Goal: Task Accomplishment & Management: Manage account settings

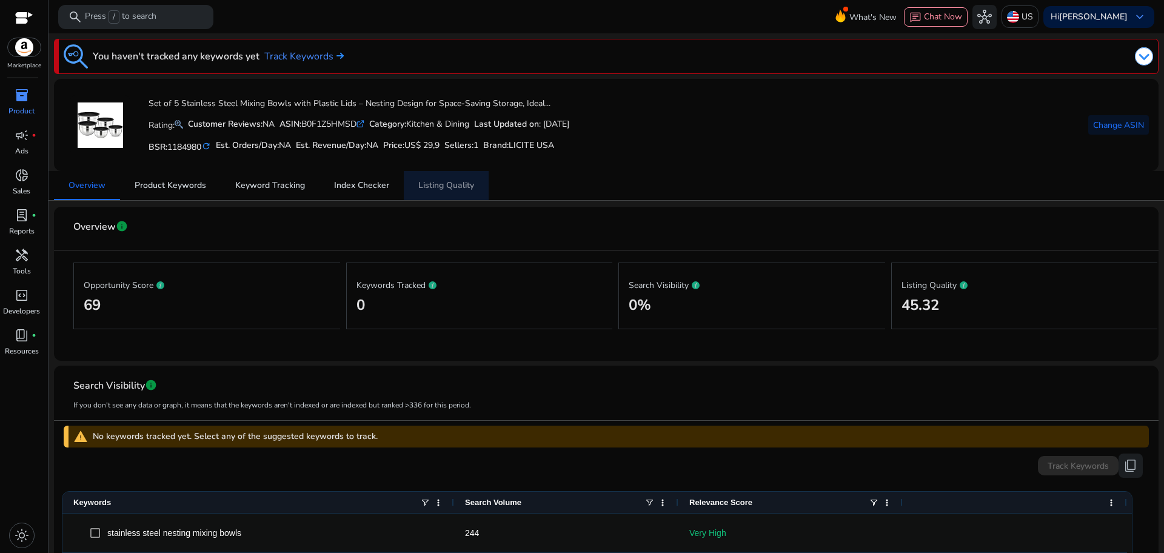
click at [446, 183] on span "Listing Quality" at bounding box center [446, 185] width 56 height 8
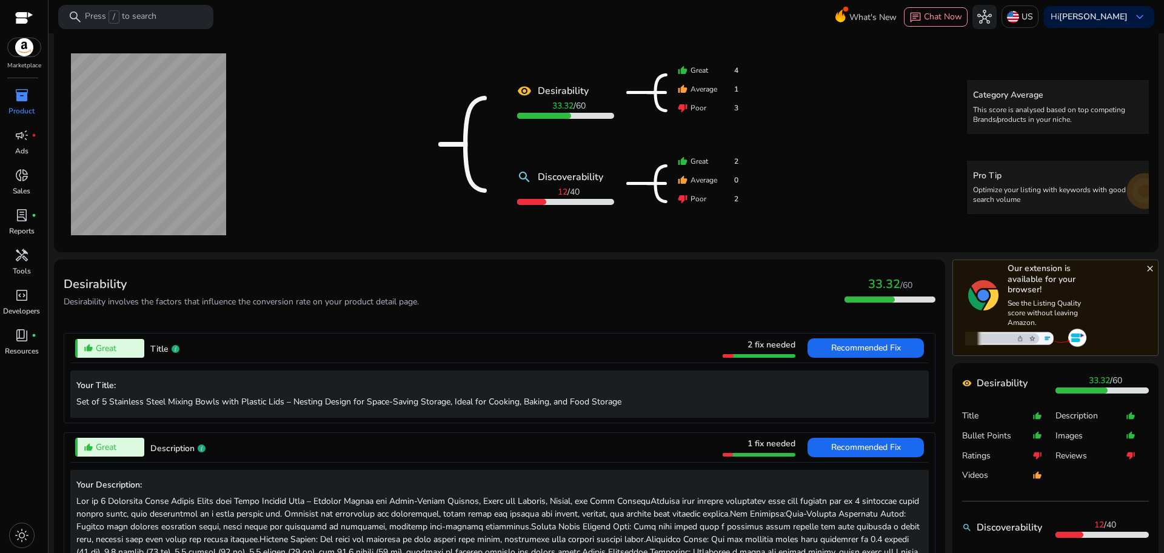
scroll to position [212, 0]
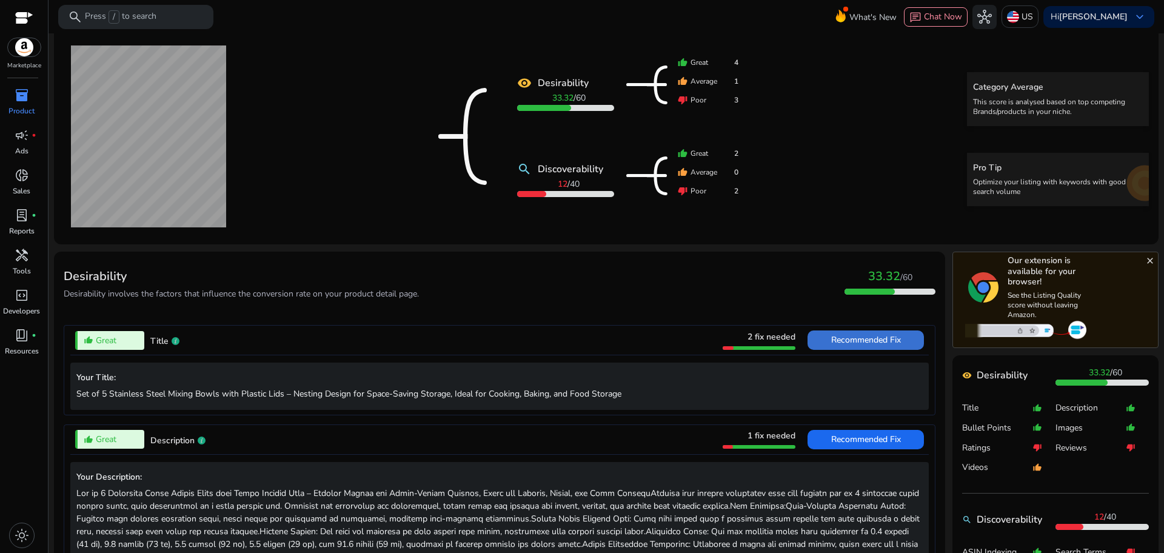
click at [822, 341] on span at bounding box center [866, 340] width 116 height 29
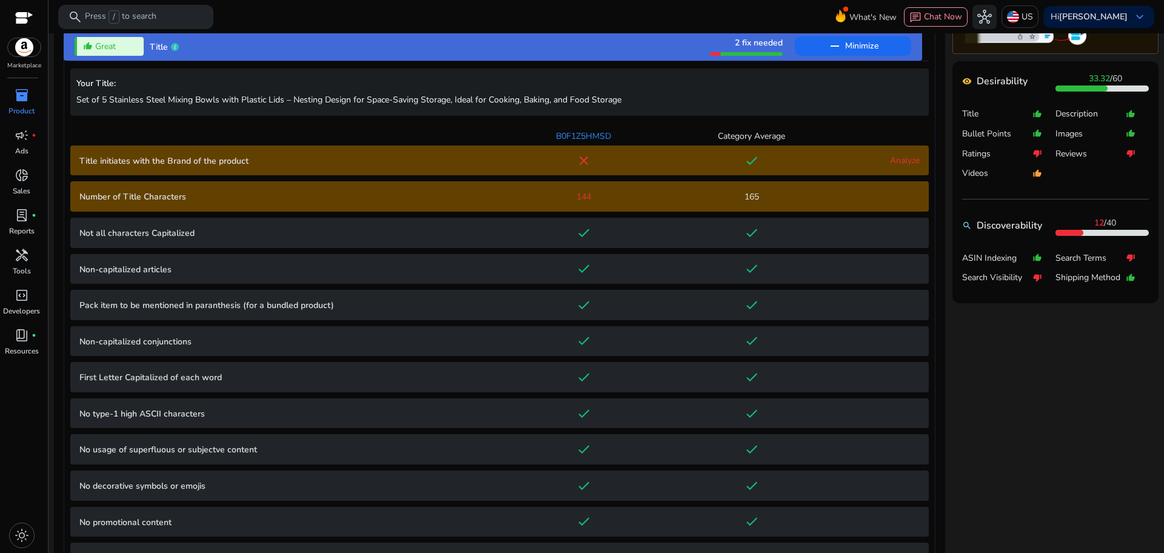
scroll to position [537, 0]
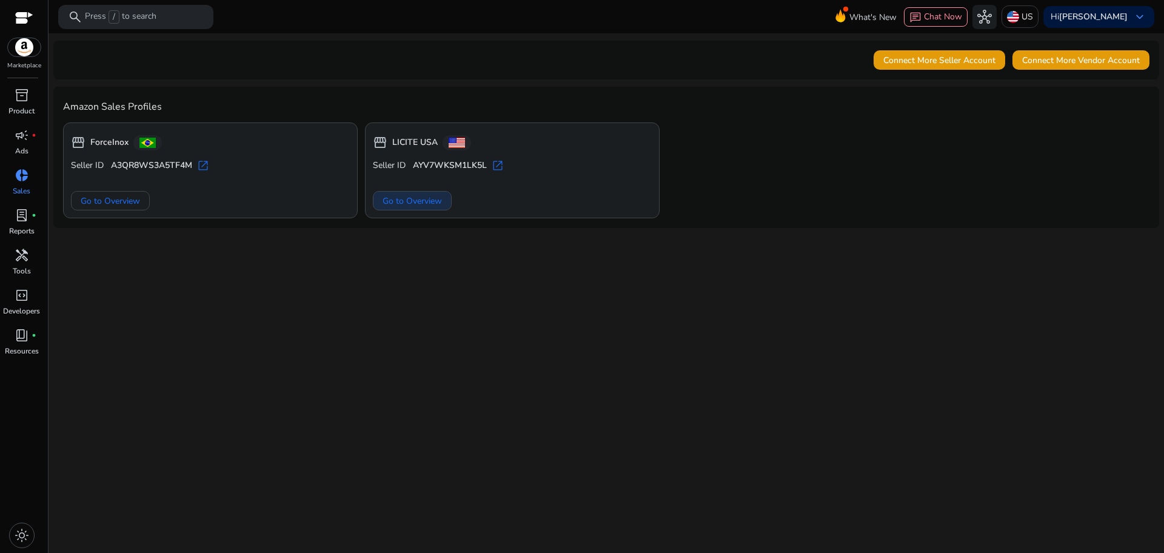
click at [397, 204] on span "Go to Overview" at bounding box center [412, 201] width 59 height 13
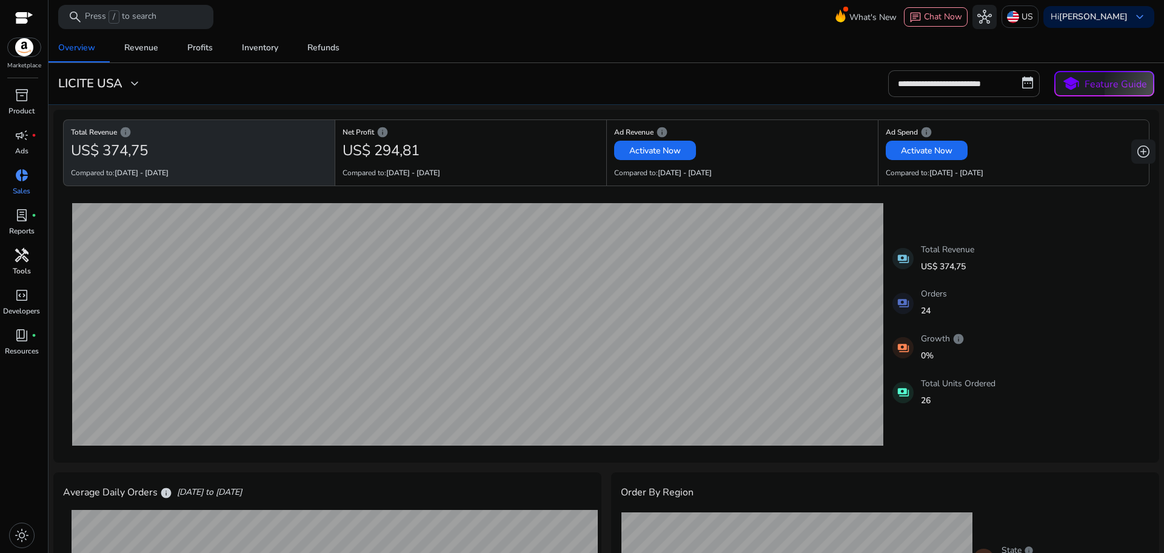
click at [22, 264] on div "handyman" at bounding box center [22, 255] width 34 height 19
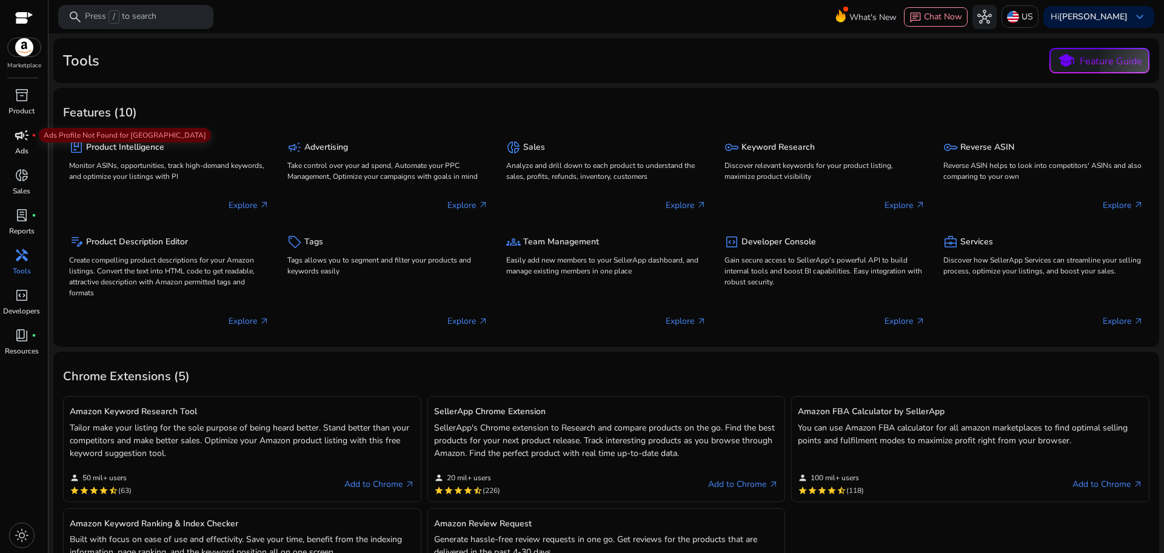
click at [27, 134] on span "campaign" at bounding box center [22, 135] width 15 height 15
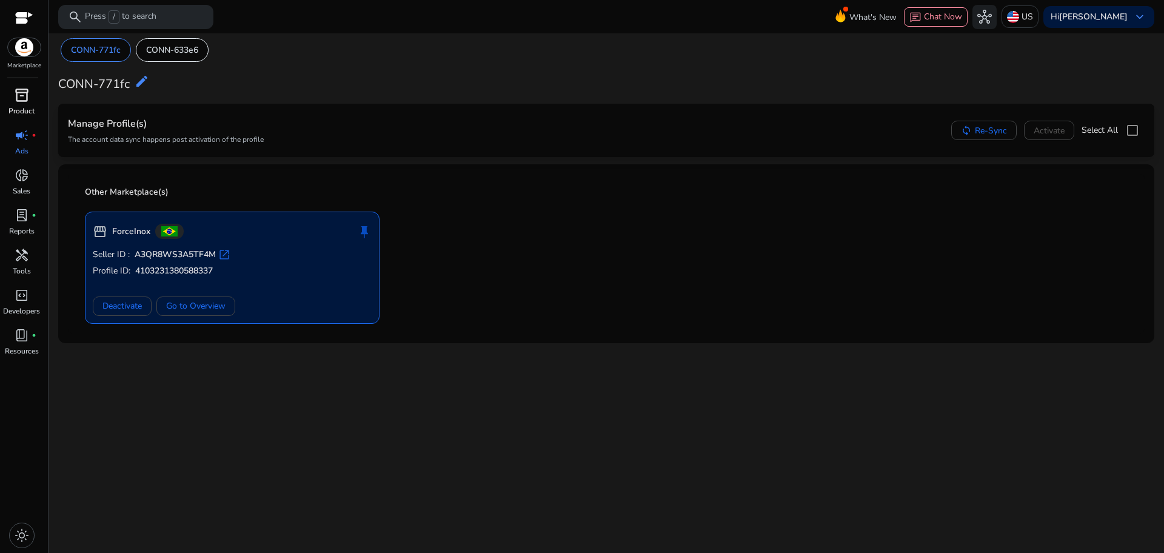
click at [27, 112] on p "Product" at bounding box center [21, 111] width 26 height 11
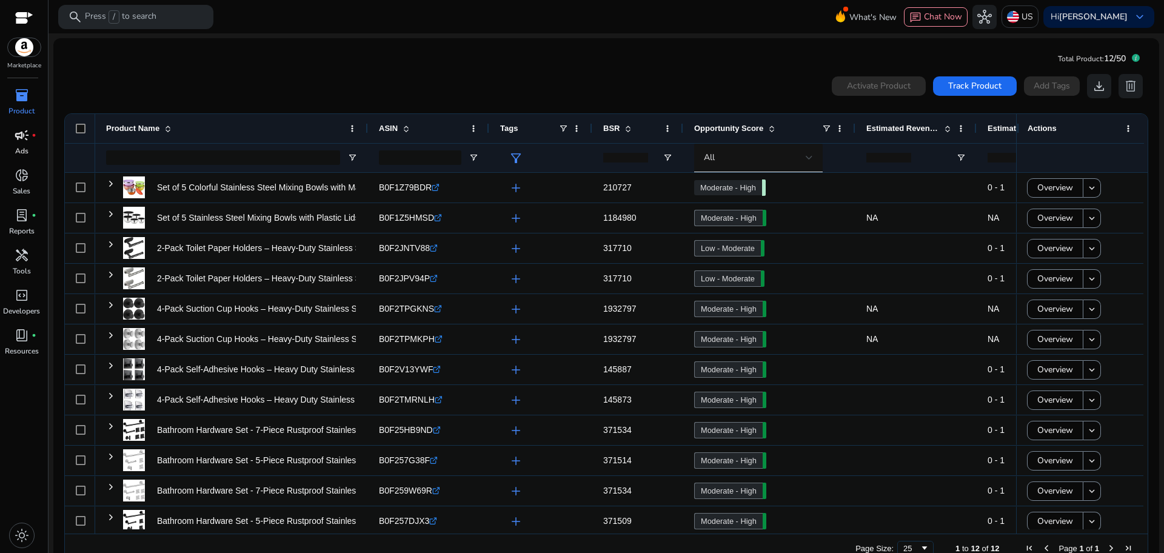
drag, startPoint x: 802, startPoint y: 129, endPoint x: 839, endPoint y: 126, distance: 37.1
click at [853, 126] on div at bounding box center [855, 128] width 5 height 29
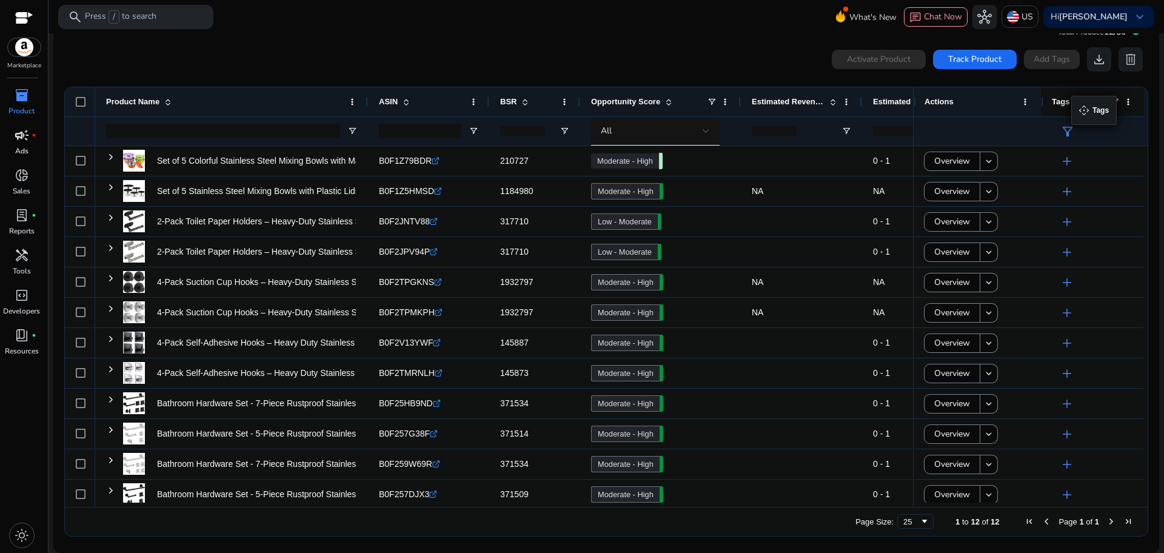
drag, startPoint x: 523, startPoint y: 103, endPoint x: 1078, endPoint y: 103, distance: 554.9
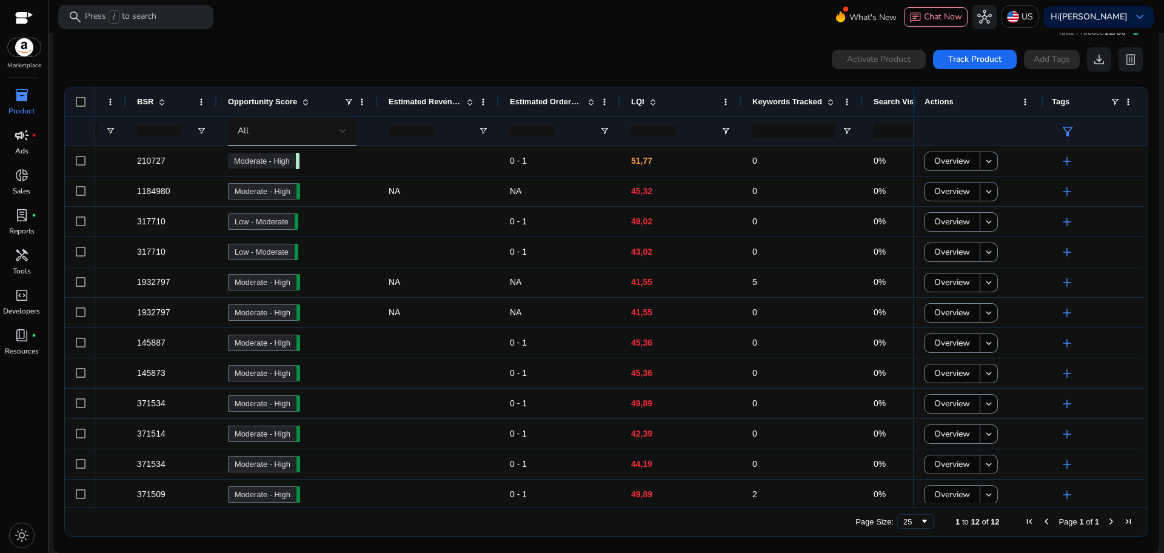
click at [639, 101] on span "LQI" at bounding box center [637, 101] width 13 height 9
click at [651, 107] on div "LQI 1" at bounding box center [674, 101] width 86 height 23
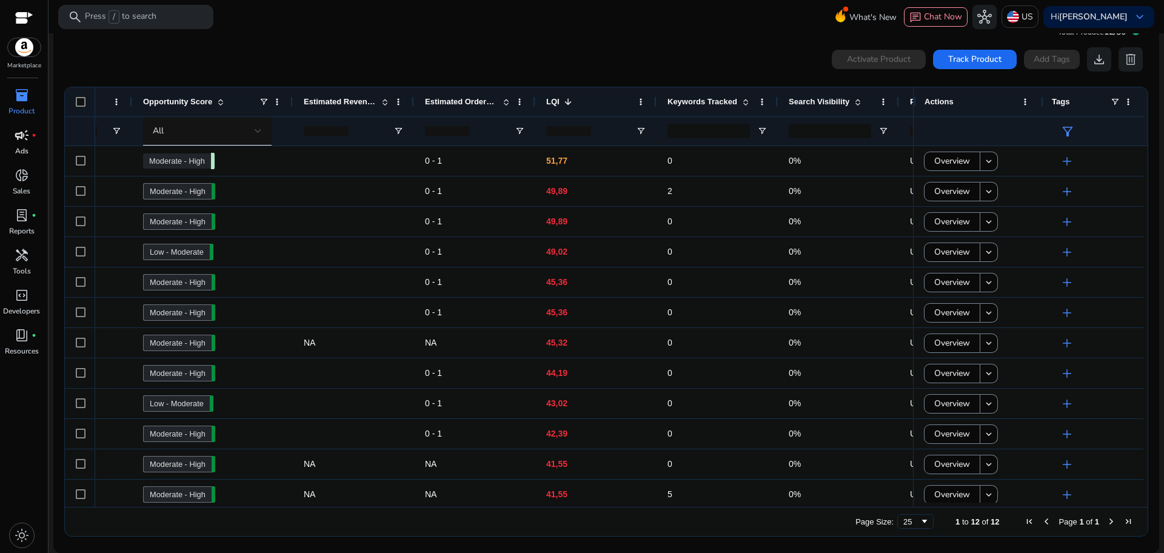
click at [553, 101] on span "LQI" at bounding box center [552, 101] width 13 height 9
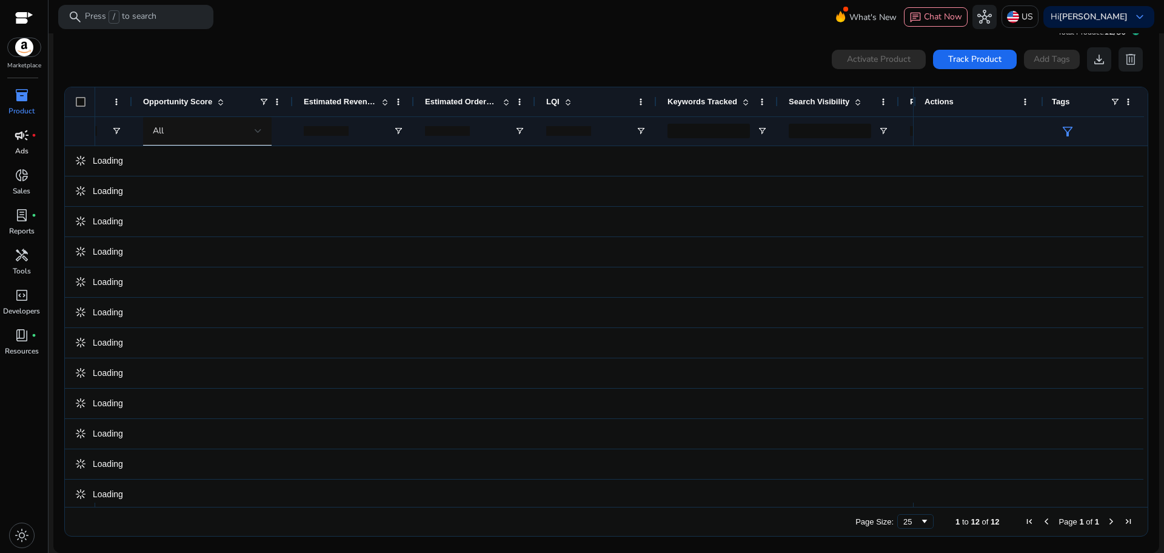
click at [553, 101] on span "LQI" at bounding box center [552, 101] width 13 height 9
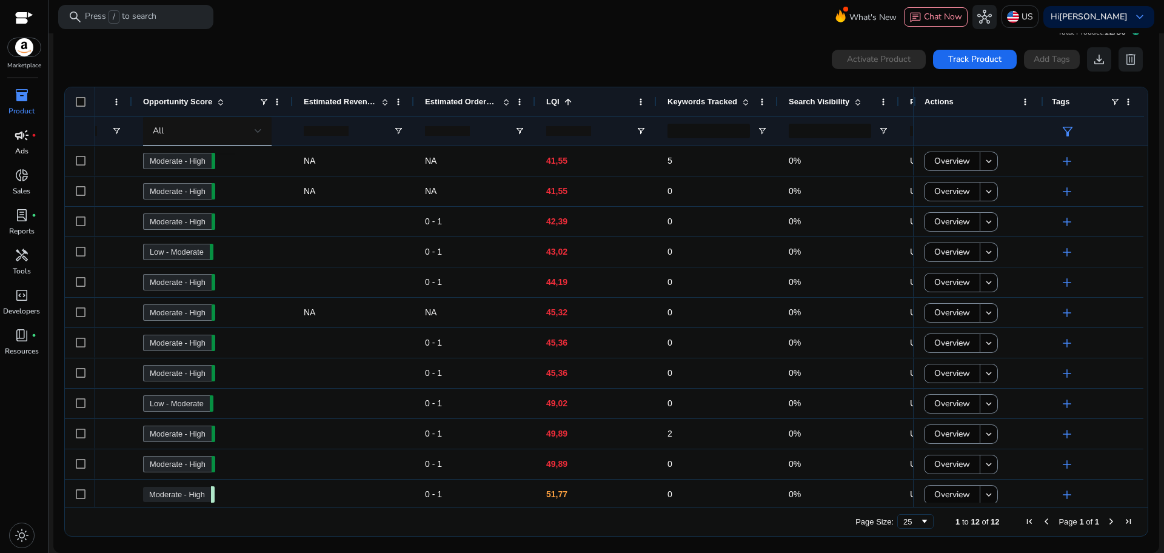
click at [566, 99] on span at bounding box center [568, 102] width 10 height 10
click at [856, 102] on span at bounding box center [858, 102] width 10 height 10
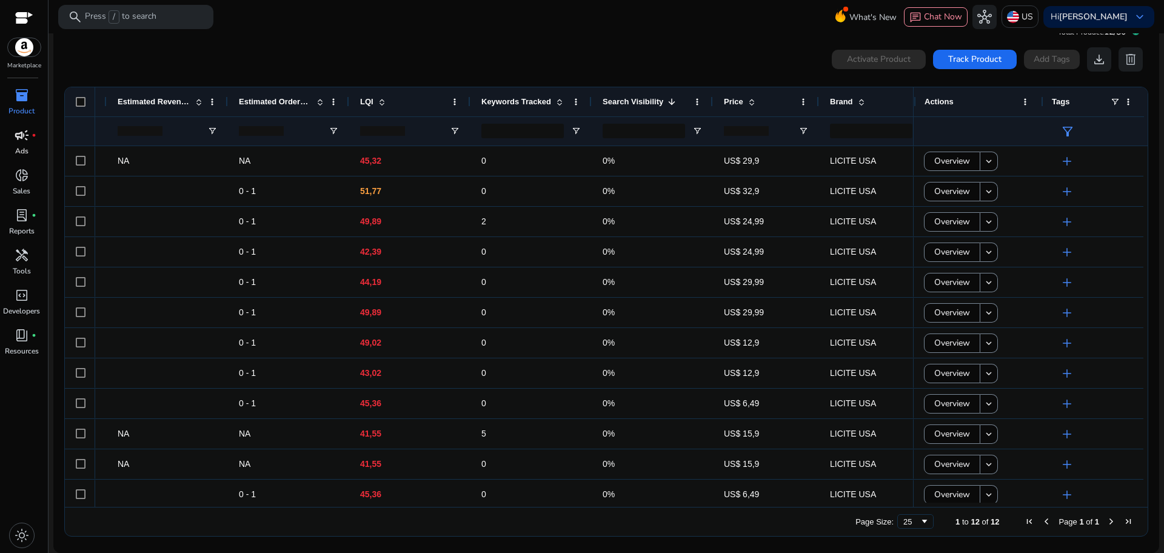
scroll to position [0, 668]
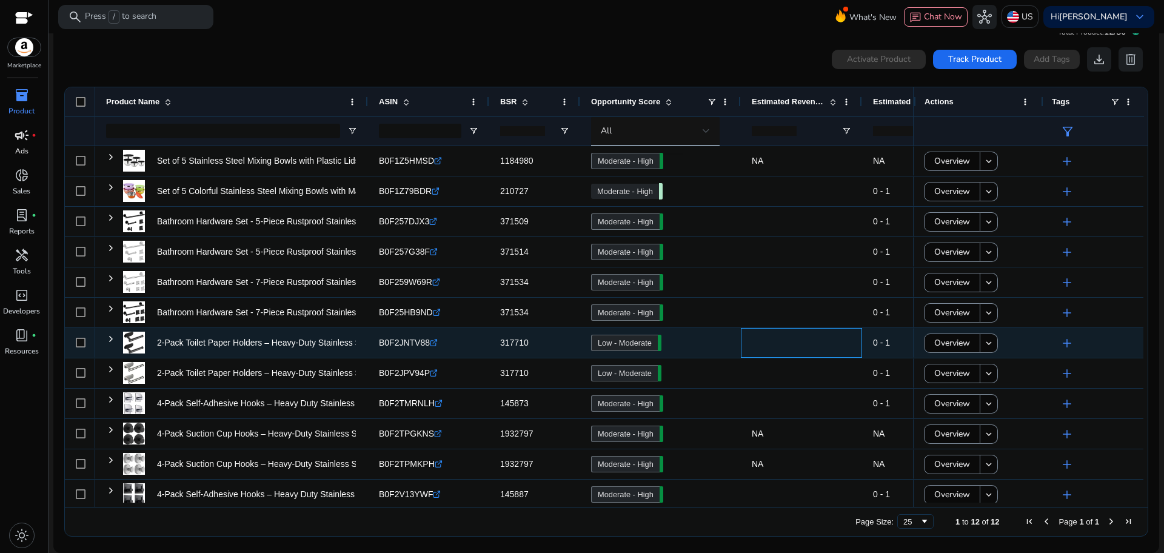
drag, startPoint x: 848, startPoint y: 344, endPoint x: 901, endPoint y: 350, distance: 53.0
click at [901, 350] on div "0 - 1 49,02 Low - Moderate 53.63 317710 B0F2JNTV88 .st0{fill:#2c8af8} 2-Pack To…" at bounding box center [956, 343] width 1722 height 30
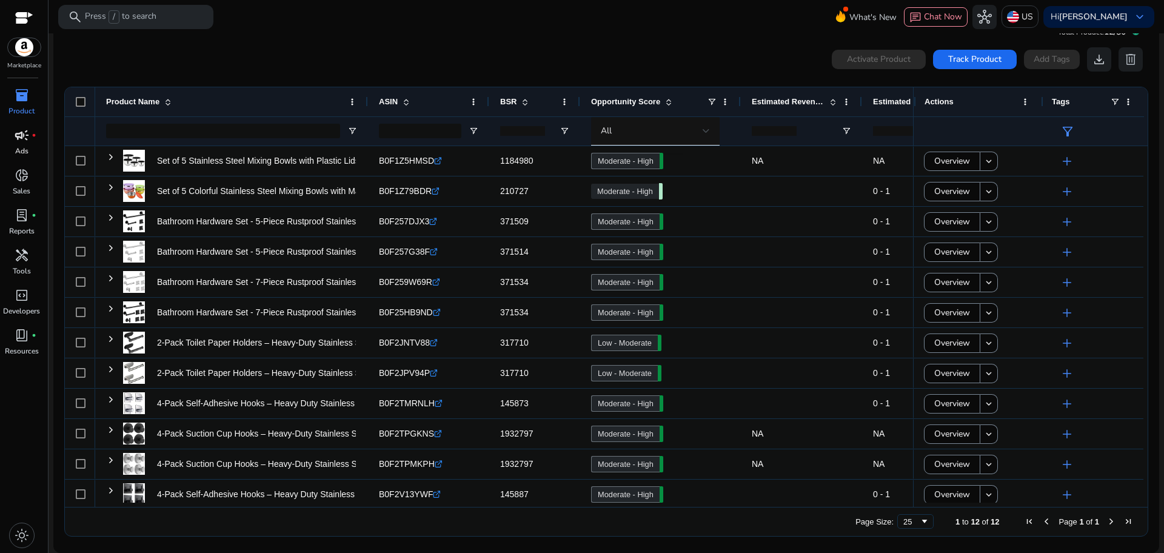
drag, startPoint x: 132, startPoint y: 507, endPoint x: 178, endPoint y: 511, distance: 46.8
click at [178, 511] on div "Page Size: 25 1 to 12 of 12 Page 1 of 1" at bounding box center [606, 521] width 1083 height 29
drag, startPoint x: 189, startPoint y: 507, endPoint x: 215, endPoint y: 509, distance: 26.1
click at [215, 509] on div "Page Size: 25 1 to 12 of 12 Page 1 of 1" at bounding box center [606, 521] width 1083 height 29
drag, startPoint x: 241, startPoint y: 508, endPoint x: 279, endPoint y: 508, distance: 38.2
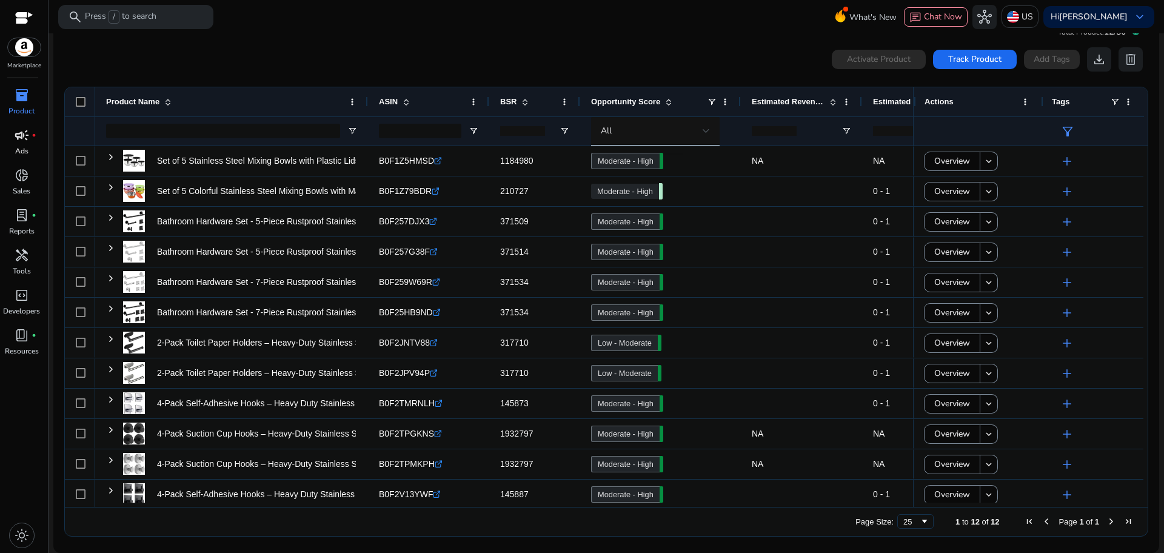
click at [278, 508] on div "Page Size: 25 1 to 12 of 12 Page 1 of 1" at bounding box center [606, 521] width 1083 height 29
drag, startPoint x: 355, startPoint y: 508, endPoint x: 403, endPoint y: 509, distance: 48.6
click at [403, 509] on div "Page Size: 25 1 to 12 of 12 Page 1 of 1" at bounding box center [606, 521] width 1083 height 29
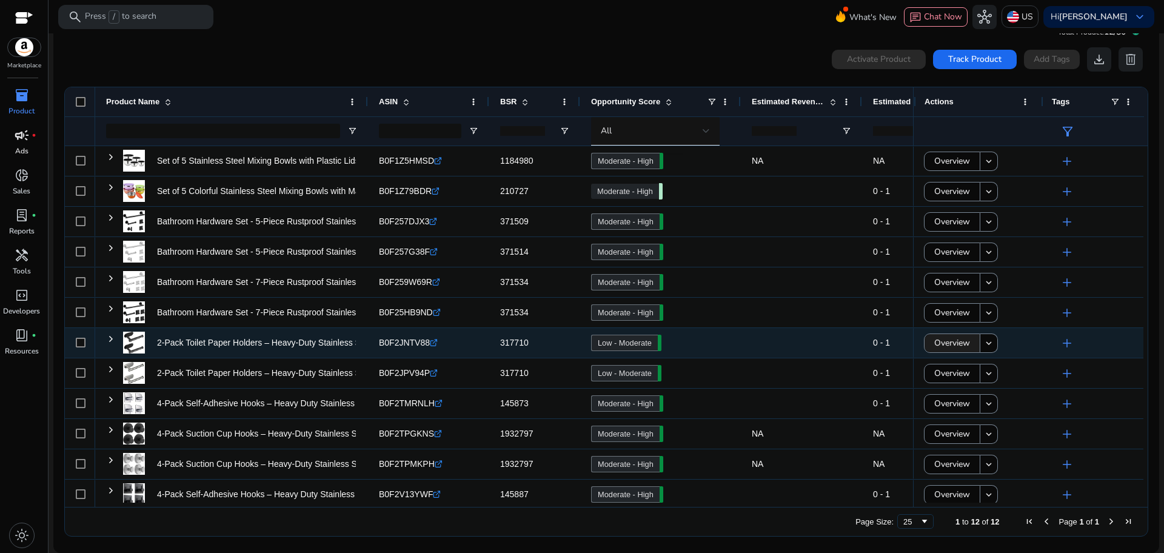
click at [946, 340] on span "Overview" at bounding box center [953, 343] width 36 height 25
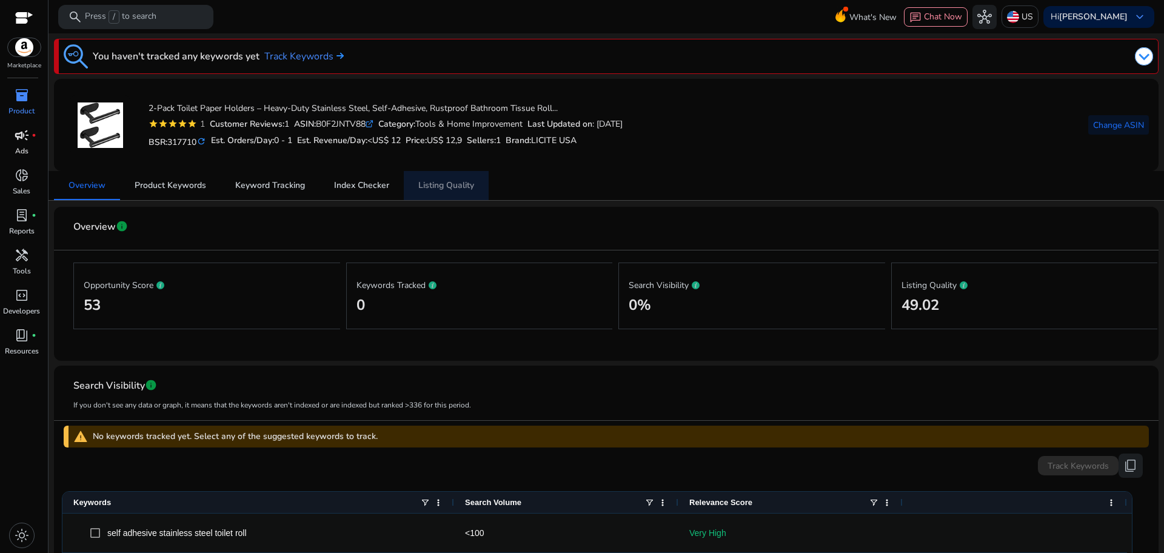
click at [461, 183] on span "Listing Quality" at bounding box center [446, 185] width 56 height 8
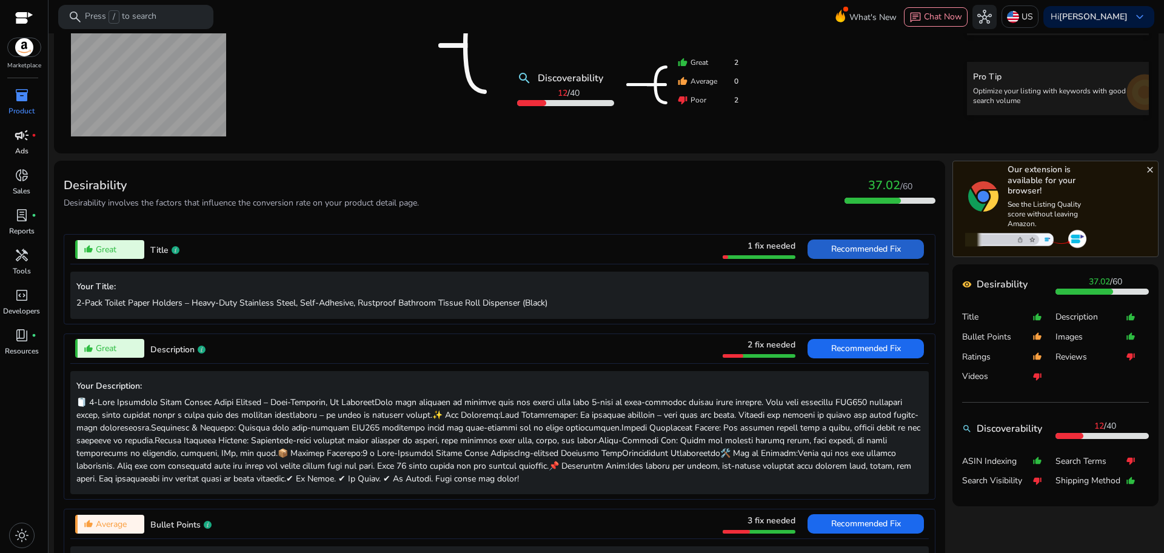
click at [872, 250] on span "Recommended Fix" at bounding box center [866, 249] width 70 height 12
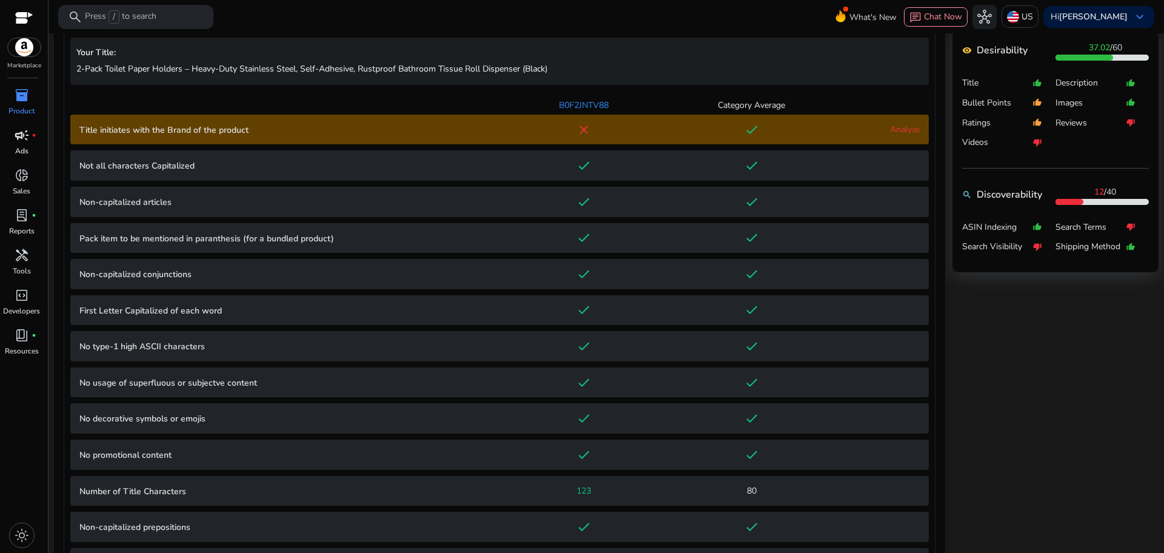
click at [859, 130] on div "Analyze" at bounding box center [878, 129] width 84 height 13
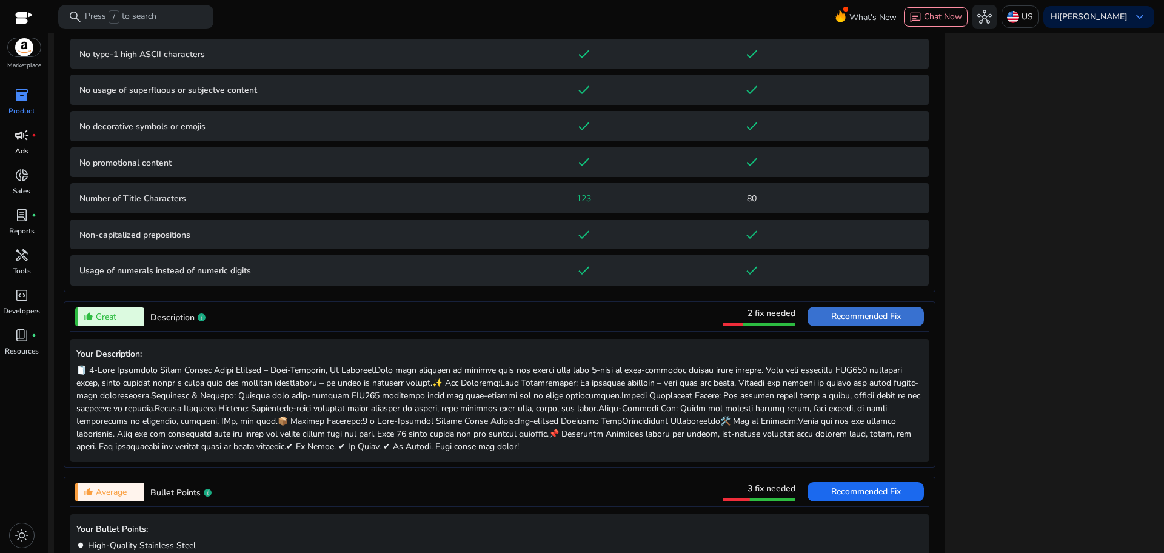
click at [866, 318] on span "Recommended Fix" at bounding box center [866, 317] width 70 height 12
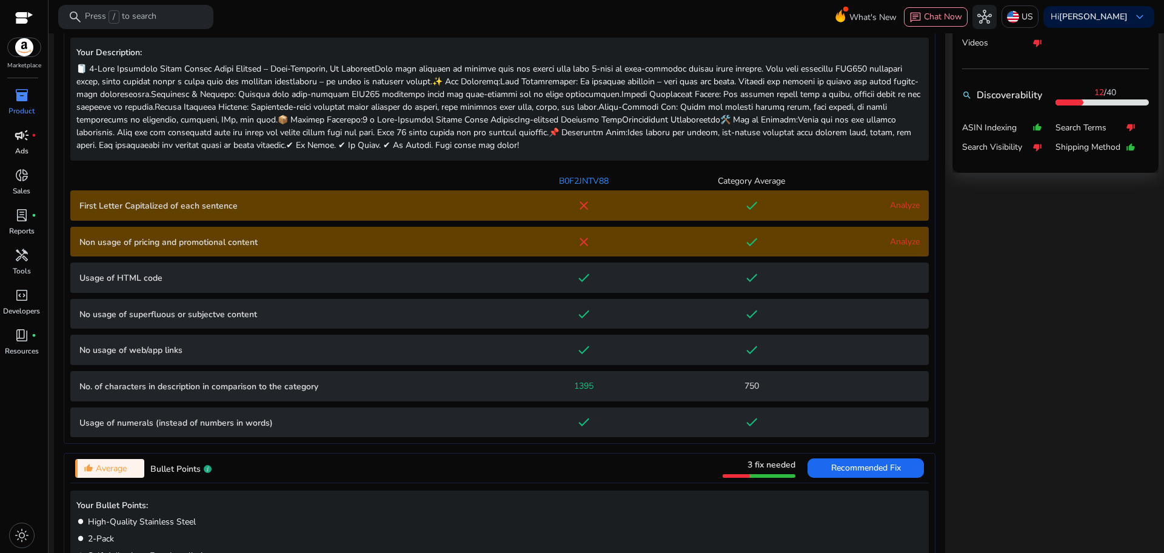
click at [890, 242] on link "Analyze" at bounding box center [905, 242] width 30 height 12
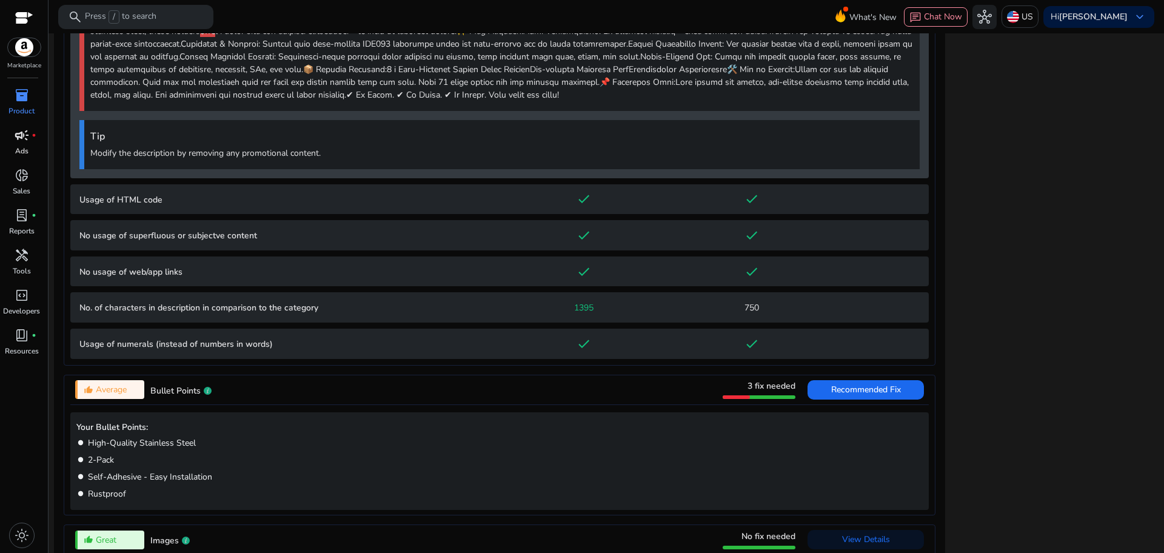
scroll to position [1015, 0]
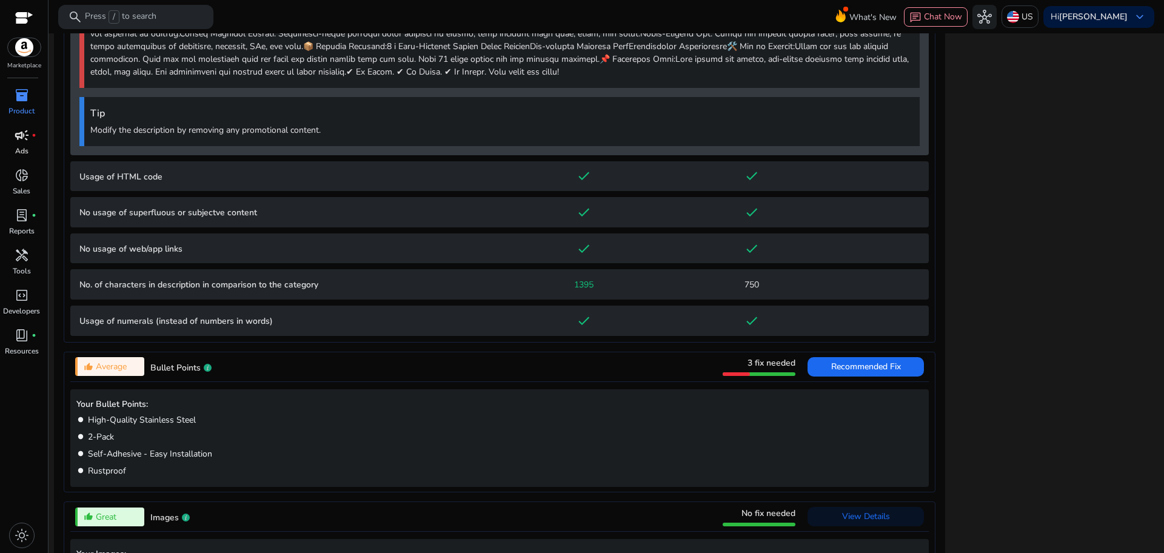
click at [812, 288] on div "750" at bounding box center [752, 284] width 168 height 13
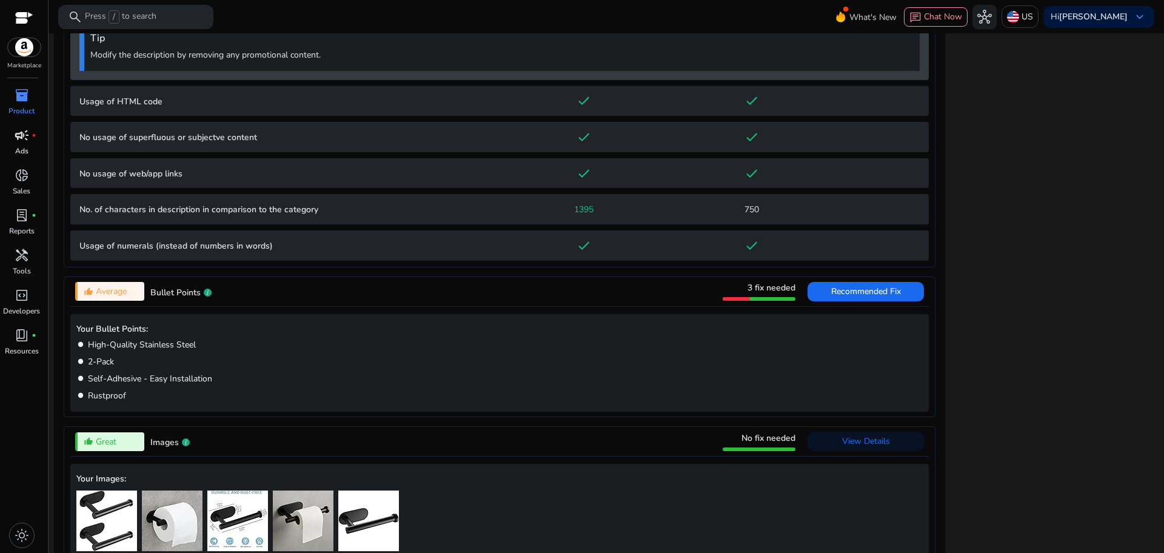
scroll to position [1091, 0]
click at [865, 289] on span "Recommended Fix" at bounding box center [866, 291] width 70 height 12
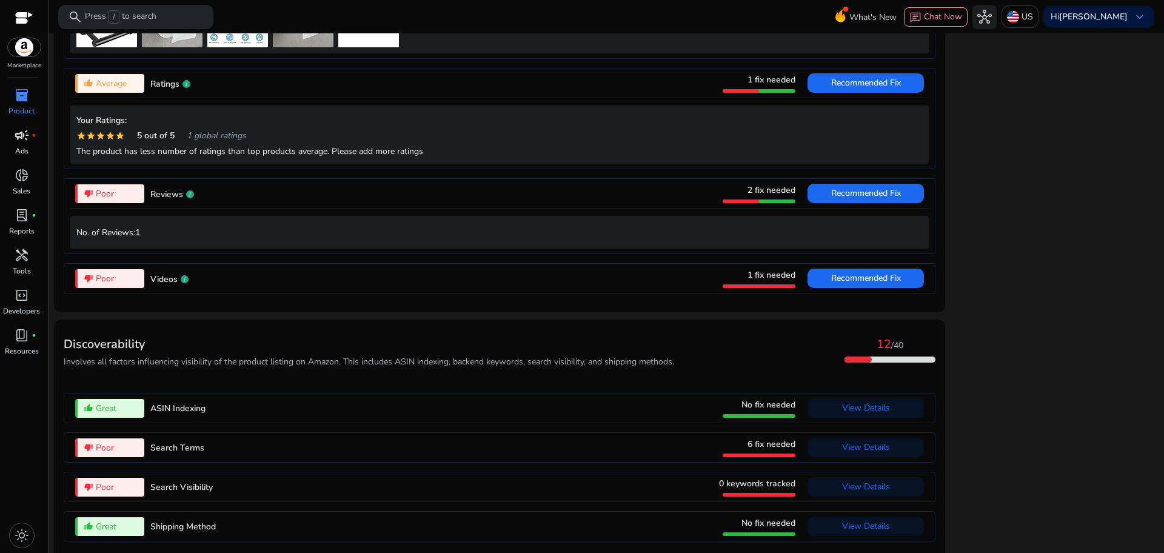
scroll to position [1371, 0]
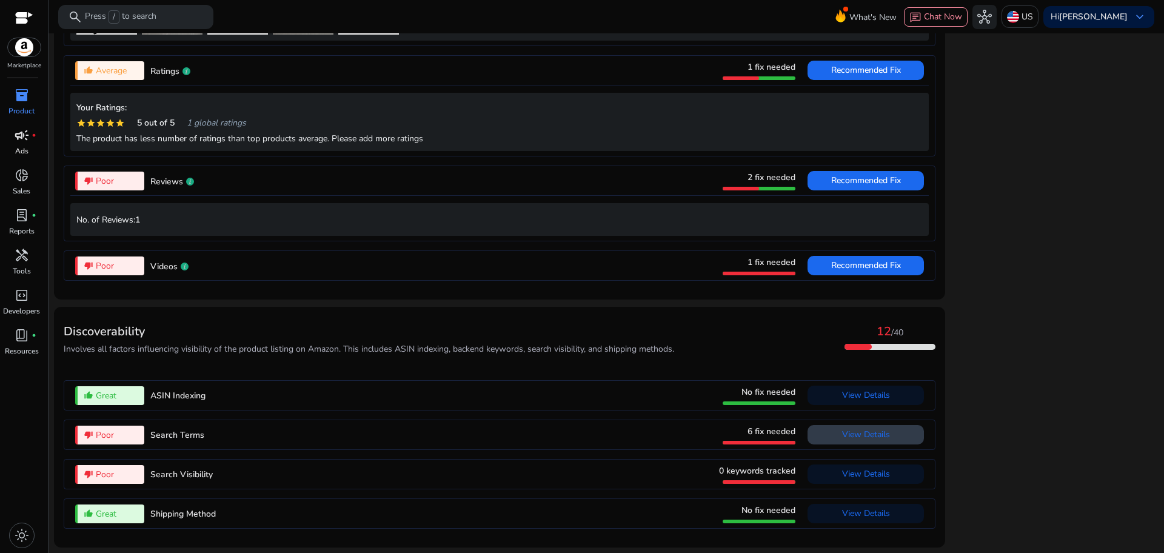
click at [848, 432] on span "View Details" at bounding box center [866, 435] width 48 height 12
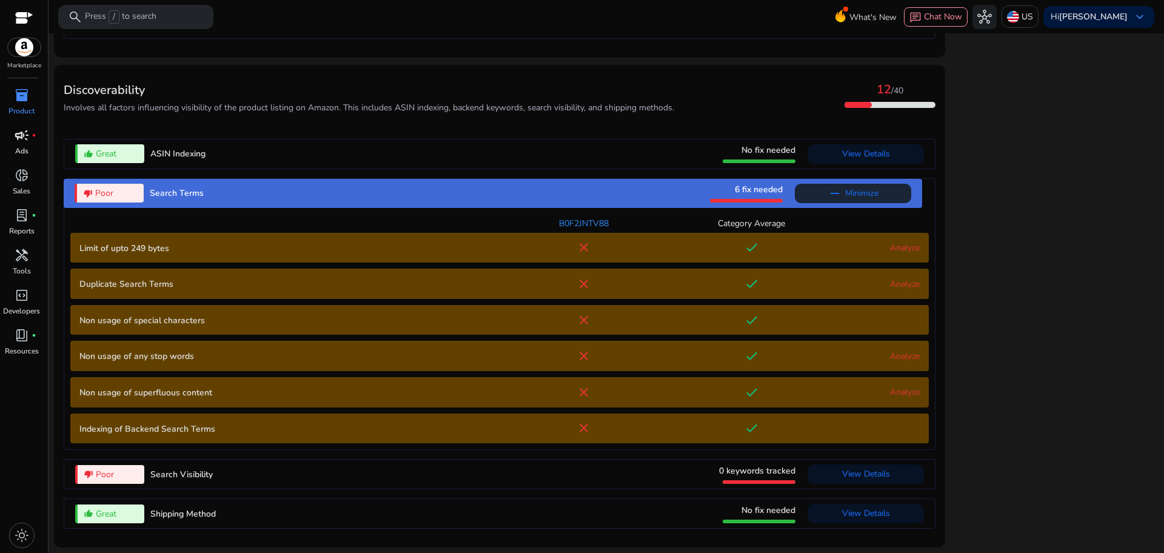
scroll to position [1299, 0]
click at [890, 289] on link "Analyze" at bounding box center [905, 284] width 30 height 12
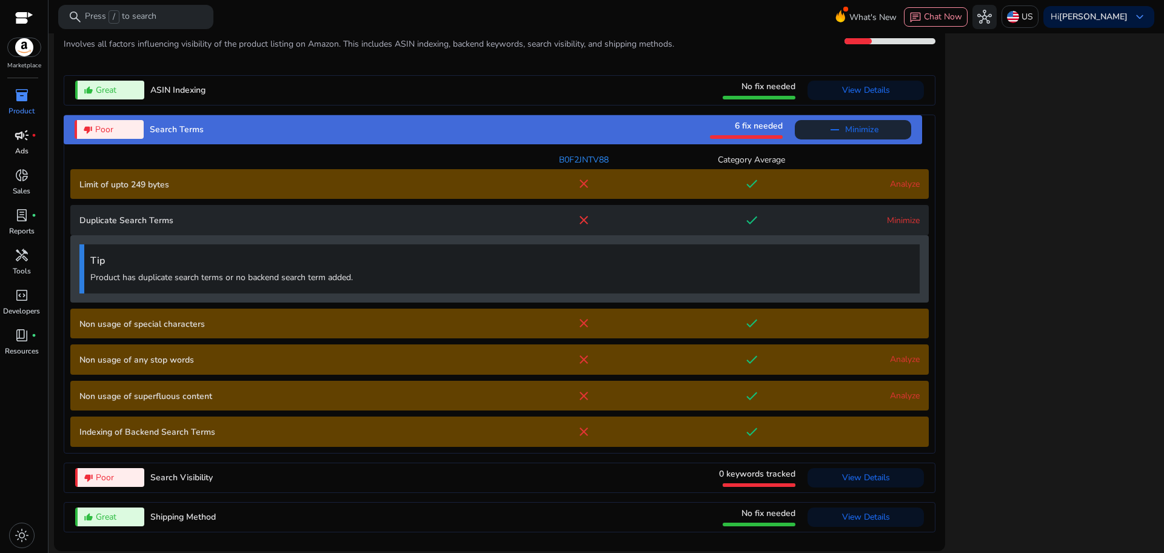
scroll to position [1366, 0]
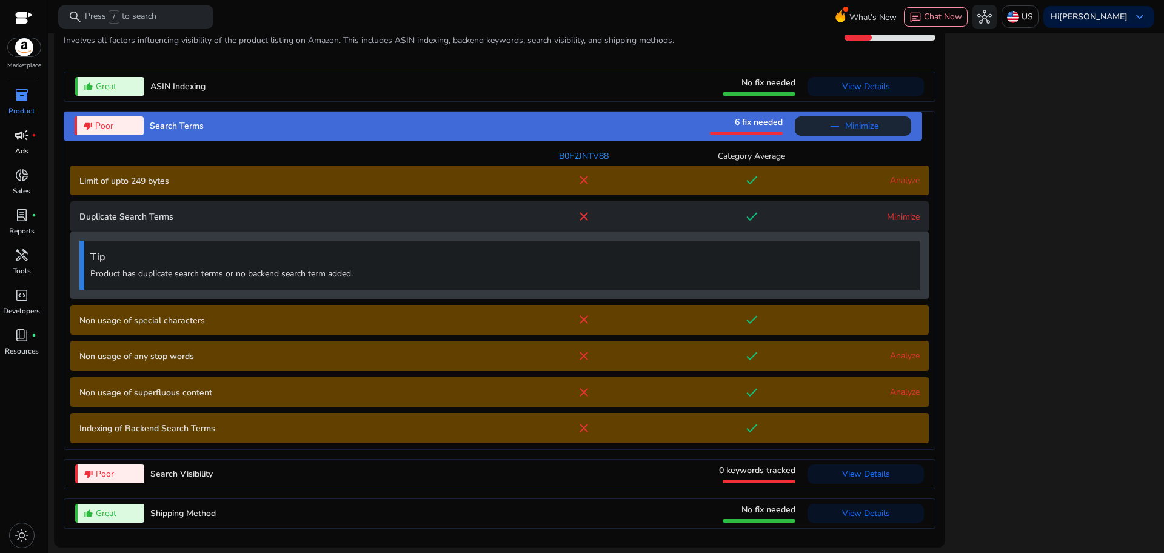
click at [893, 355] on link "Analyze" at bounding box center [905, 356] width 30 height 12
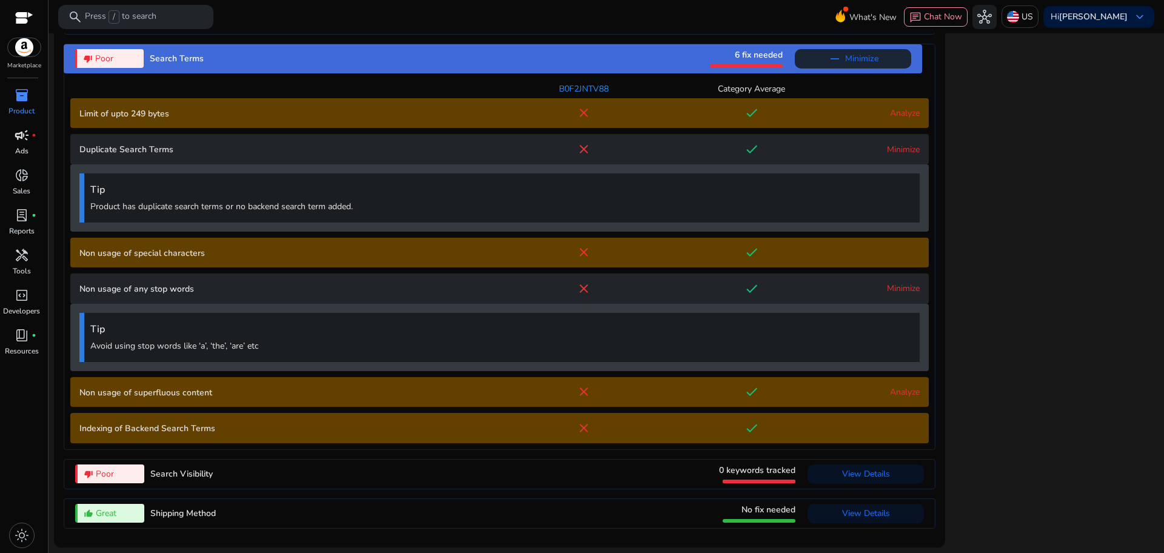
scroll to position [1434, 0]
click at [897, 387] on link "Analyze" at bounding box center [905, 392] width 30 height 12
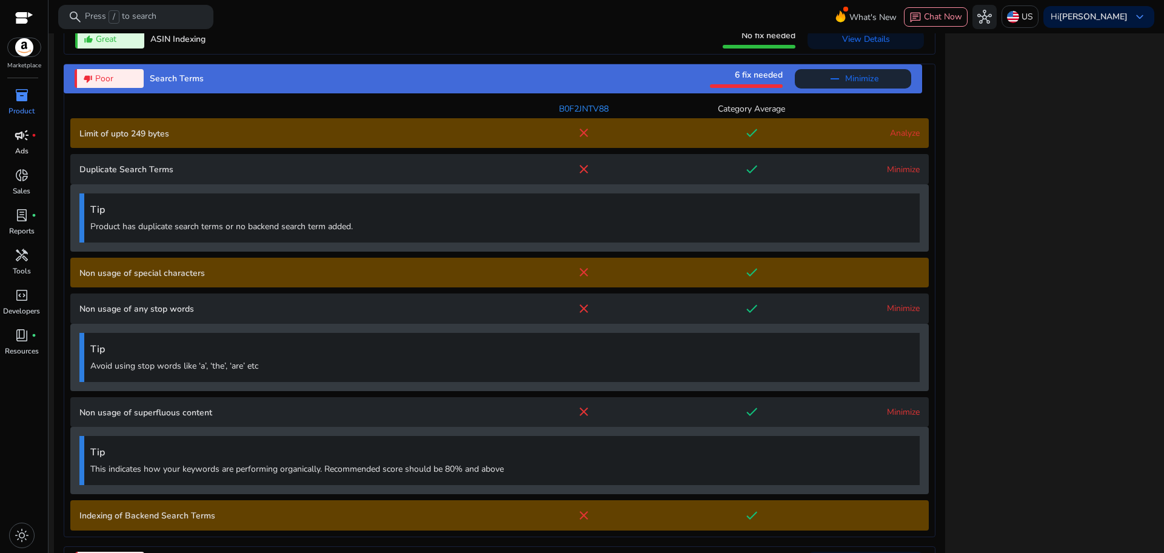
scroll to position [1501, 0]
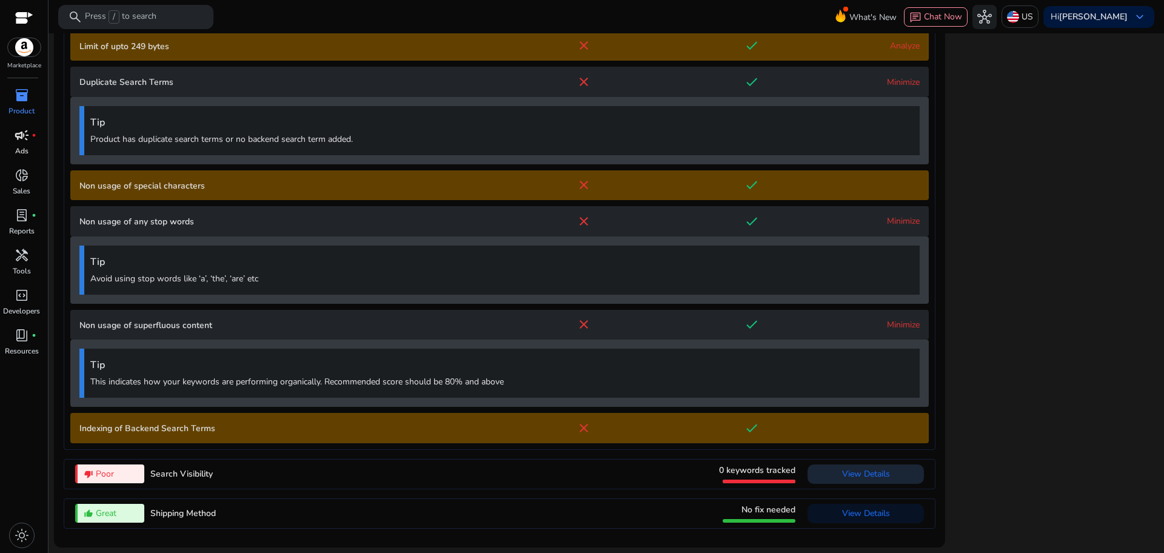
click at [844, 471] on span "View Details" at bounding box center [866, 474] width 48 height 12
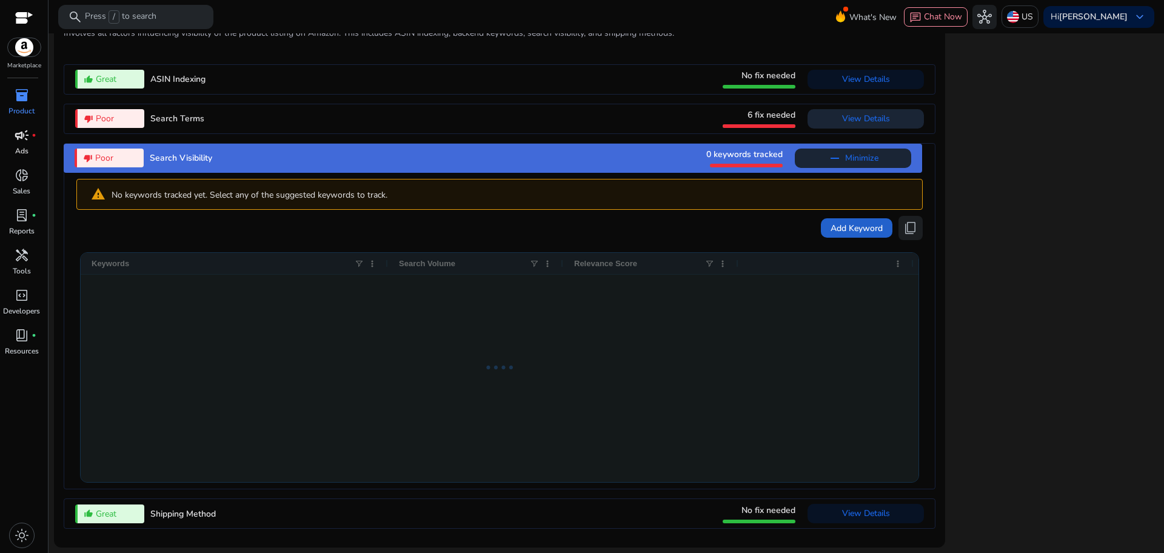
click at [859, 224] on span "Add Keyword" at bounding box center [857, 228] width 52 height 13
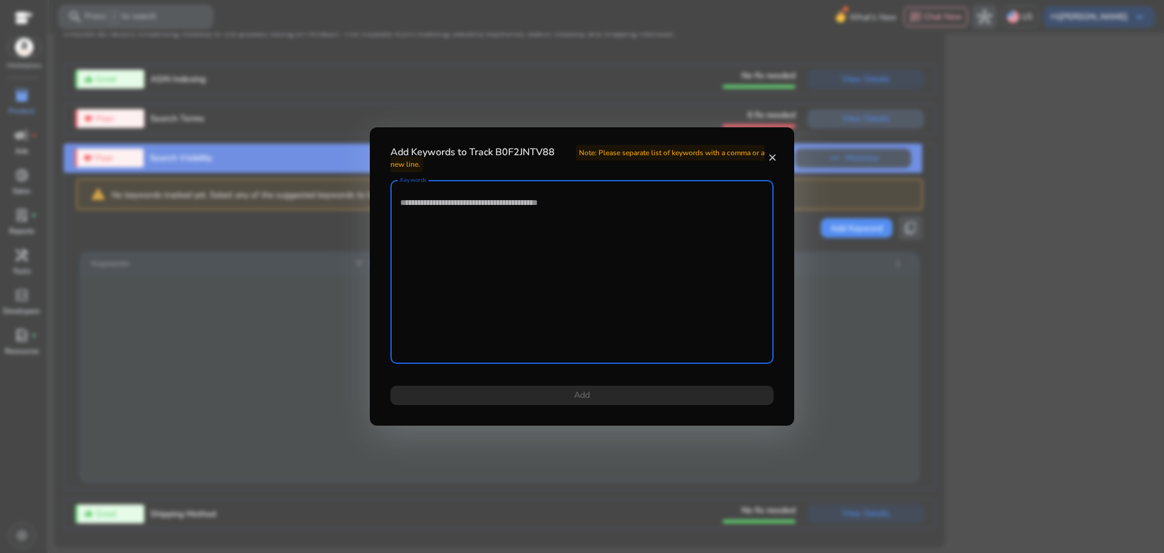
click at [523, 147] on h4 "Add Keywords to Track B0F2JNTV88 Note: Please separate list of keywords with a …" at bounding box center [579, 158] width 377 height 23
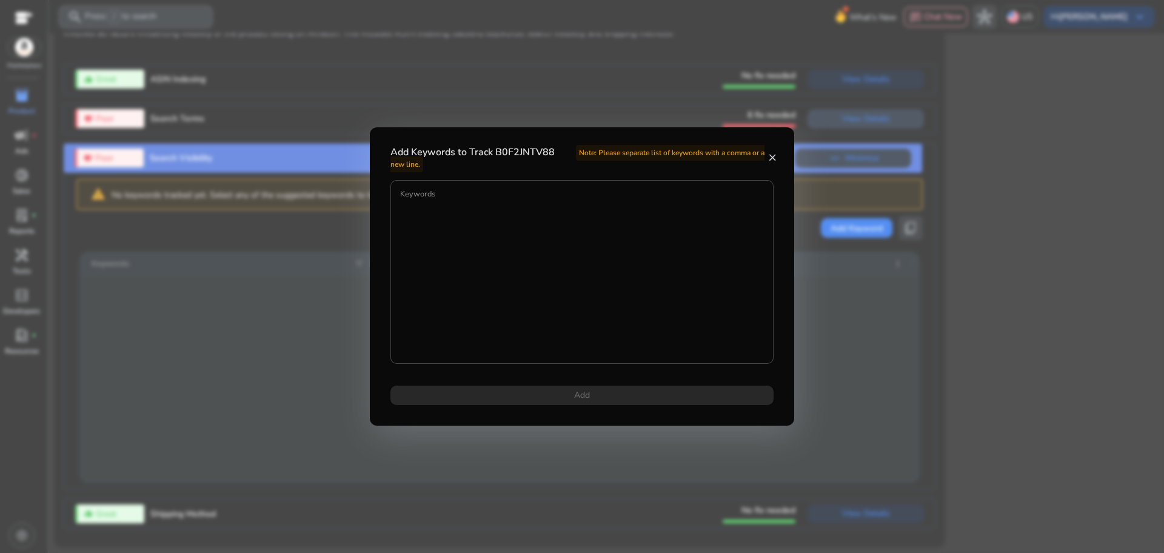
click at [522, 147] on h4 "Add Keywords to Track B0F2JNTV88 Note: Please separate list of keywords with a …" at bounding box center [579, 158] width 377 height 23
click at [774, 153] on mat-icon "close" at bounding box center [772, 157] width 10 height 11
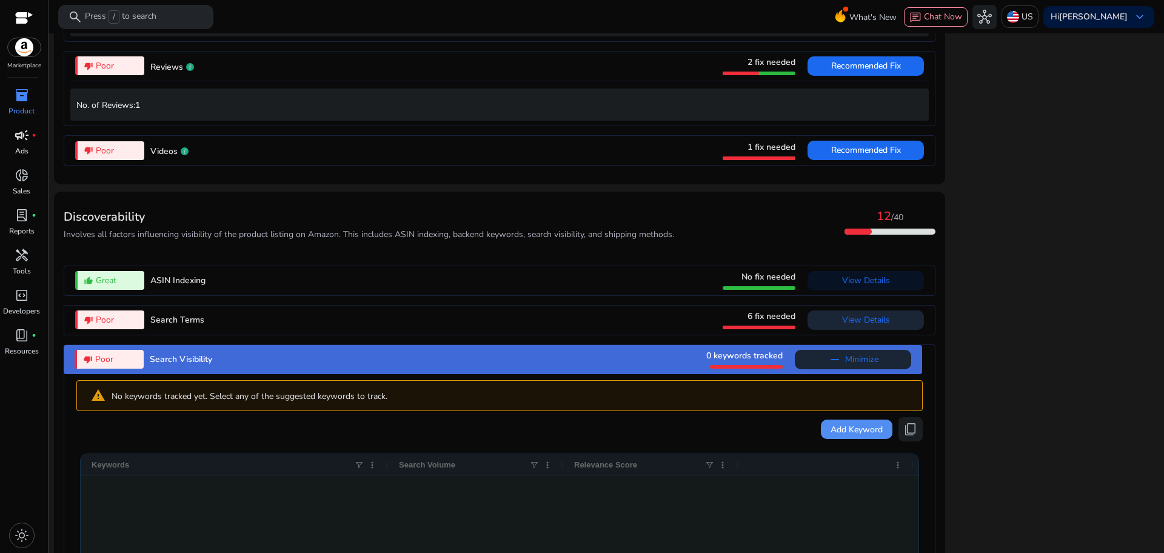
scroll to position [1070, 0]
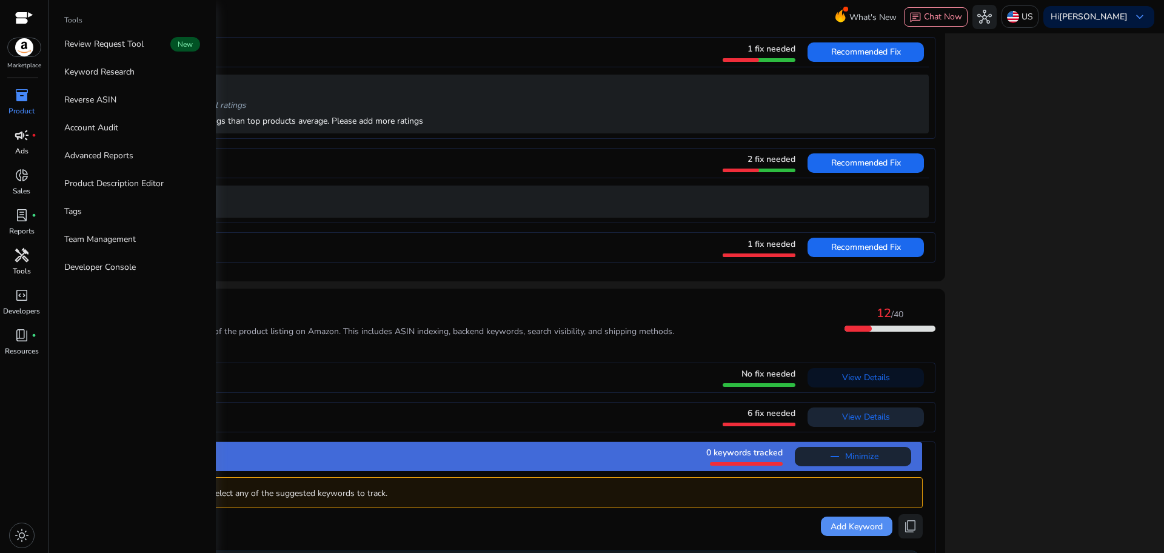
click at [16, 259] on span "handyman" at bounding box center [22, 255] width 15 height 15
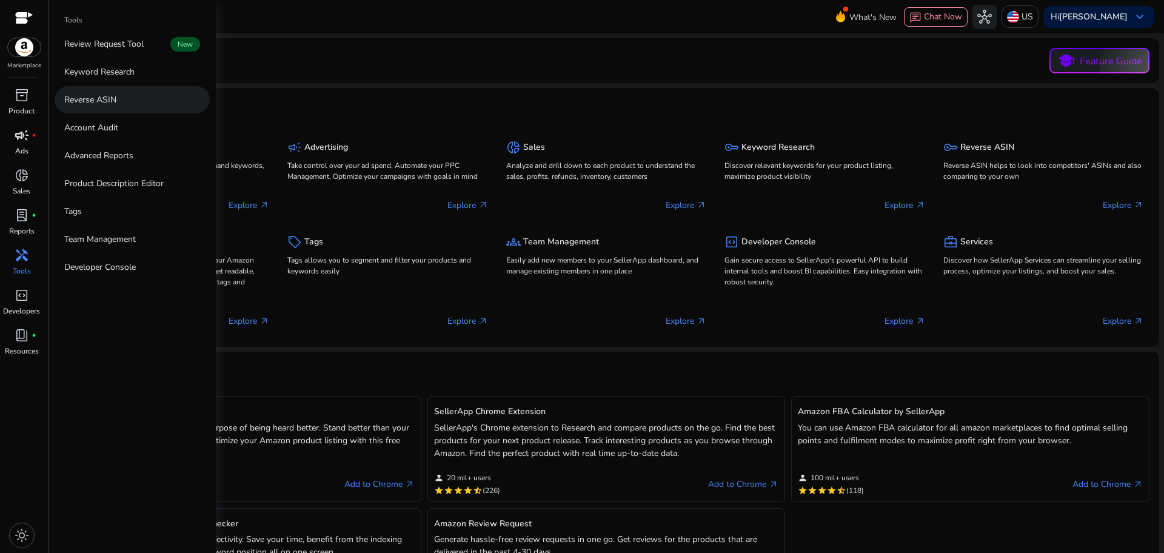
click at [127, 95] on link "Reverse ASIN" at bounding box center [132, 99] width 155 height 27
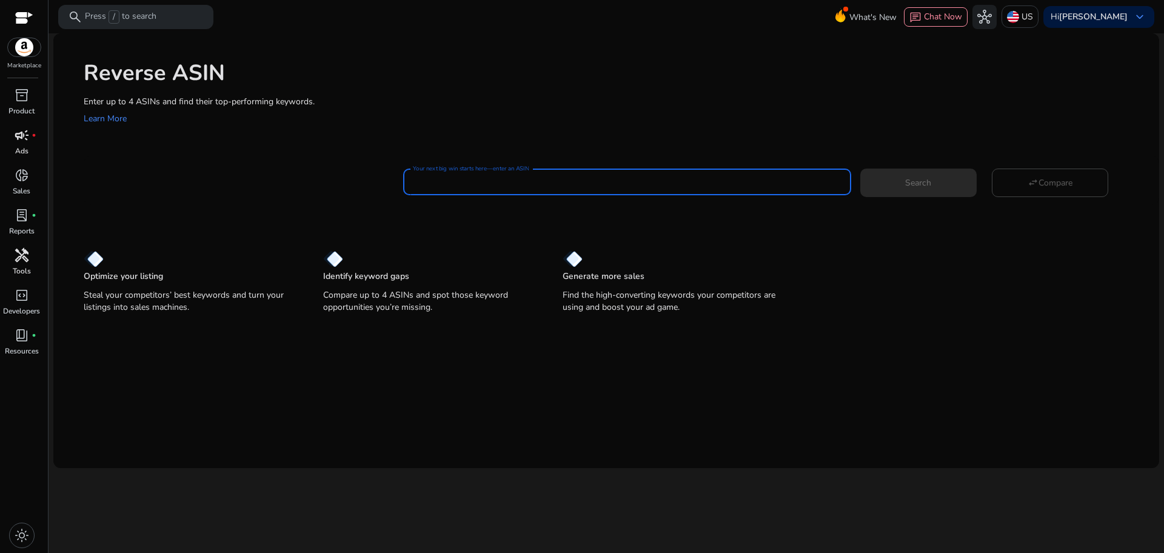
click at [535, 186] on input "Your next big win starts here—enter an ASIN" at bounding box center [627, 181] width 428 height 13
paste input "**********"
type input "**********"
click at [861, 169] on button "Search" at bounding box center [919, 183] width 116 height 28
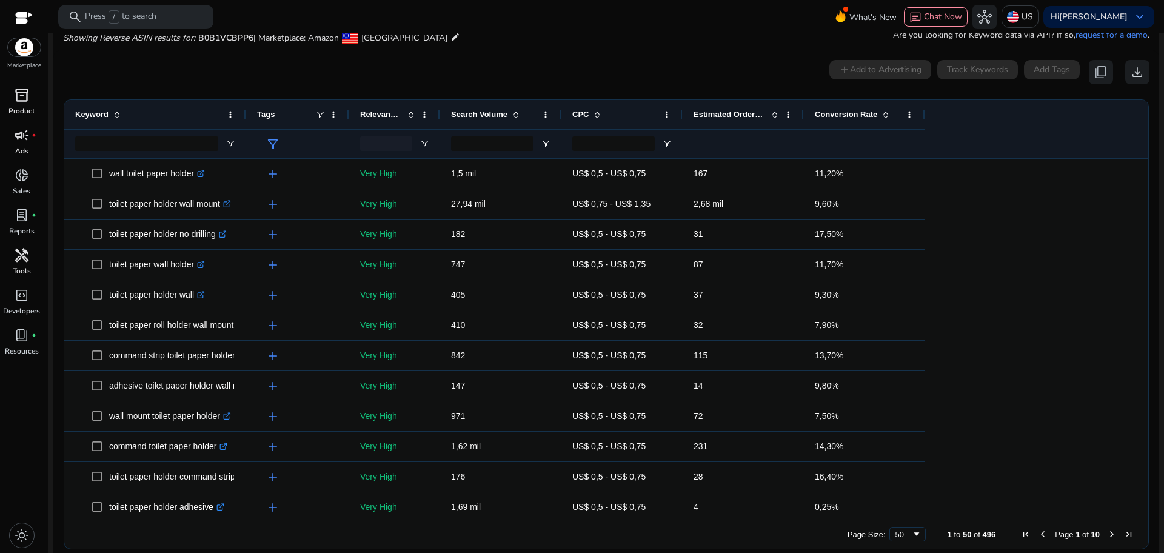
click at [25, 102] on span "inventory_2" at bounding box center [22, 95] width 15 height 15
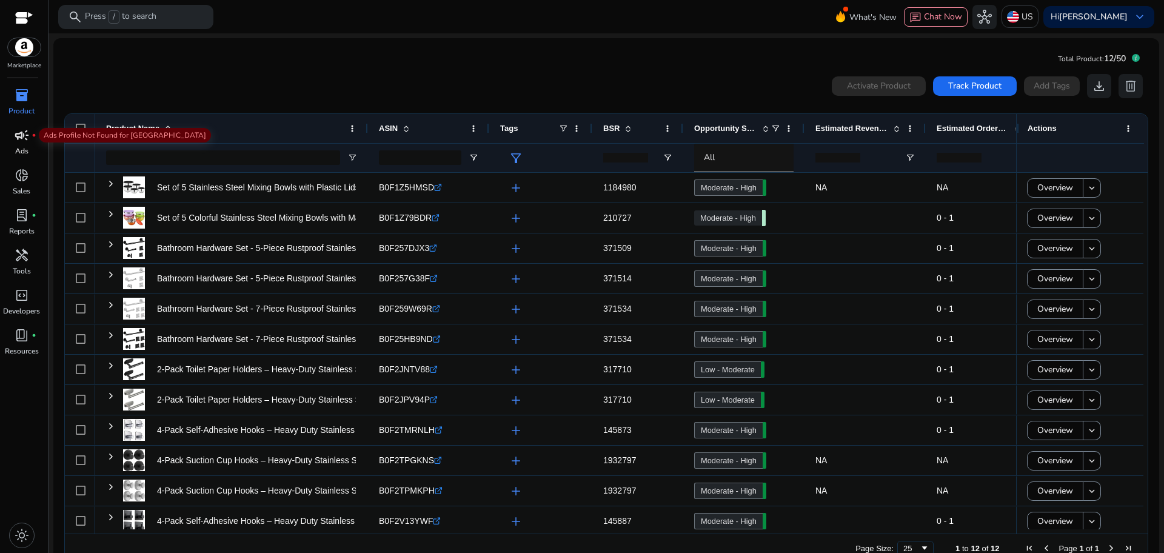
click at [25, 135] on span "campaign" at bounding box center [22, 135] width 15 height 15
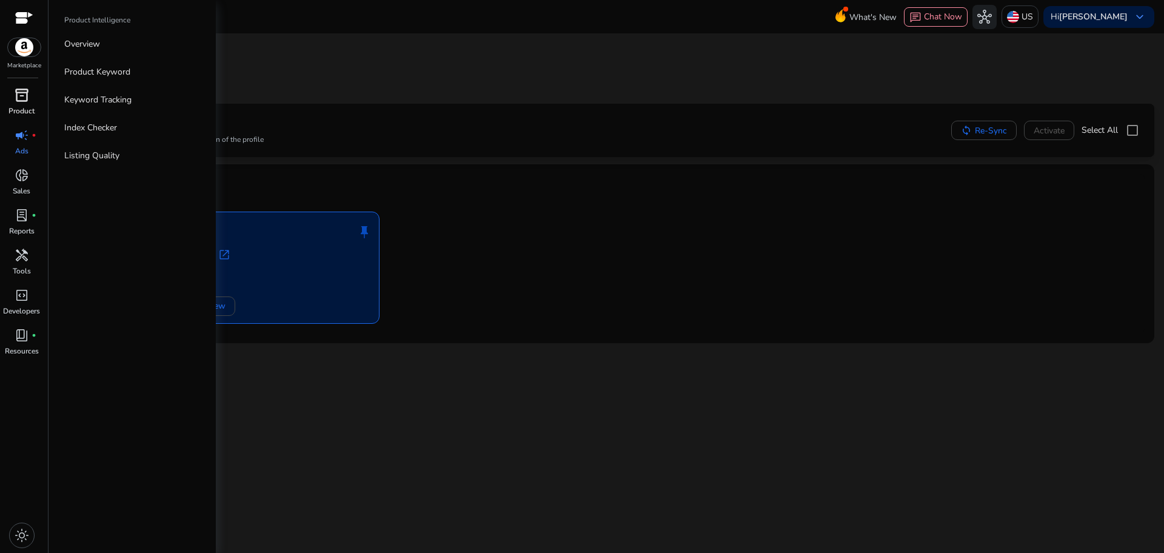
click at [23, 109] on p "Product" at bounding box center [21, 111] width 26 height 11
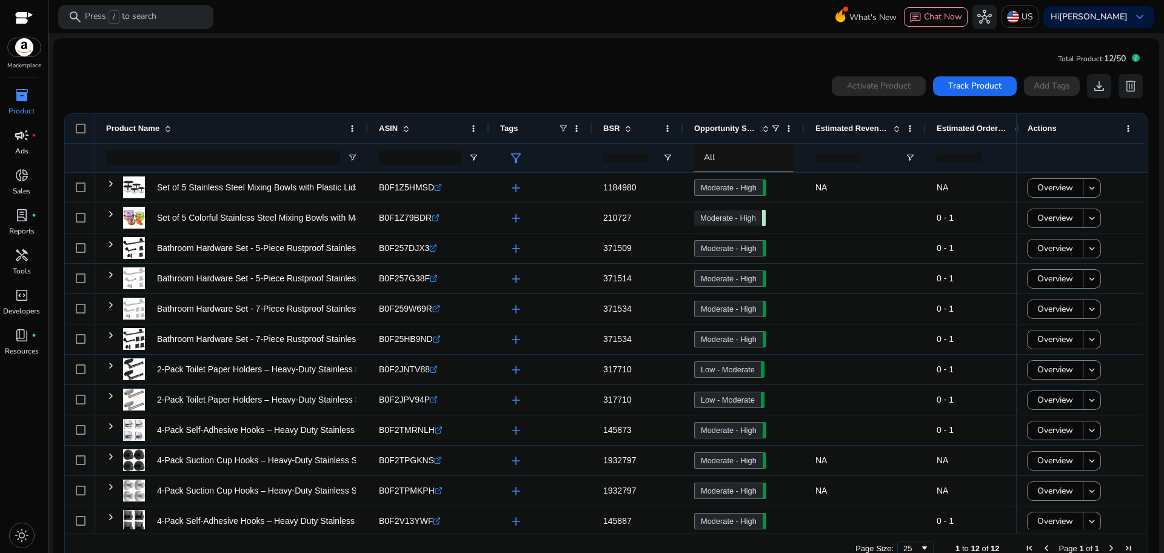
click at [623, 134] on div "BSR" at bounding box center [631, 128] width 56 height 23
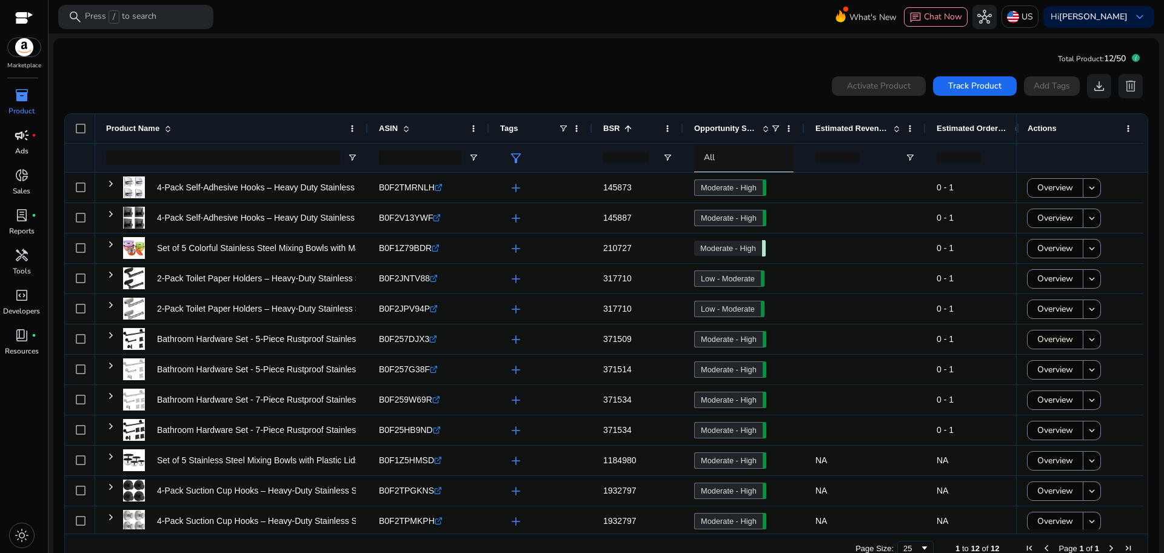
click at [625, 134] on div "BSR 1" at bounding box center [631, 128] width 56 height 23
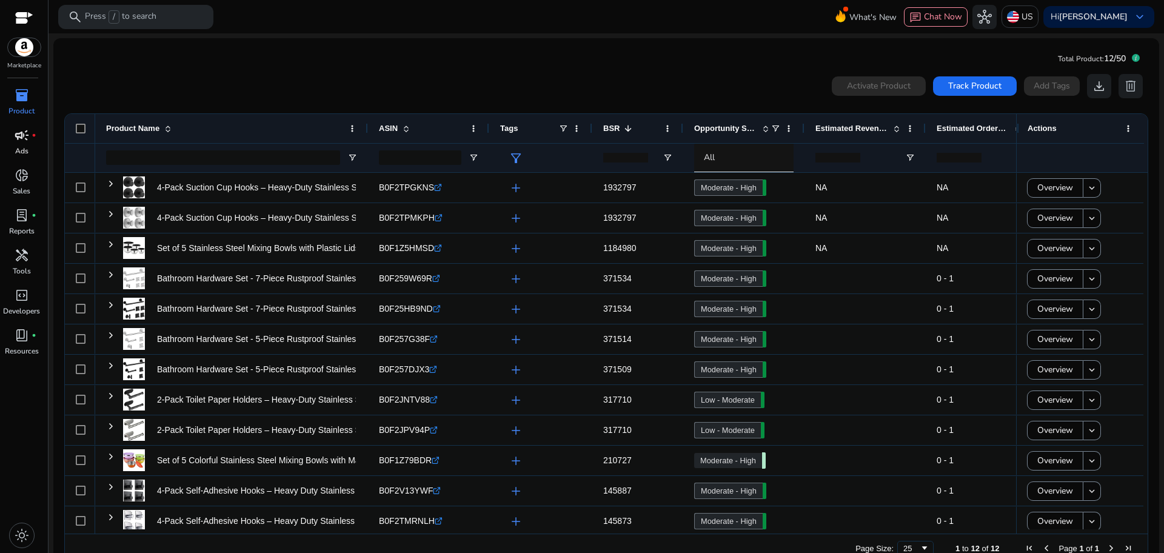
click at [625, 134] on div "BSR 1" at bounding box center [631, 128] width 56 height 23
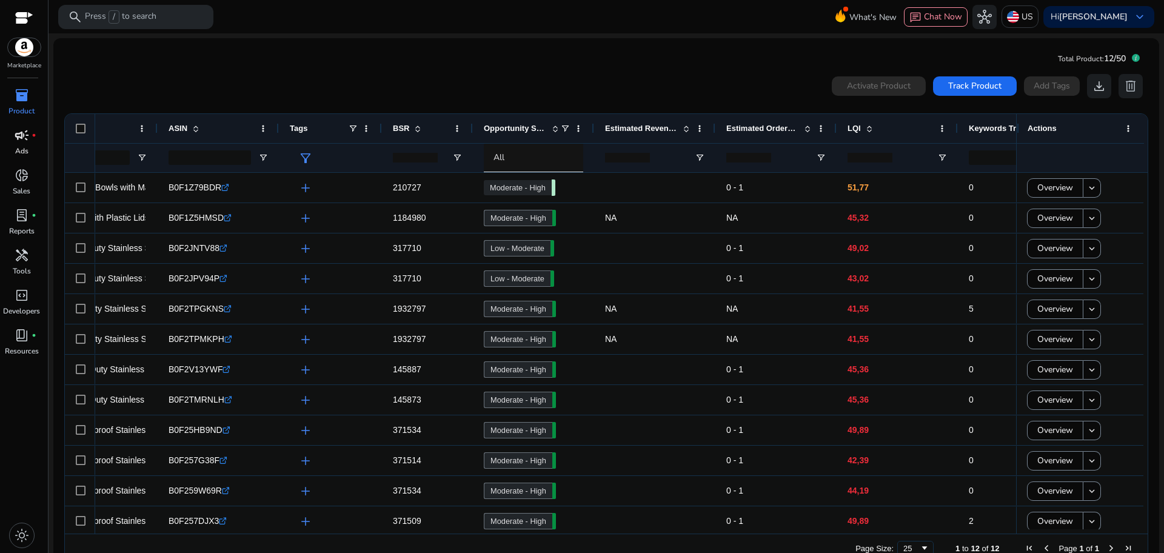
scroll to position [0, 230]
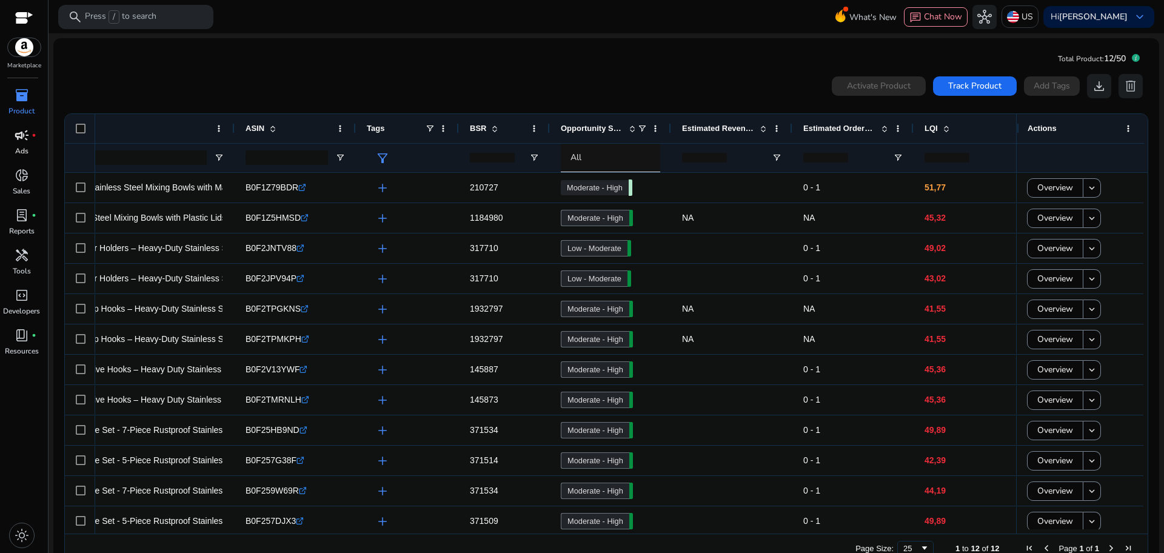
click at [22, 150] on p "Ads" at bounding box center [21, 151] width 13 height 11
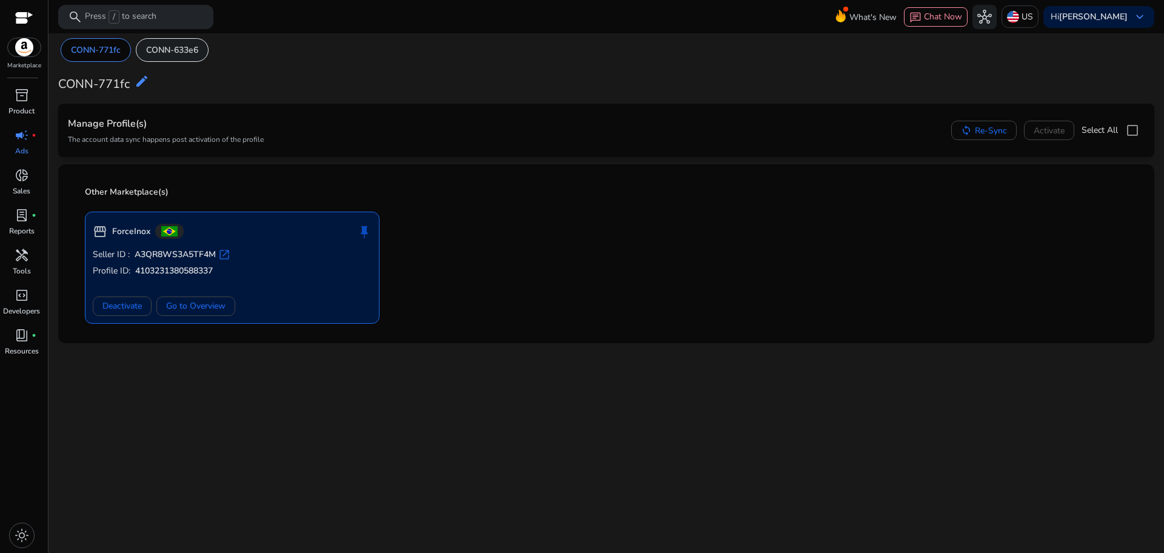
click at [184, 56] on div "CONN-633e6" at bounding box center [172, 50] width 73 height 24
click at [189, 306] on span "Go to Overview" at bounding box center [195, 306] width 59 height 13
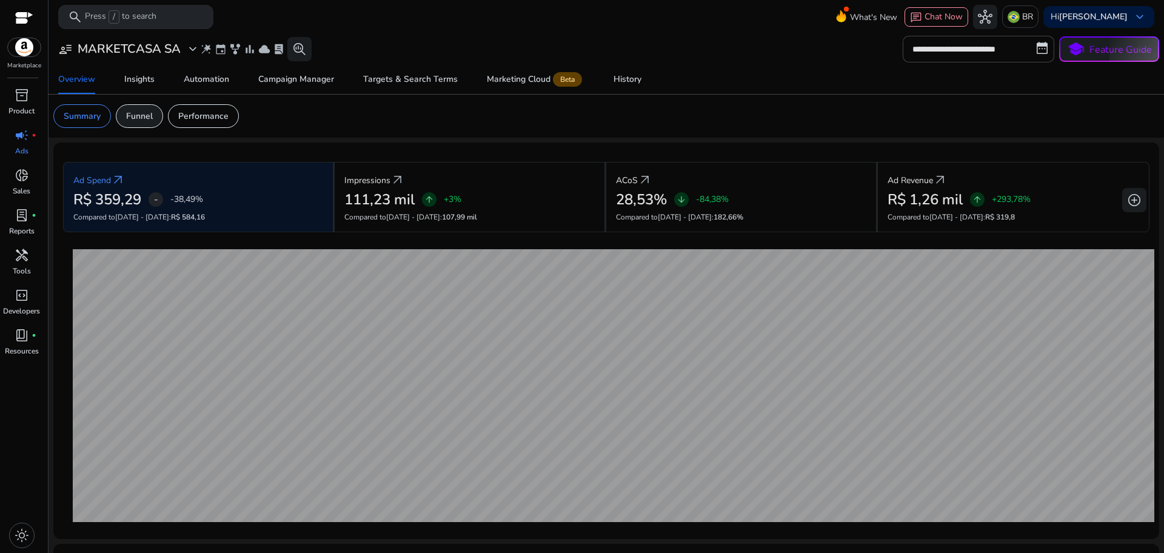
click at [139, 124] on div "Funnel" at bounding box center [139, 116] width 47 height 24
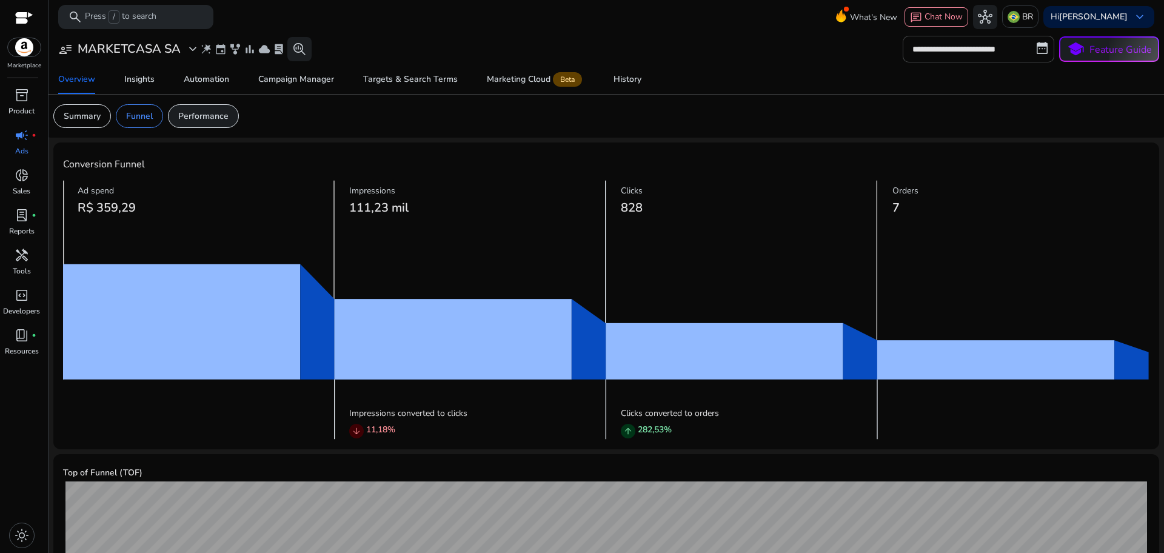
click at [195, 125] on div "Performance" at bounding box center [203, 116] width 71 height 24
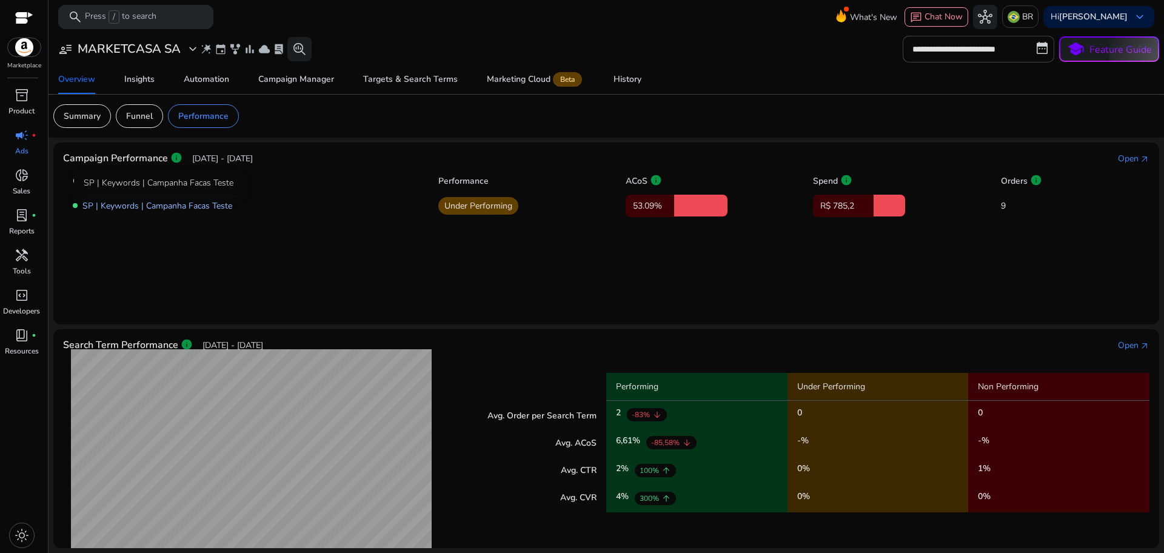
click at [204, 209] on link "SP | Keywords | Campanha Facas Teste" at bounding box center [157, 206] width 150 height 12
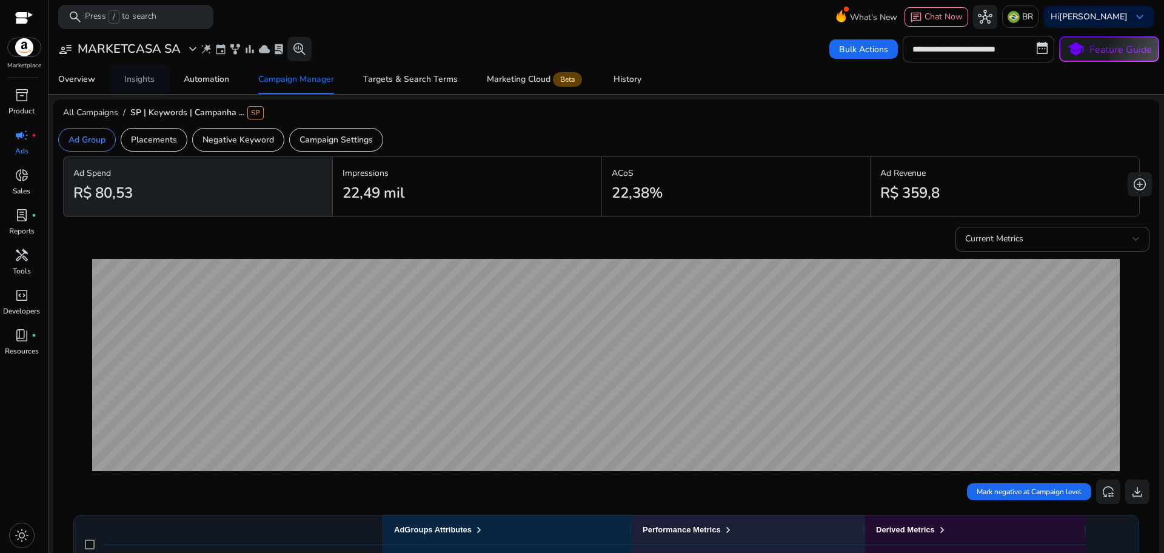
click at [149, 78] on div "Insights" at bounding box center [139, 79] width 30 height 8
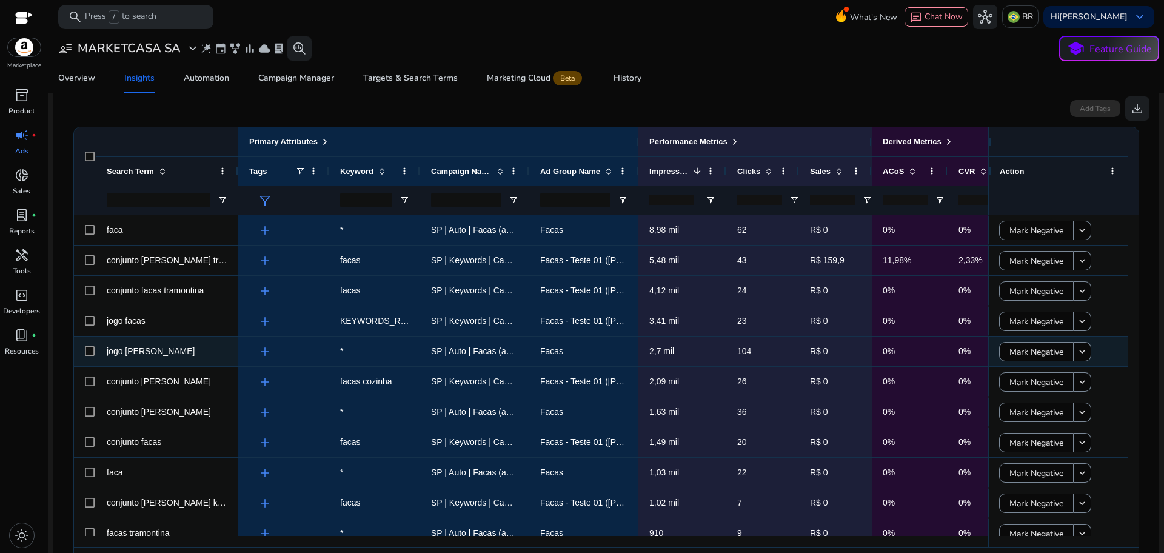
scroll to position [152, 0]
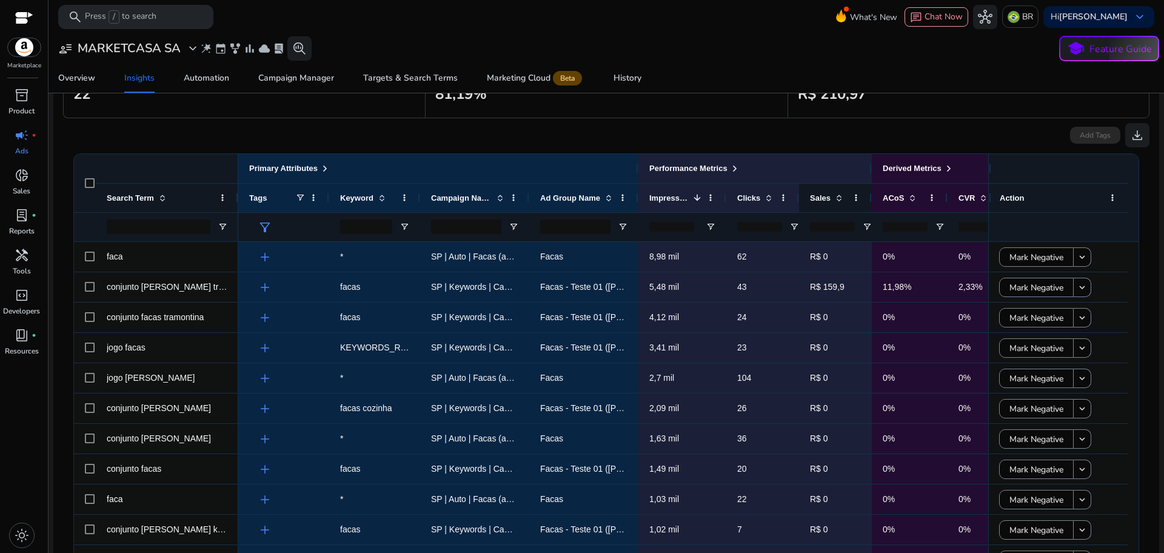
click at [836, 201] on span at bounding box center [840, 198] width 10 height 10
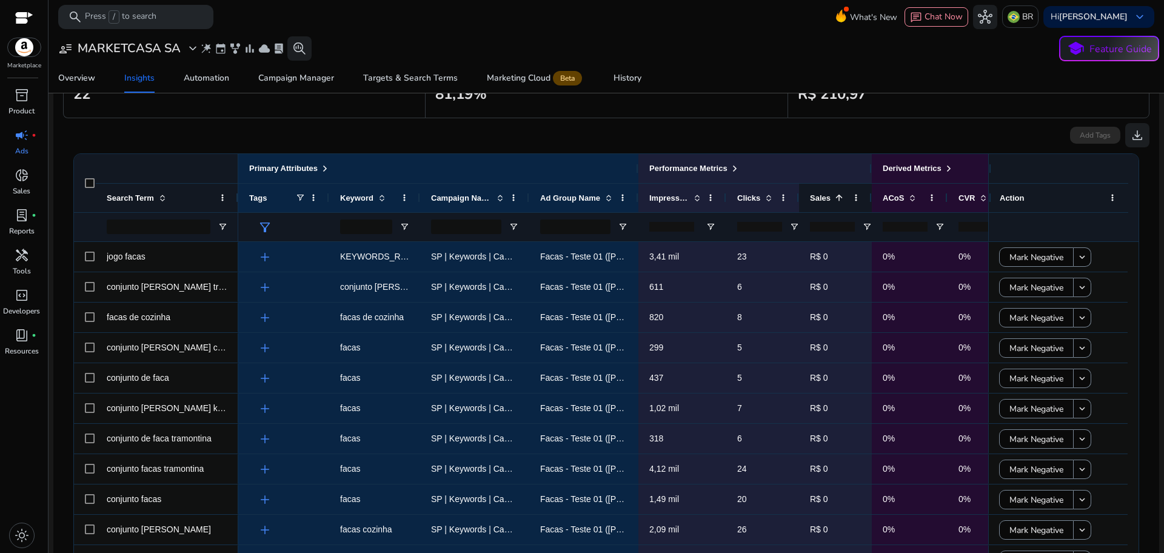
click at [836, 201] on span at bounding box center [840, 198] width 10 height 10
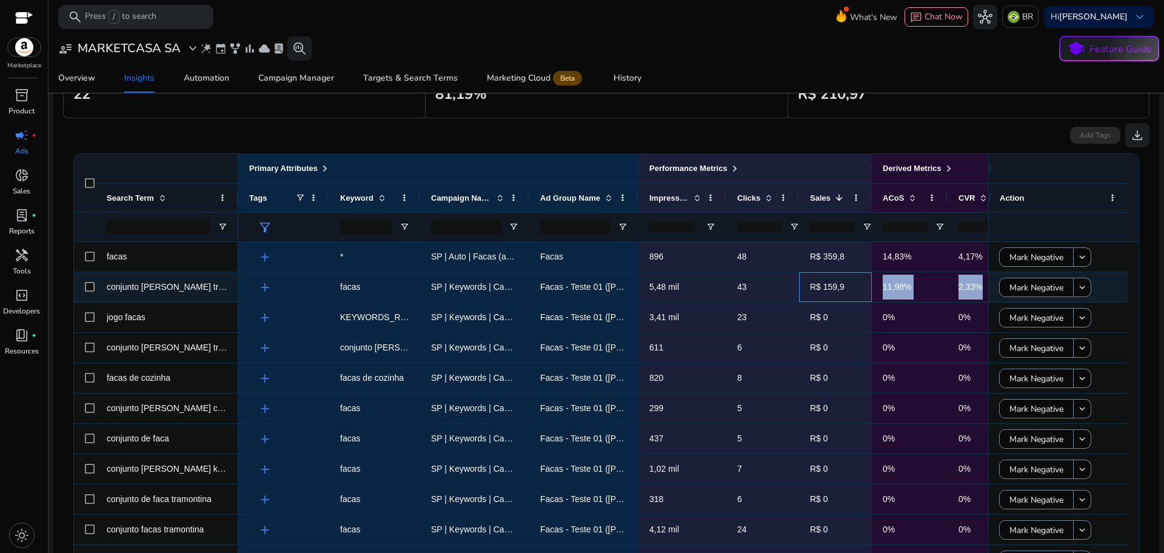
scroll to position [0, 37]
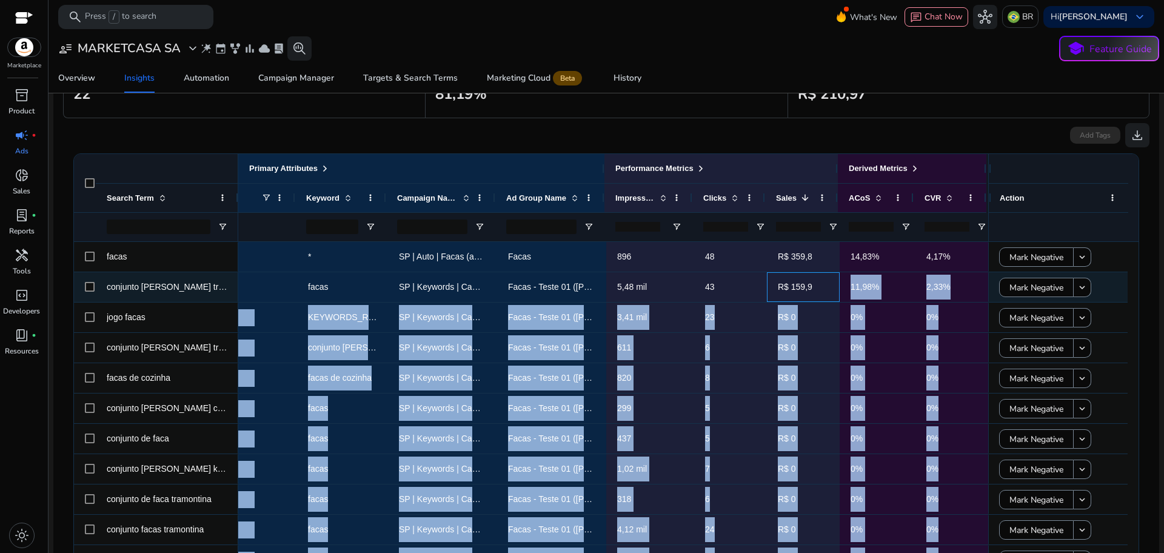
drag, startPoint x: 868, startPoint y: 295, endPoint x: 999, endPoint y: 300, distance: 131.1
click at [999, 300] on div "facas conjunto de facas tramontina jogo facas conjunto de facas tramontina faca…" at bounding box center [601, 402] width 1054 height 321
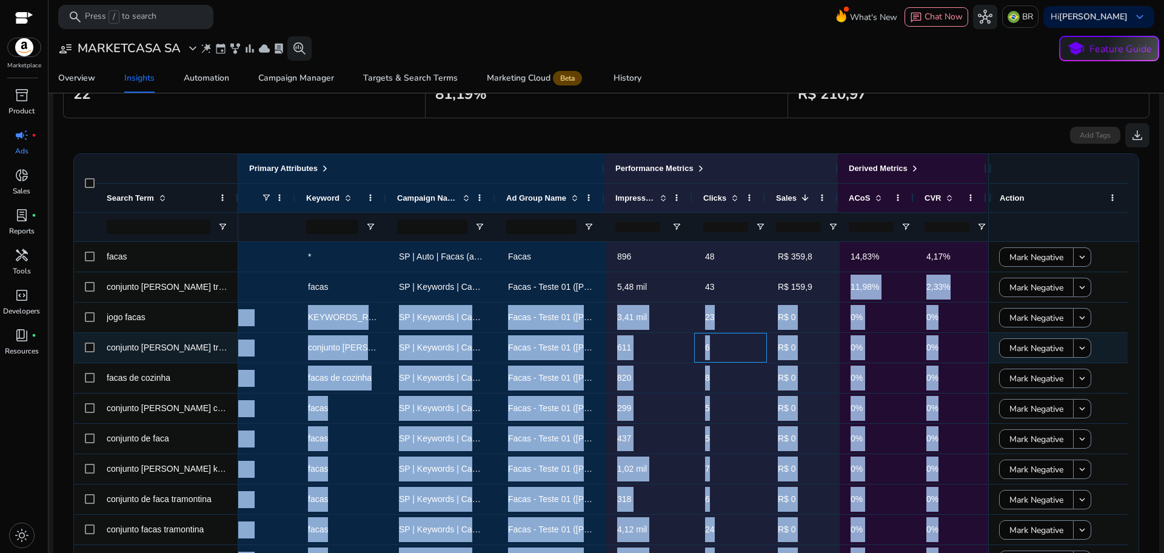
click at [740, 352] on span "6" at bounding box center [730, 347] width 51 height 25
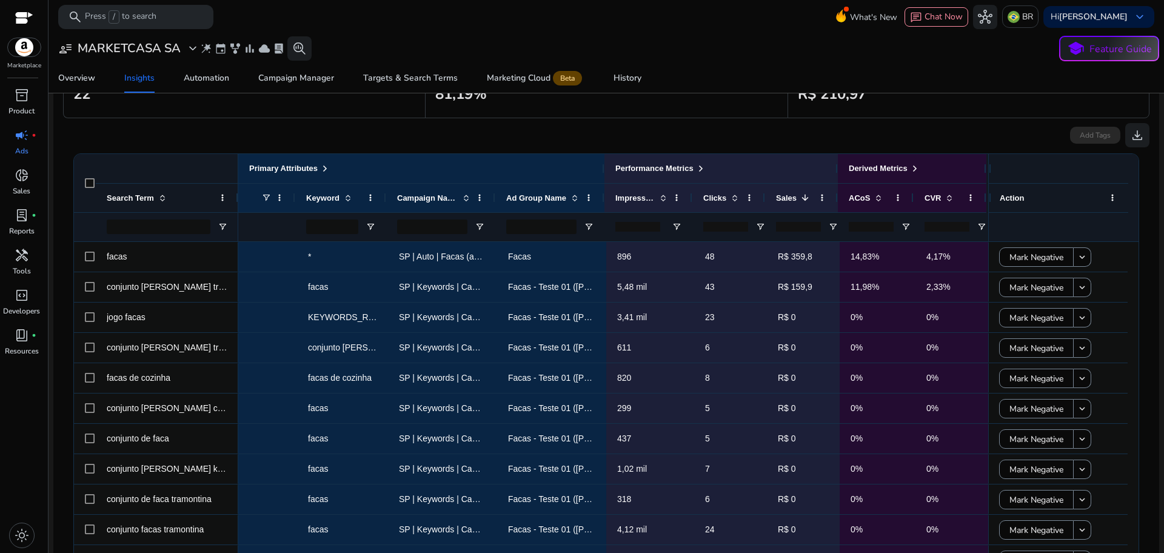
click at [793, 139] on div "Add Tags download" at bounding box center [606, 132] width 1087 height 29
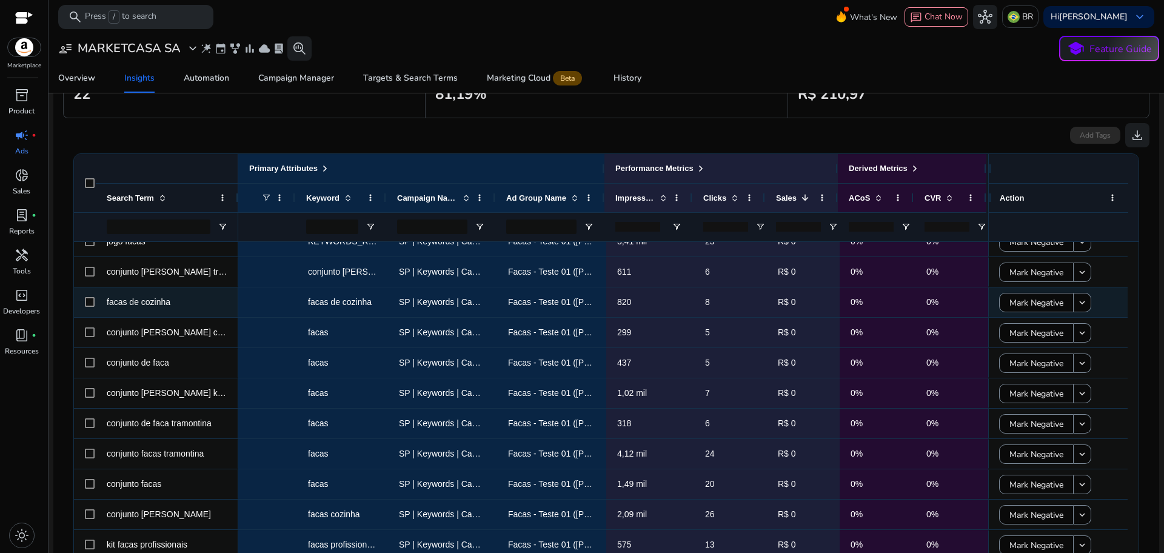
scroll to position [0, 0]
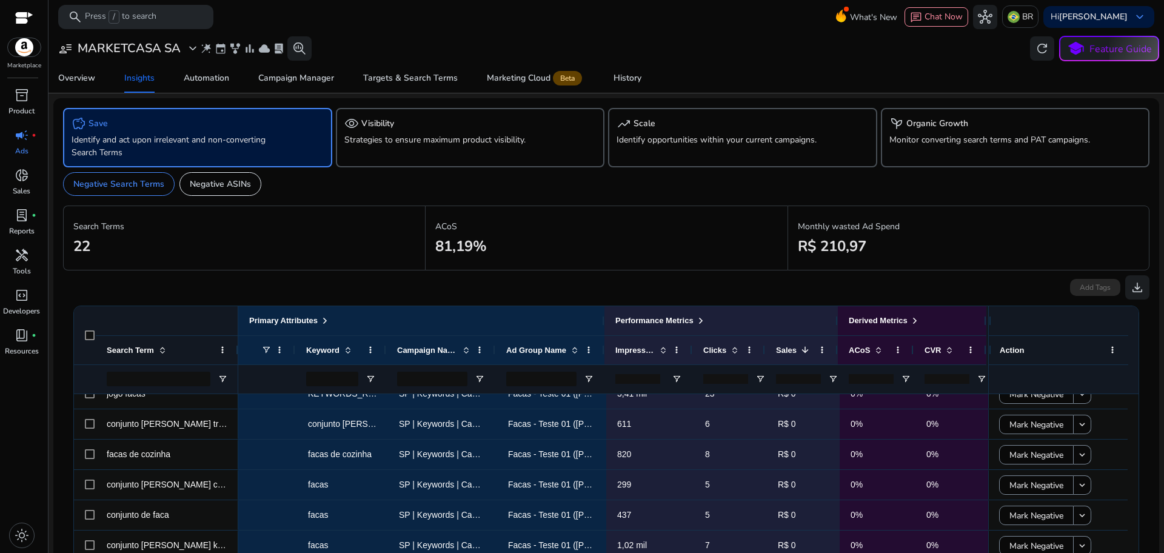
drag, startPoint x: 1127, startPoint y: 421, endPoint x: 1127, endPoint y: 477, distance: 56.4
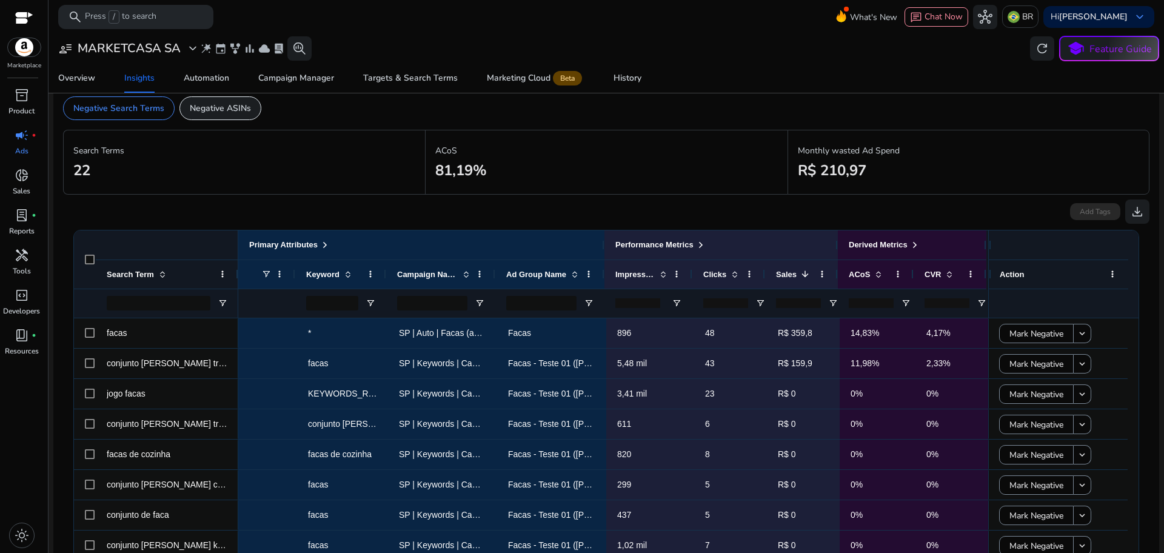
click at [228, 104] on p "Negative ASINs" at bounding box center [220, 108] width 61 height 13
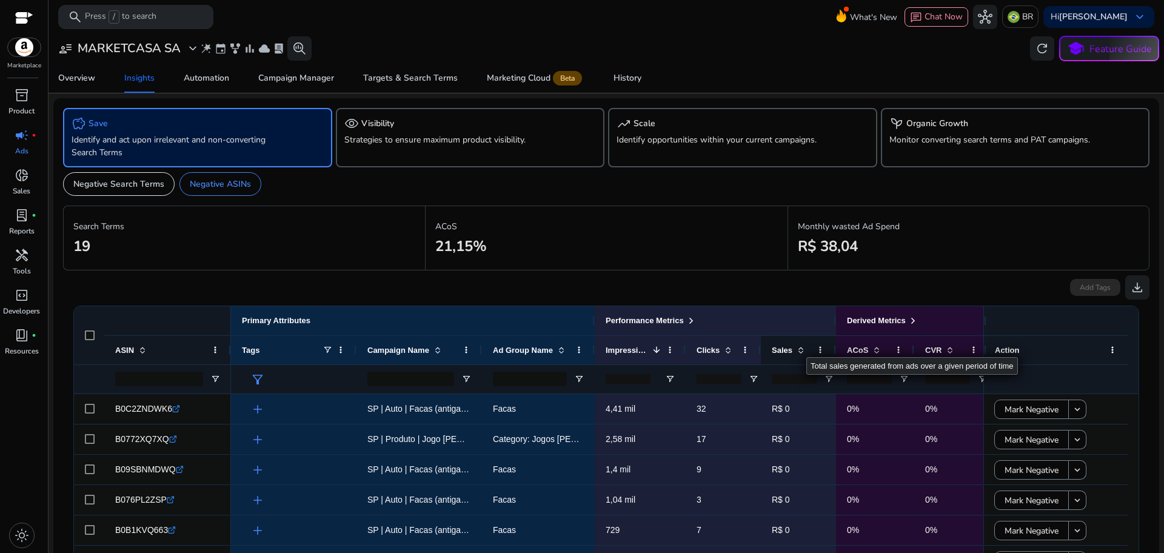
click at [793, 346] on span at bounding box center [799, 350] width 13 height 10
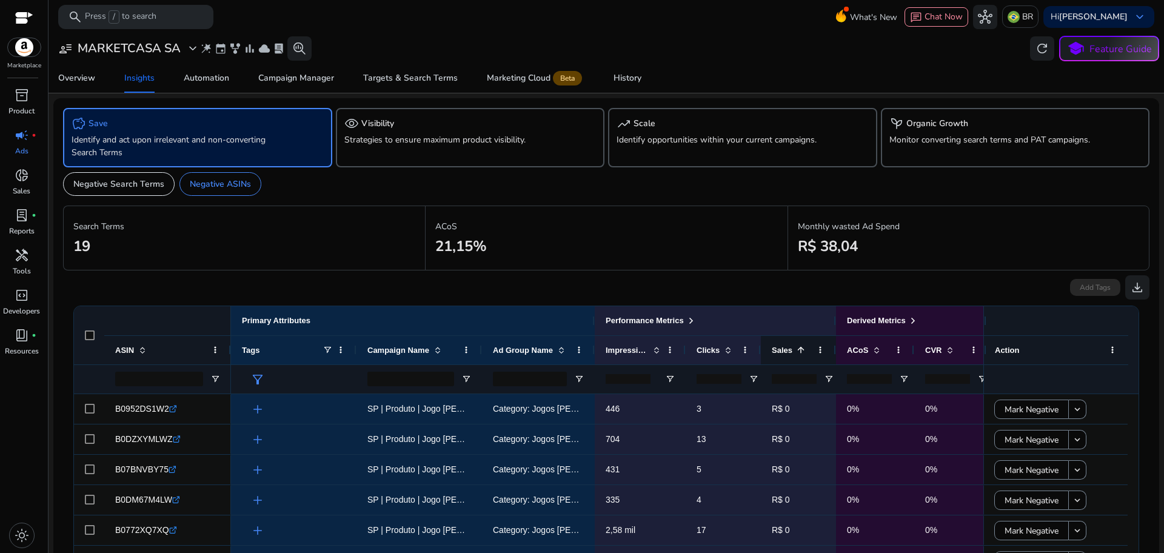
click at [796, 349] on span at bounding box center [801, 350] width 10 height 10
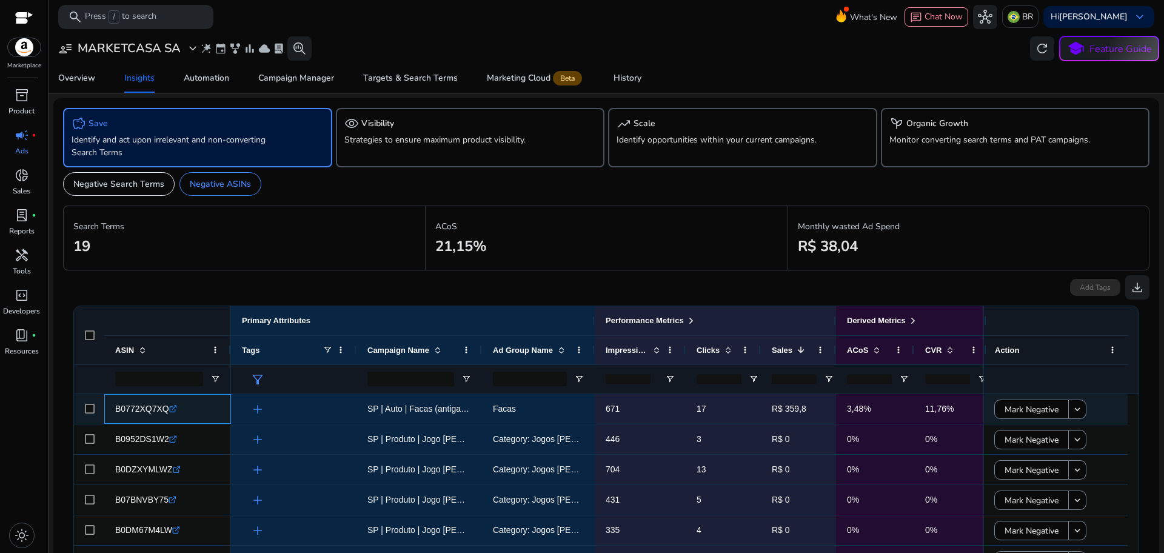
click at [170, 411] on icon ".st0{fill:#2c8af8}" at bounding box center [173, 409] width 8 height 8
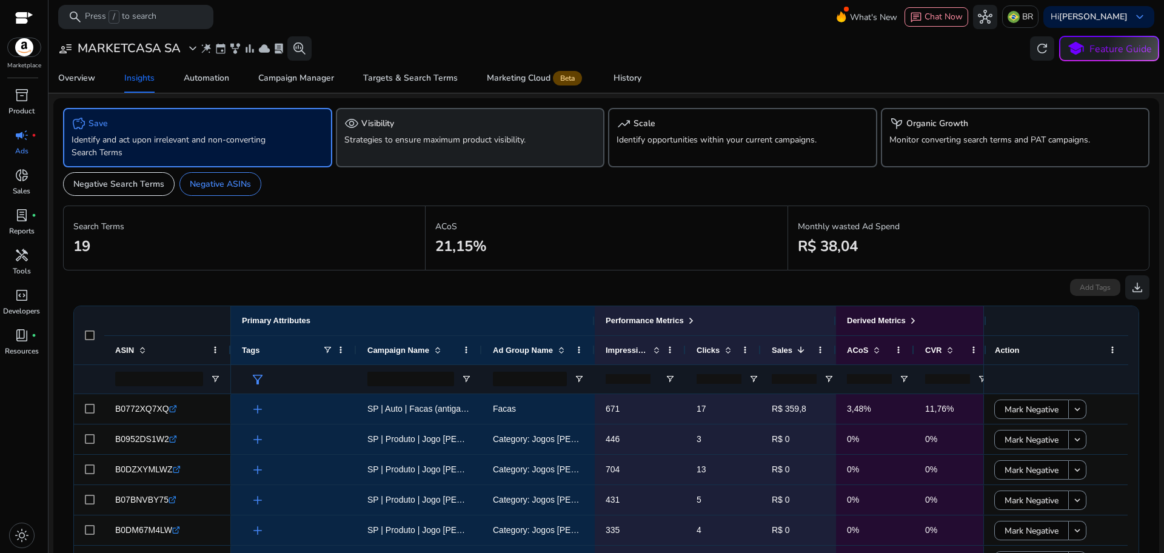
click at [476, 139] on p "Strategies to ensure maximum product visibility." at bounding box center [449, 139] width 210 height 13
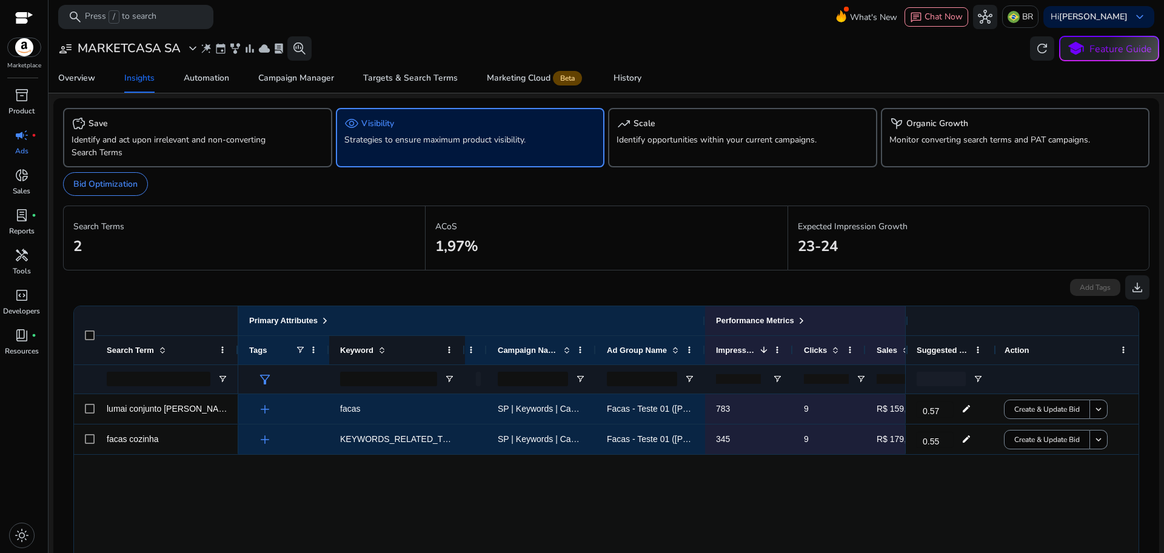
drag, startPoint x: 418, startPoint y: 351, endPoint x: 462, endPoint y: 397, distance: 63.9
click at [462, 397] on div "Primary Attributes Search Term Tags" at bounding box center [606, 516] width 1065 height 420
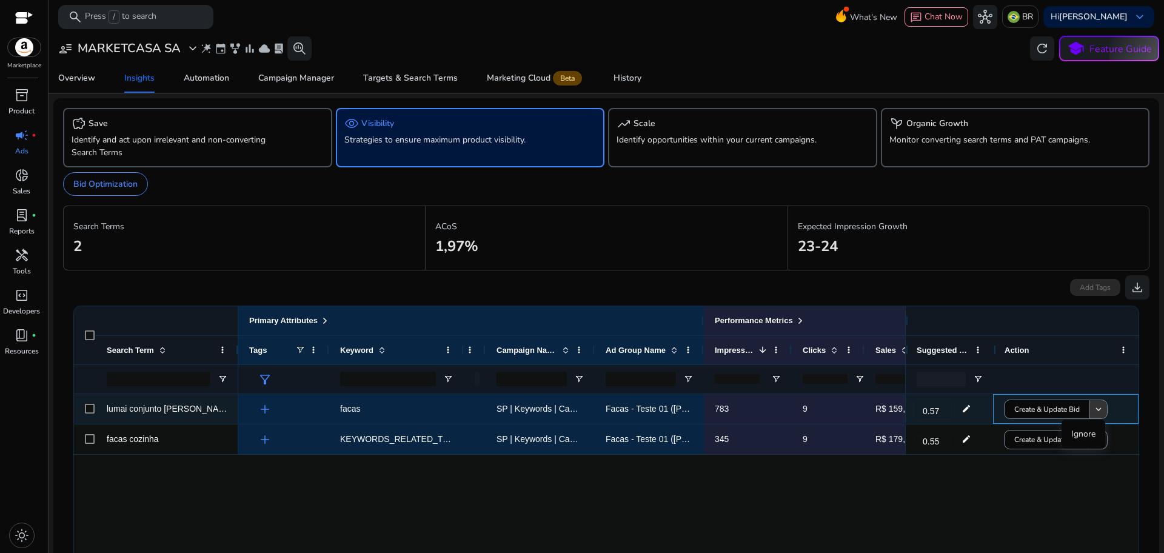
click at [1098, 408] on mat-icon "keyboard_arrow_down" at bounding box center [1098, 409] width 11 height 11
click at [1093, 412] on mat-icon "keyboard_arrow_down" at bounding box center [1098, 409] width 11 height 11
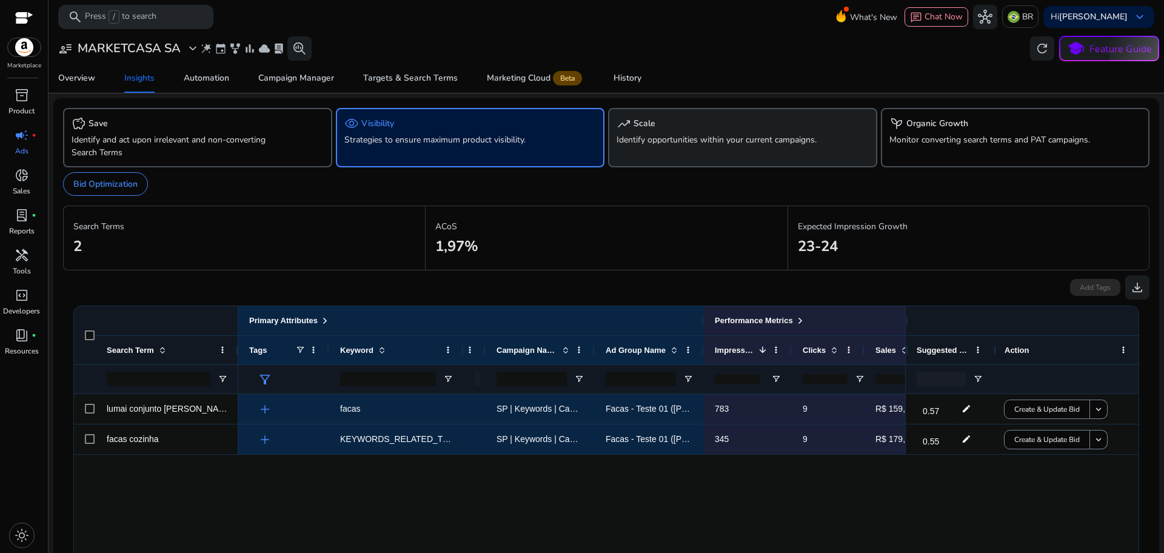
click at [707, 147] on div "trending_up Scale Identify opportunities within your current campaigns." at bounding box center [742, 137] width 269 height 59
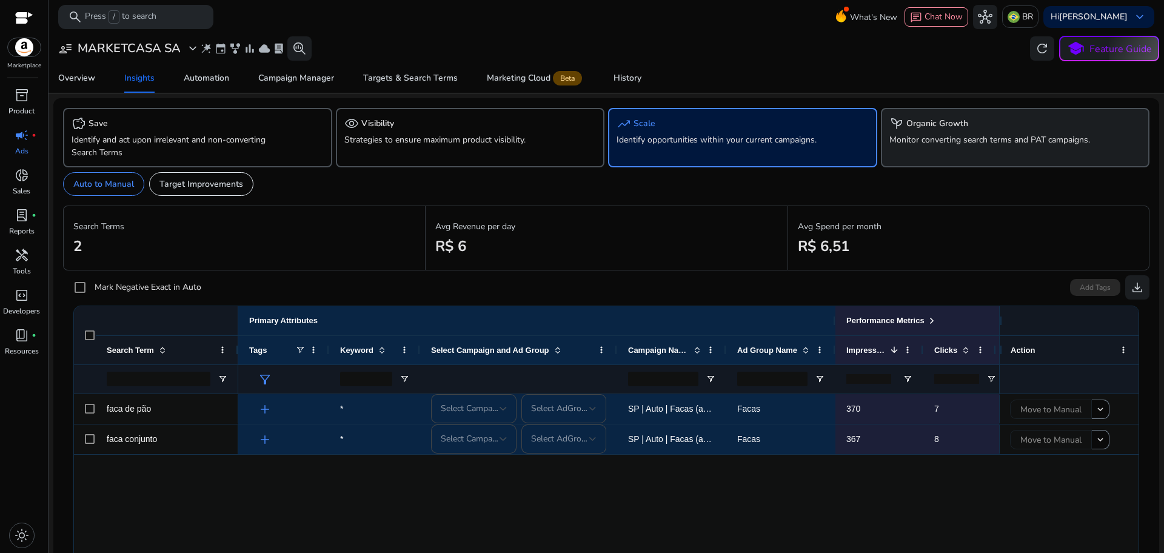
click at [922, 129] on h5 "Organic Growth" at bounding box center [938, 124] width 62 height 10
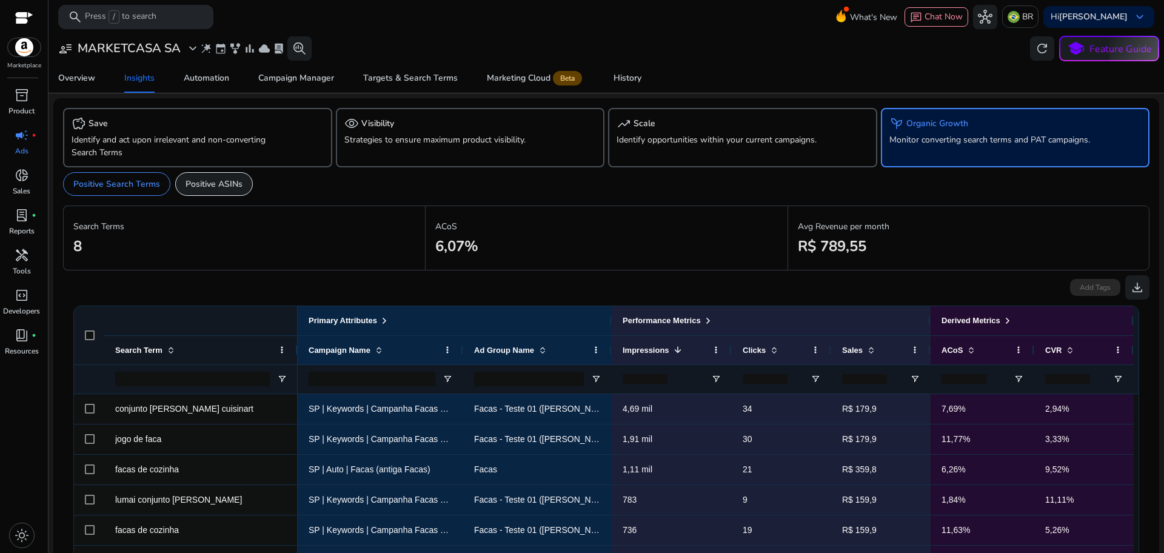
click at [213, 183] on p "Positive ASINs" at bounding box center [214, 184] width 57 height 13
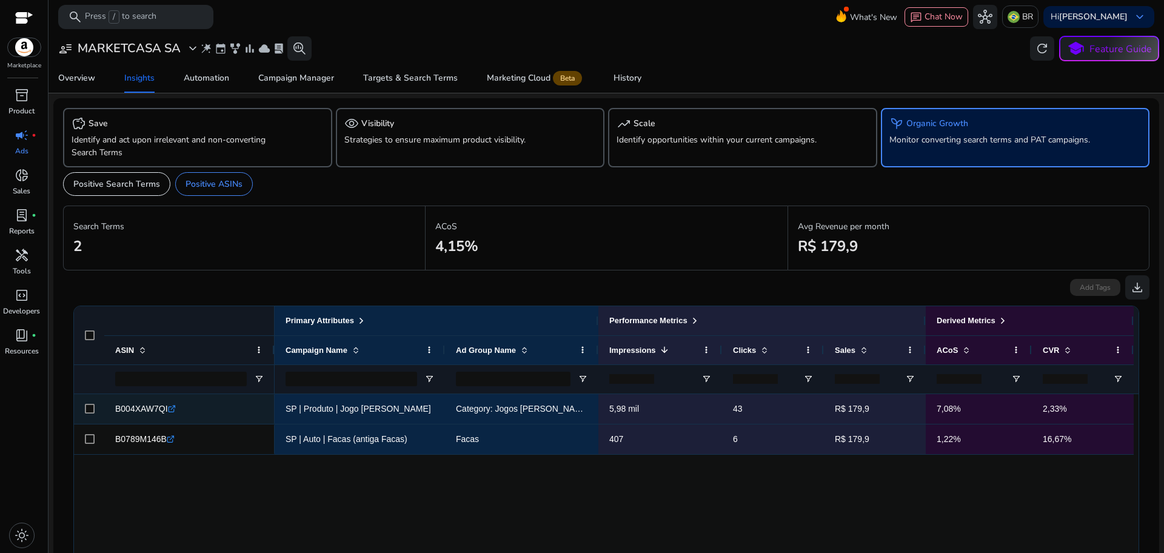
click at [170, 408] on icon ".st0{fill:#2c8af8}" at bounding box center [172, 409] width 8 height 8
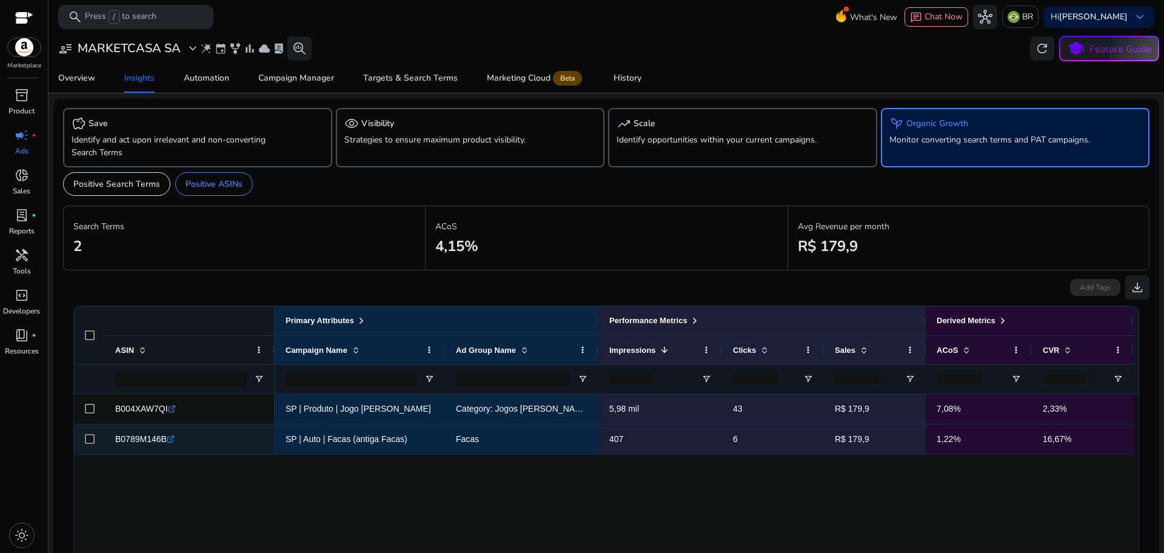
click at [171, 437] on icon ".st0{fill:#2c8af8}" at bounding box center [171, 439] width 8 height 8
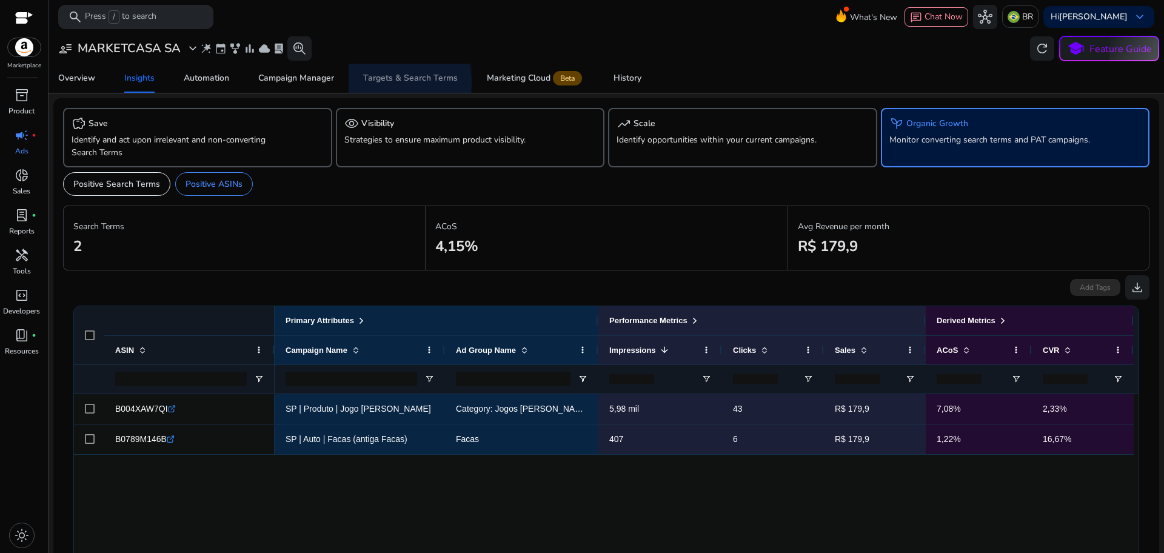
click at [385, 82] on div "Targets & Search Terms" at bounding box center [410, 78] width 95 height 8
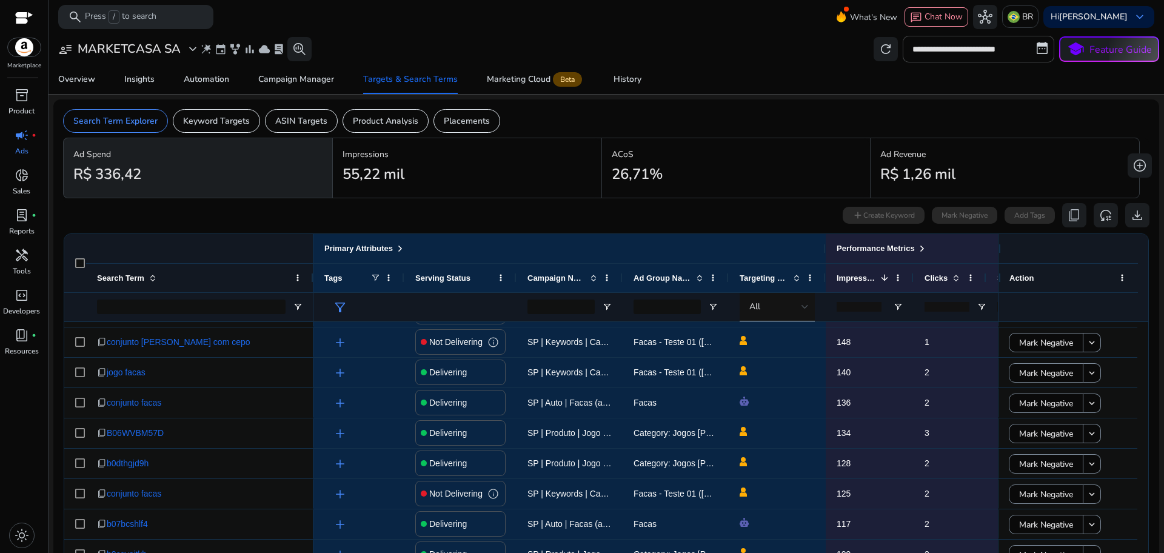
scroll to position [1061, 0]
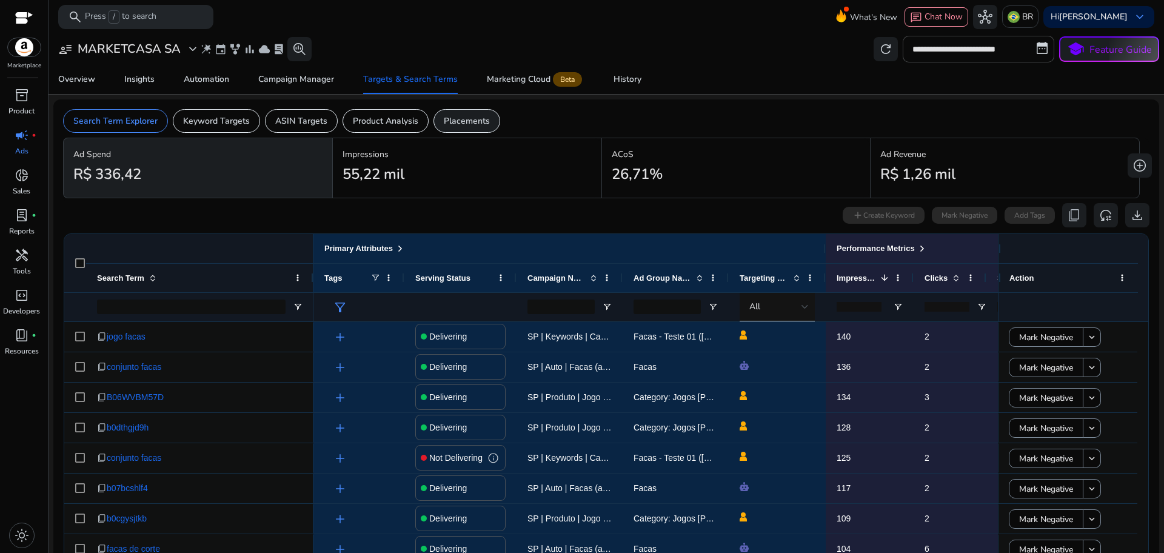
click at [454, 128] on div "Placements" at bounding box center [467, 121] width 67 height 24
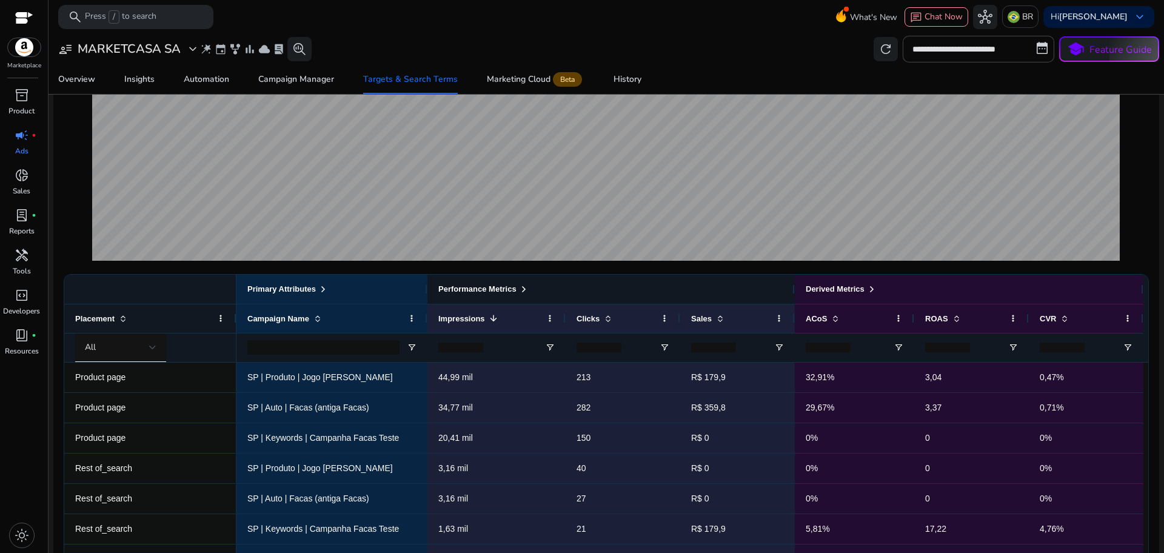
scroll to position [303, 0]
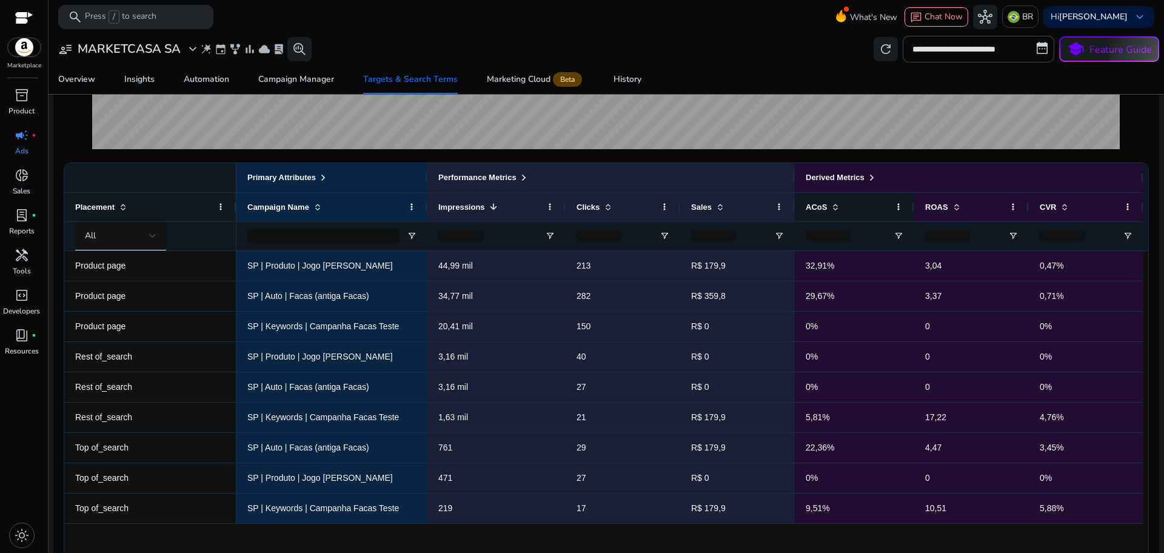
click at [835, 212] on div "ACoS" at bounding box center [848, 207] width 84 height 22
click at [835, 212] on div "ACoS 1" at bounding box center [848, 207] width 84 height 22
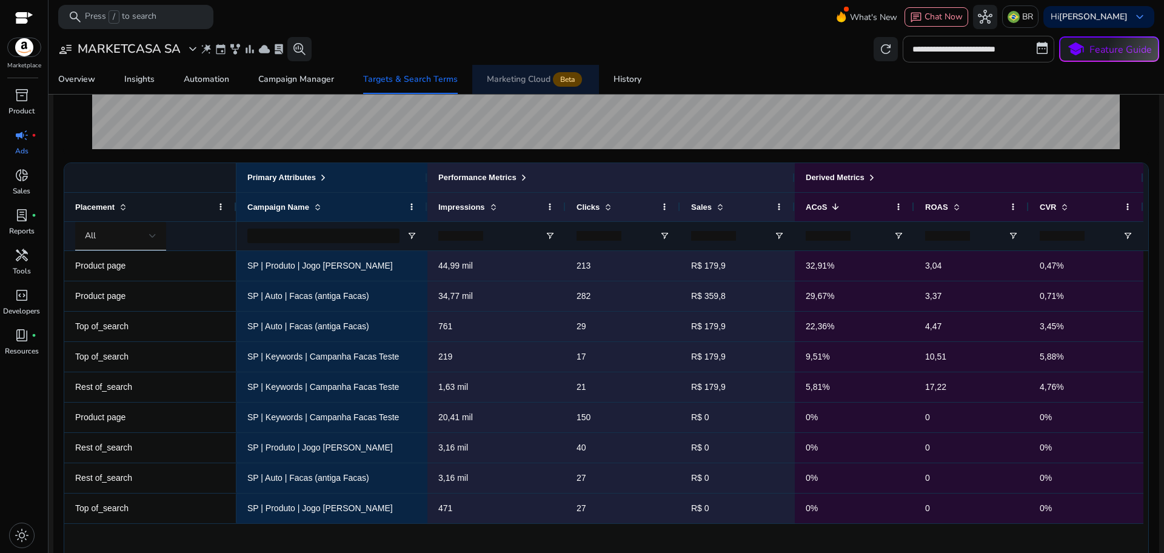
click at [525, 79] on div "Marketing Cloud Beta" at bounding box center [536, 80] width 98 height 10
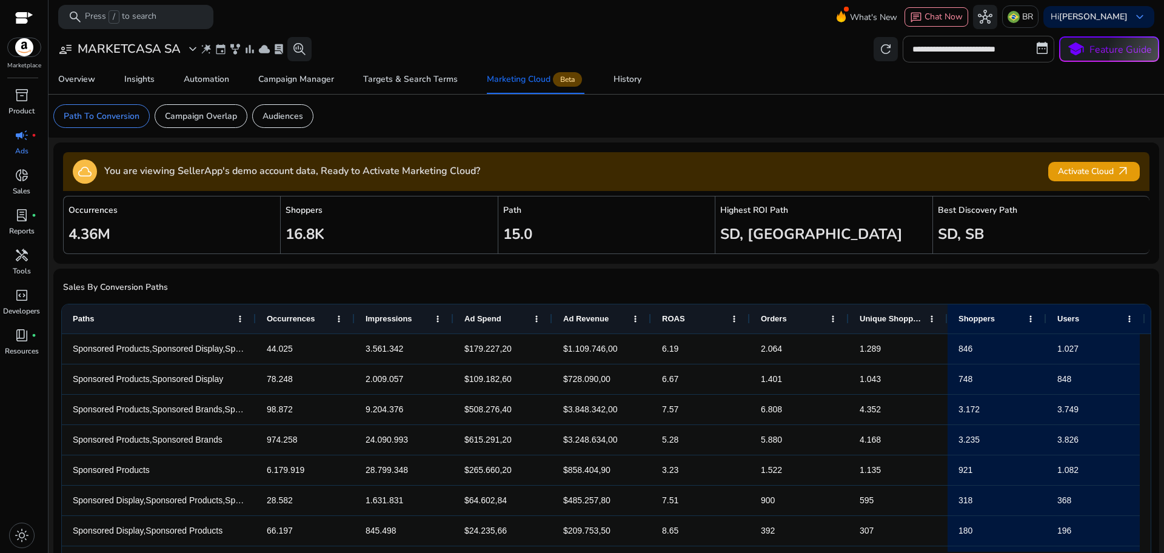
drag, startPoint x: 155, startPoint y: 320, endPoint x: 254, endPoint y: 314, distance: 99.6
click at [254, 314] on div at bounding box center [255, 318] width 5 height 29
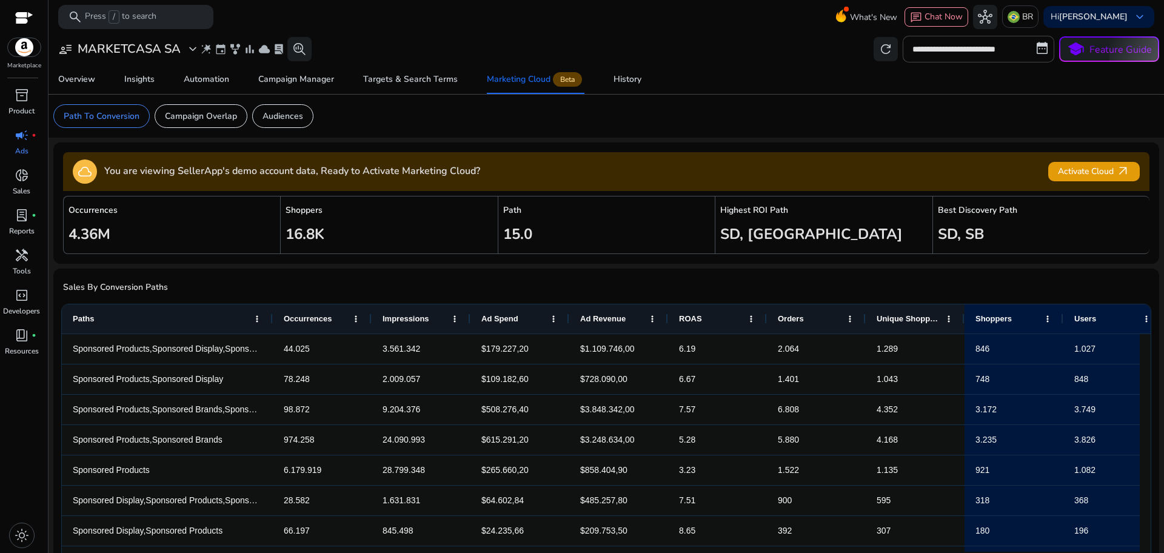
drag, startPoint x: 254, startPoint y: 314, endPoint x: 271, endPoint y: 314, distance: 17.0
click at [271, 314] on div at bounding box center [272, 318] width 5 height 29
click at [25, 223] on span "lab_profile" at bounding box center [22, 215] width 15 height 15
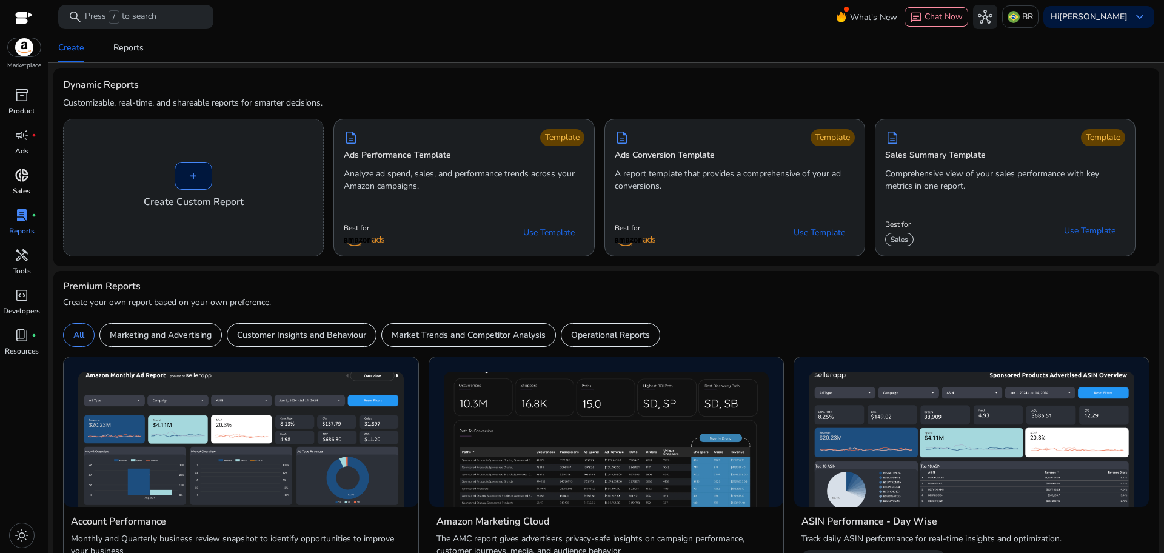
click at [24, 181] on span "donut_small" at bounding box center [22, 175] width 15 height 15
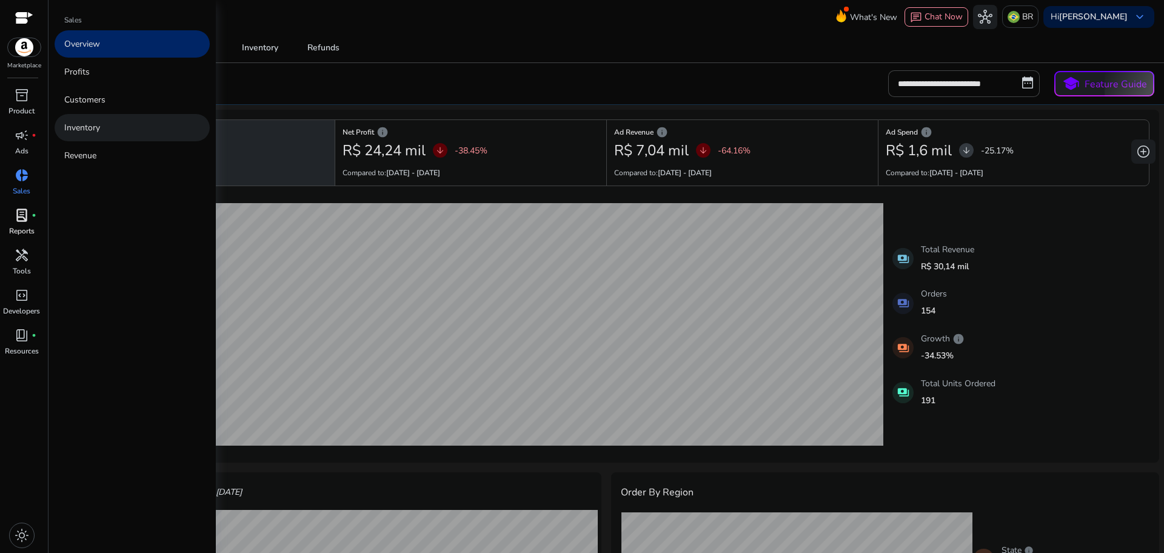
click at [105, 135] on link "Inventory" at bounding box center [132, 127] width 155 height 27
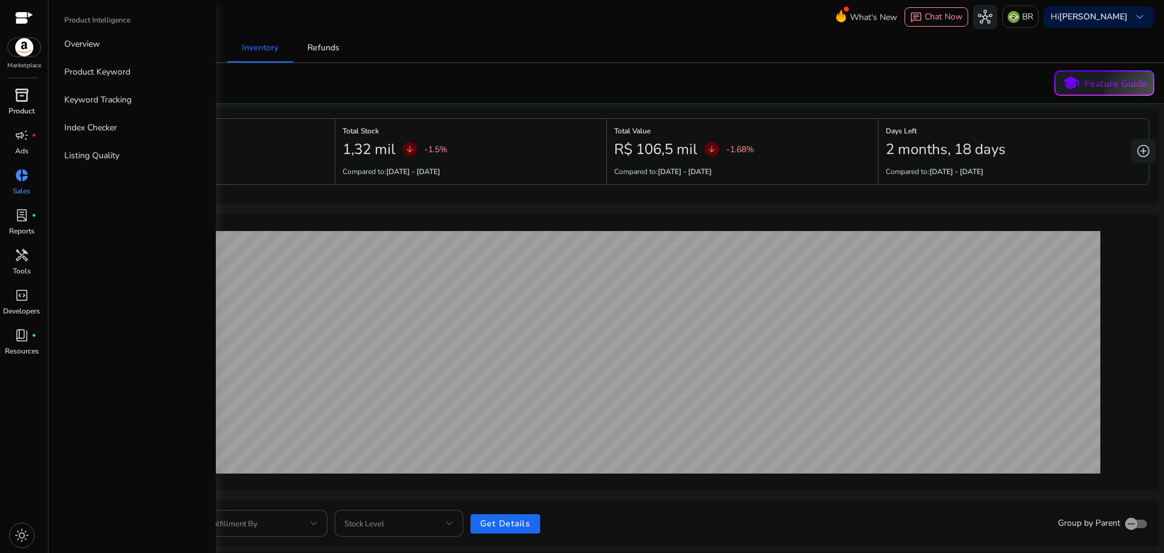
click at [27, 101] on span "inventory_2" at bounding box center [22, 95] width 15 height 15
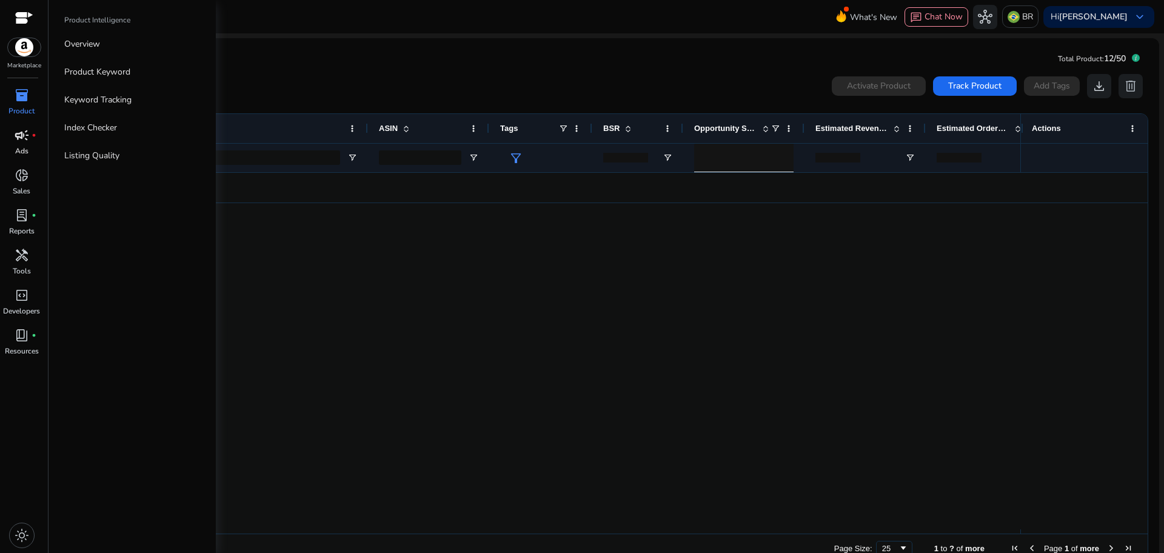
click at [27, 146] on p "Ads" at bounding box center [21, 151] width 13 height 11
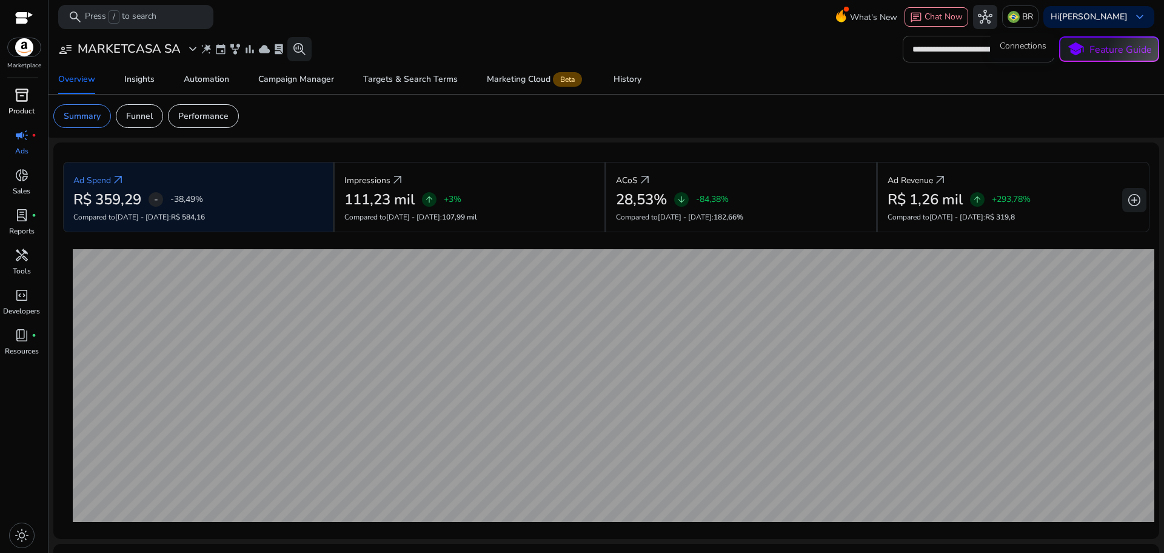
click at [993, 16] on span "hub" at bounding box center [985, 17] width 15 height 15
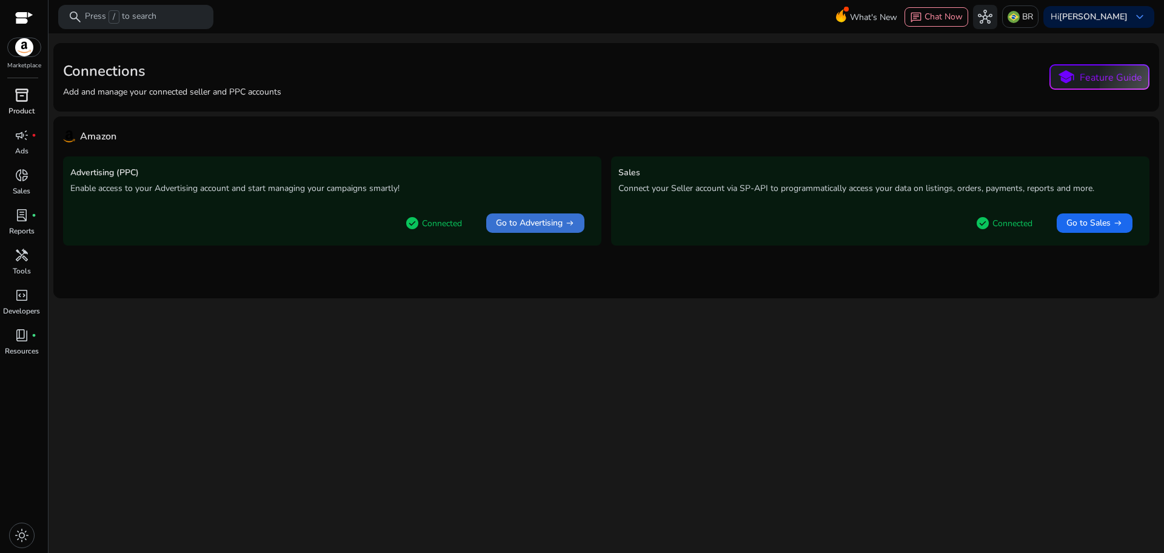
click at [500, 221] on span "Go to Advertising" at bounding box center [529, 223] width 67 height 12
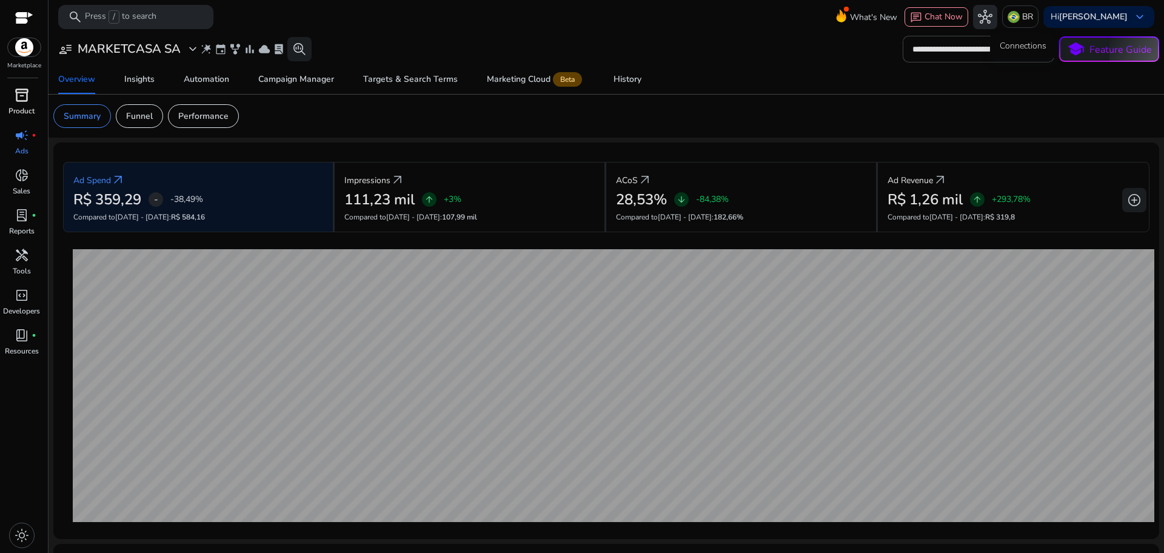
click at [993, 15] on span "hub" at bounding box center [985, 17] width 15 height 15
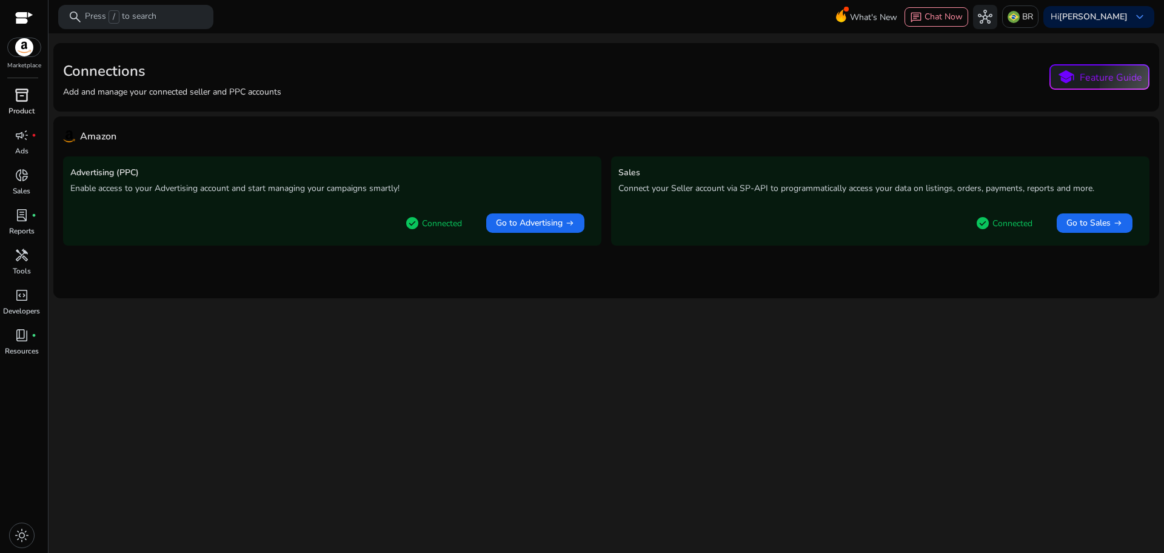
click at [422, 222] on p "Connected" at bounding box center [442, 223] width 40 height 13
click at [27, 53] on img at bounding box center [24, 47] width 33 height 18
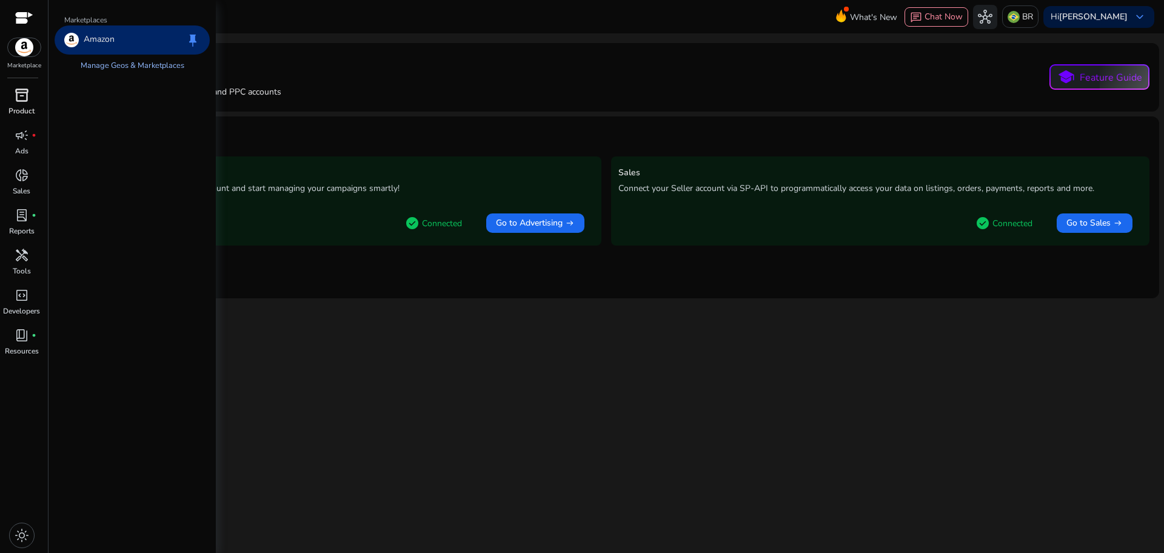
click at [105, 66] on link "Manage Geos & Marketplaces" at bounding box center [132, 66] width 123 height 22
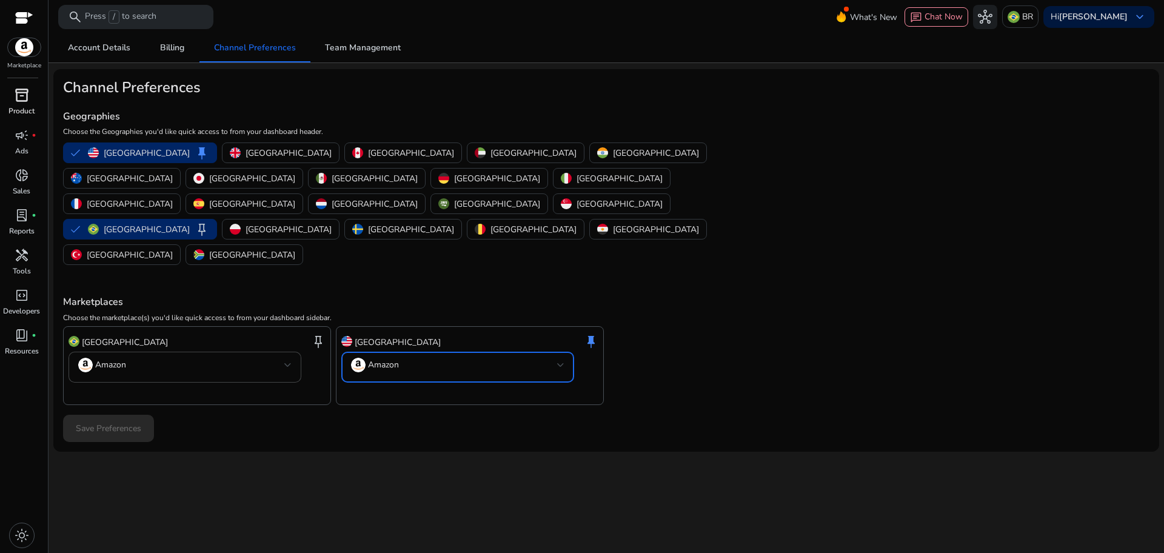
click at [418, 358] on mat-select-trigger "Amazon" at bounding box center [454, 365] width 206 height 15
click at [418, 311] on div at bounding box center [582, 276] width 1164 height 553
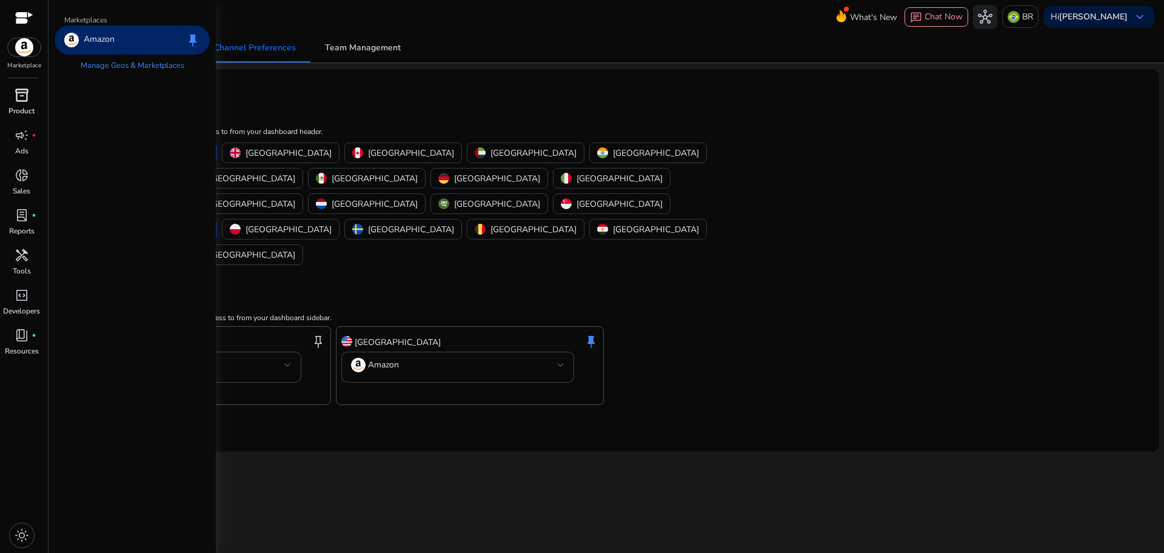
click at [26, 24] on div at bounding box center [24, 19] width 18 height 14
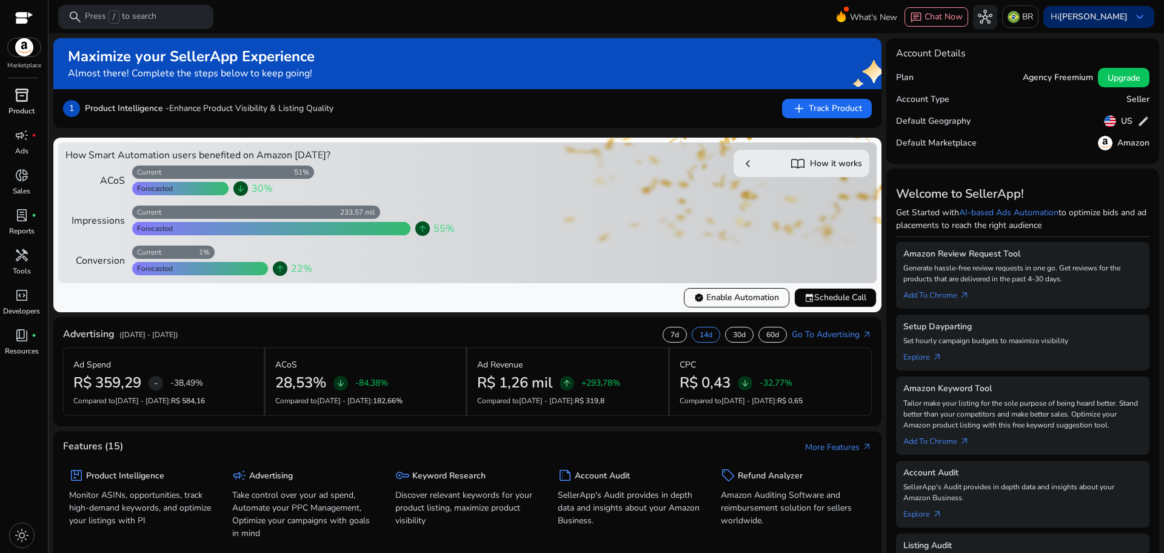
click at [1121, 16] on b "[PERSON_NAME]" at bounding box center [1094, 17] width 69 height 12
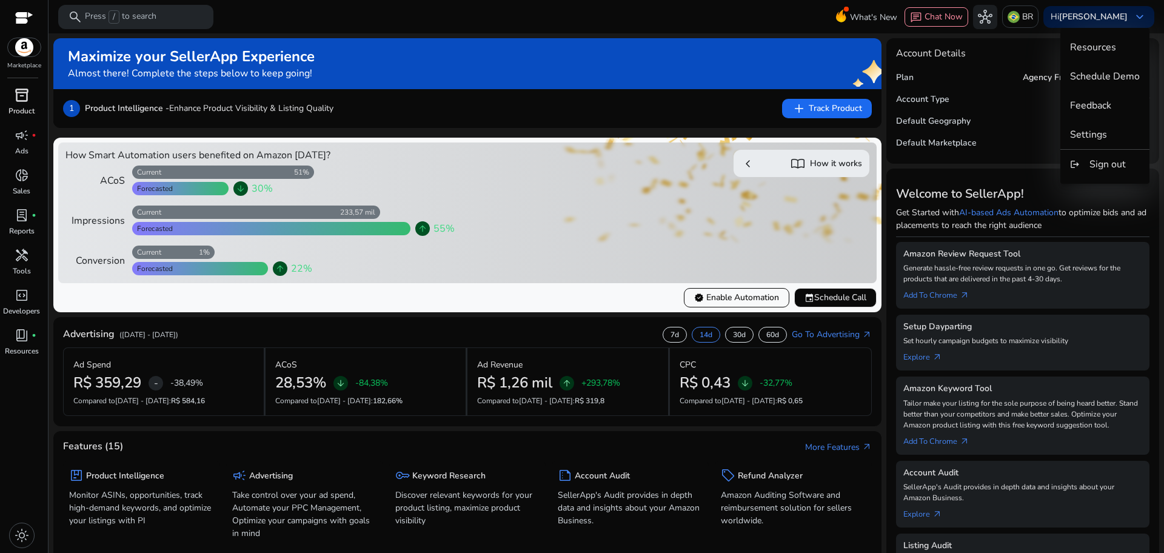
click at [1112, 53] on span "Resources" at bounding box center [1093, 47] width 46 height 13
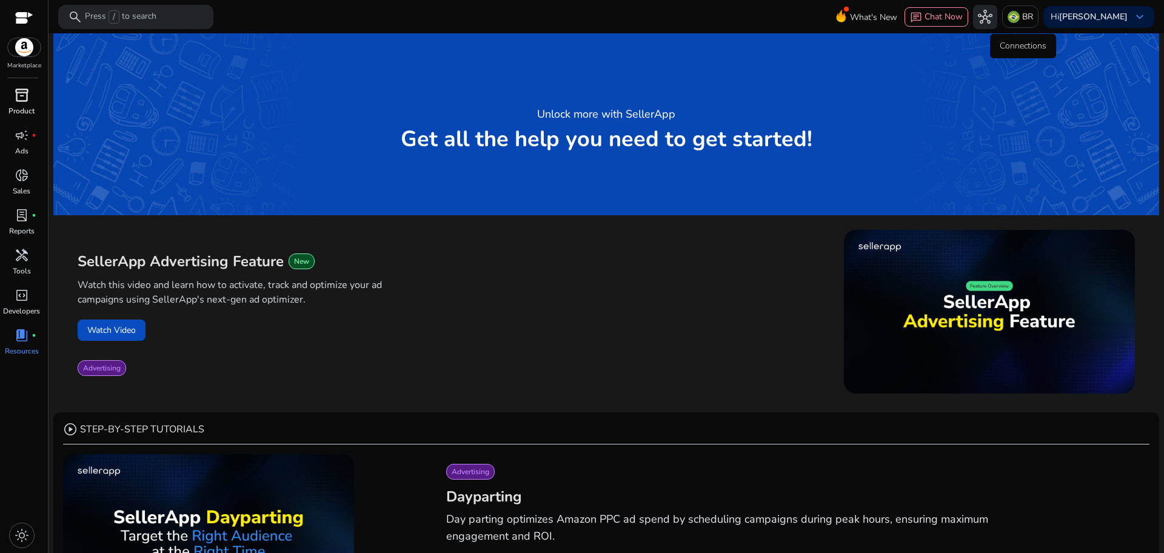
click at [993, 15] on span "hub" at bounding box center [985, 17] width 15 height 15
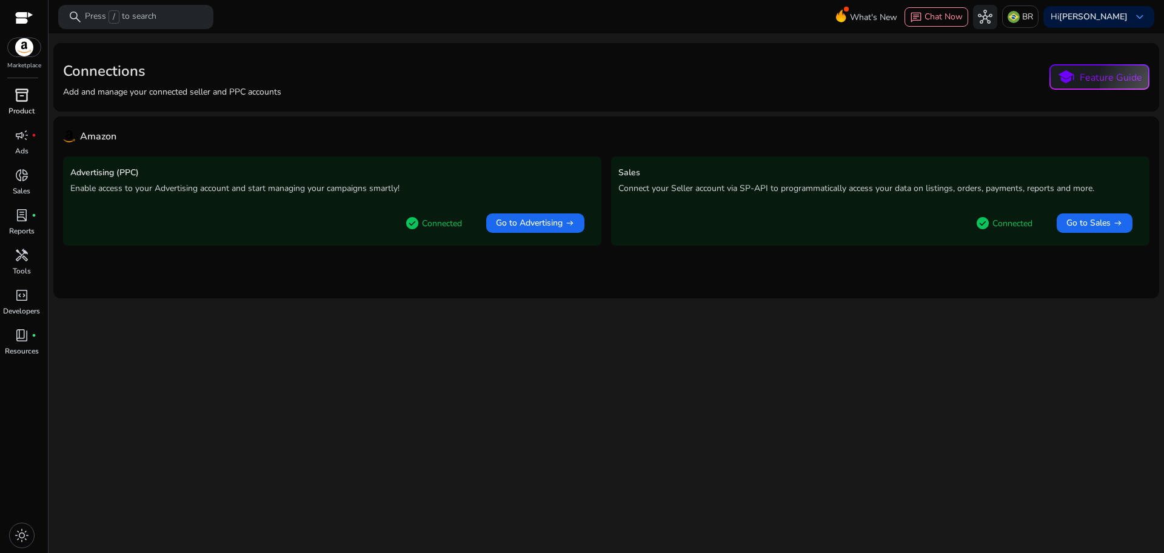
click at [390, 169] on h5 "Advertising (PPC)" at bounding box center [332, 173] width 524 height 10
click at [22, 148] on p "Ads" at bounding box center [21, 151] width 13 height 11
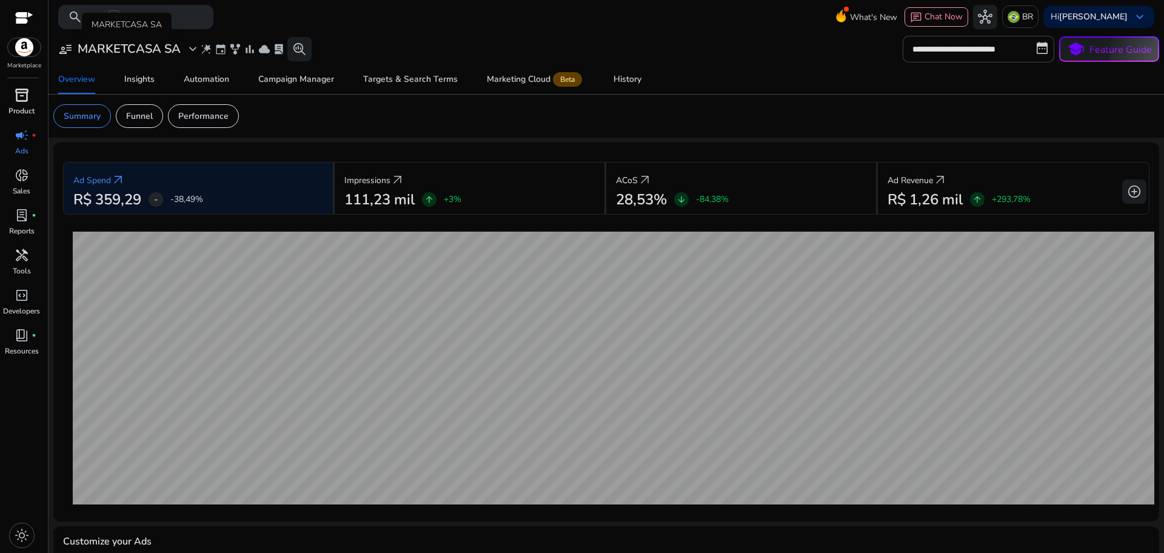
click at [141, 53] on h3 "MARKETCASA SA" at bounding box center [129, 49] width 103 height 15
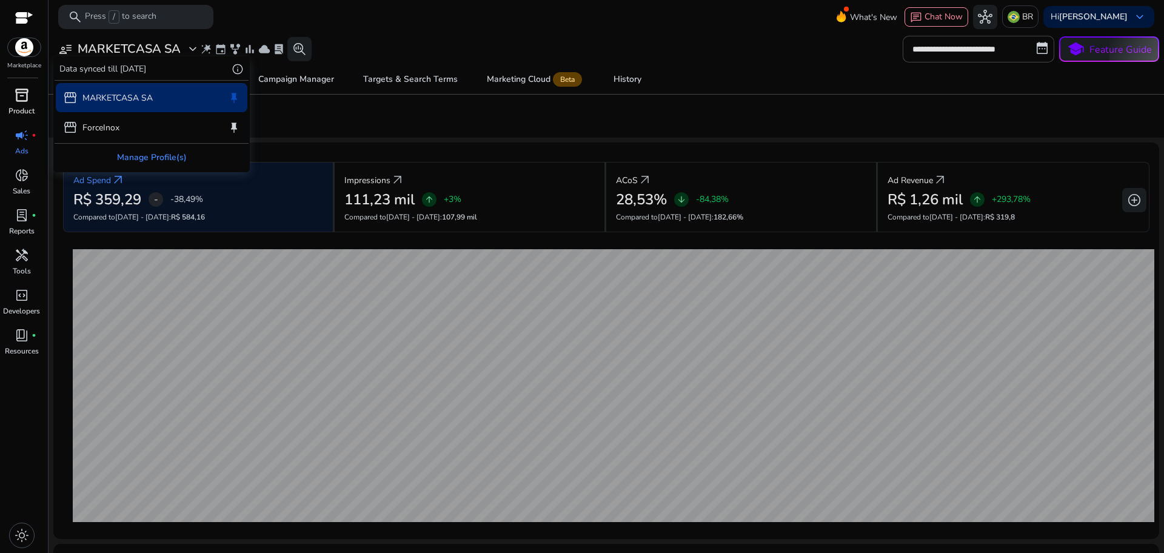
click at [153, 156] on div "Manage Profile(s)" at bounding box center [152, 157] width 194 height 27
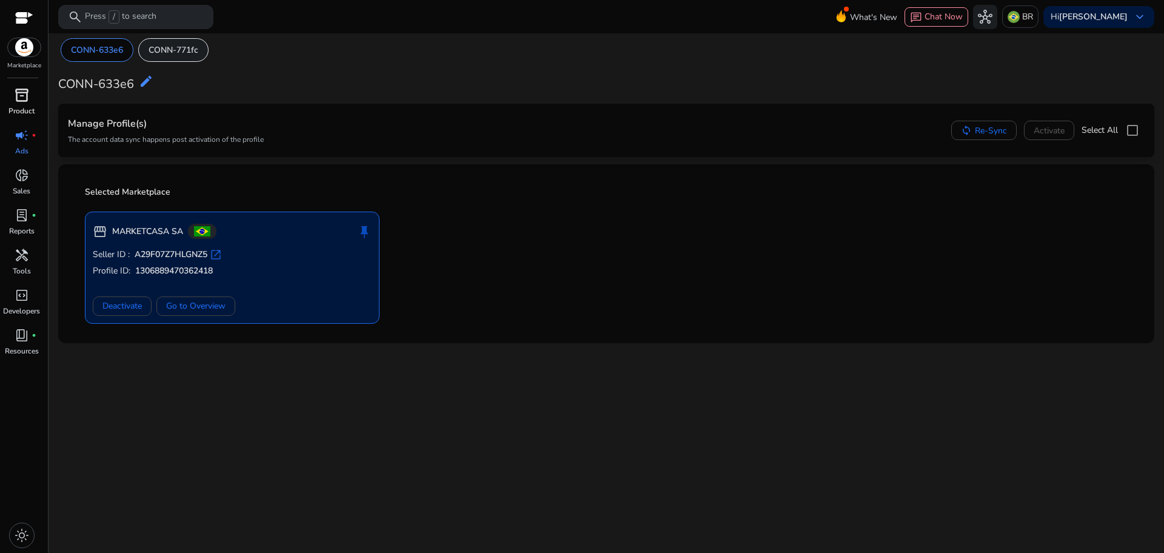
click at [180, 53] on p "CONN-771fc" at bounding box center [174, 50] width 50 height 13
click at [123, 46] on p "CONN-633e6" at bounding box center [97, 50] width 52 height 13
click at [113, 307] on span "Deactivate" at bounding box center [121, 306] width 39 height 13
click at [162, 51] on p "CONN-633e6" at bounding box center [172, 50] width 52 height 13
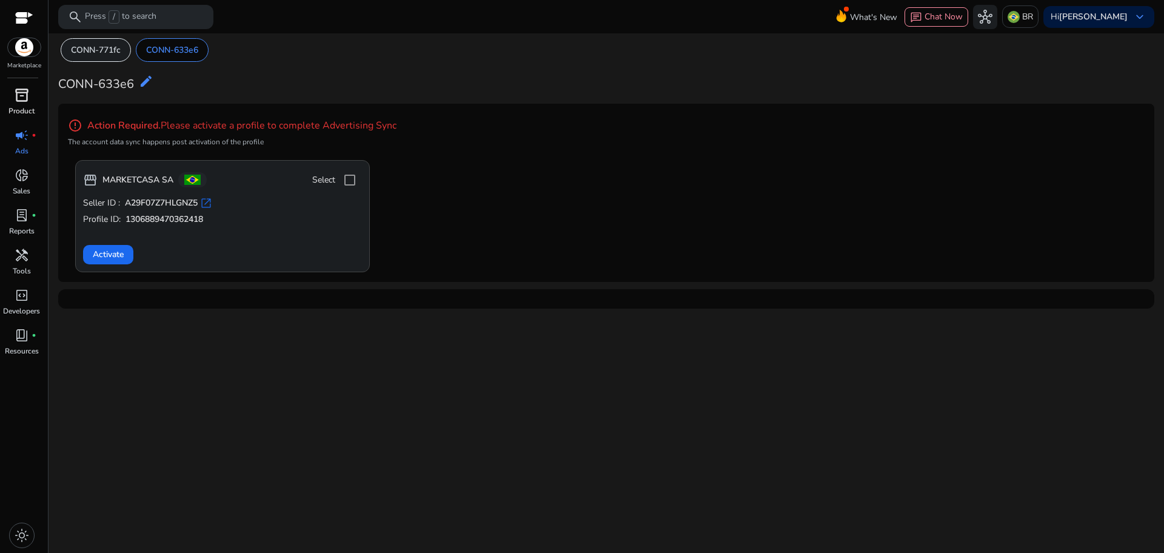
click at [99, 51] on p "CONN-771fc" at bounding box center [96, 50] width 50 height 13
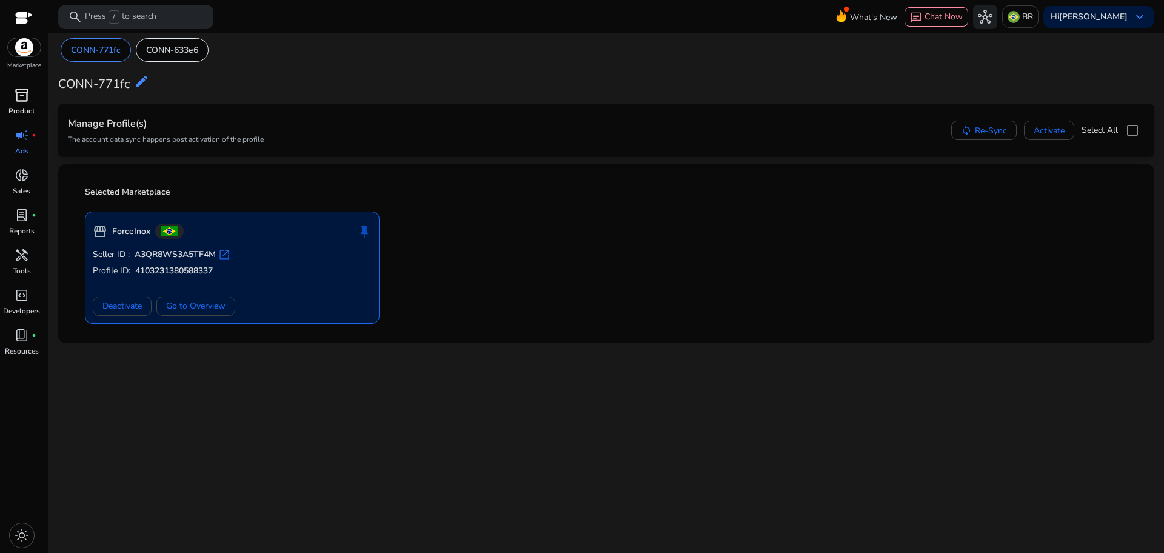
click at [34, 48] on img at bounding box center [24, 47] width 33 height 18
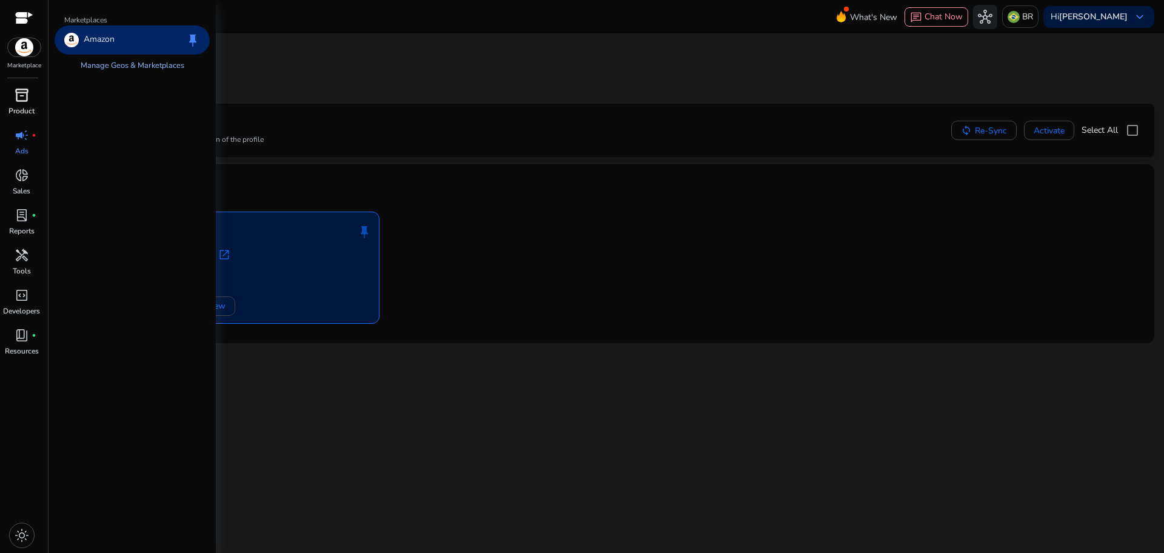
click at [110, 59] on link "Manage Geos & Marketplaces" at bounding box center [132, 66] width 123 height 22
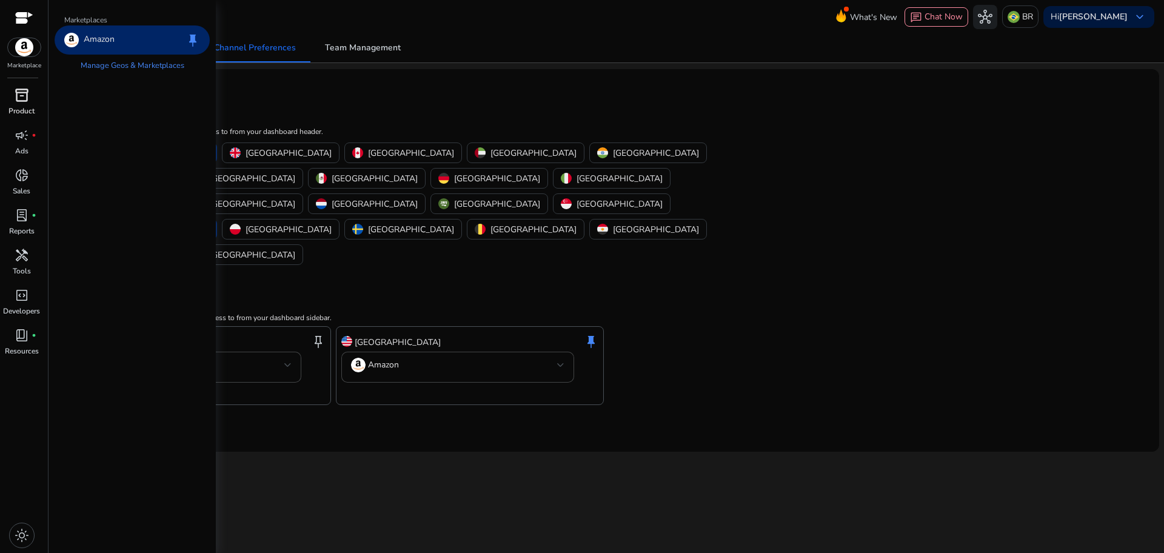
click at [102, 41] on p "Amazon" at bounding box center [99, 40] width 31 height 15
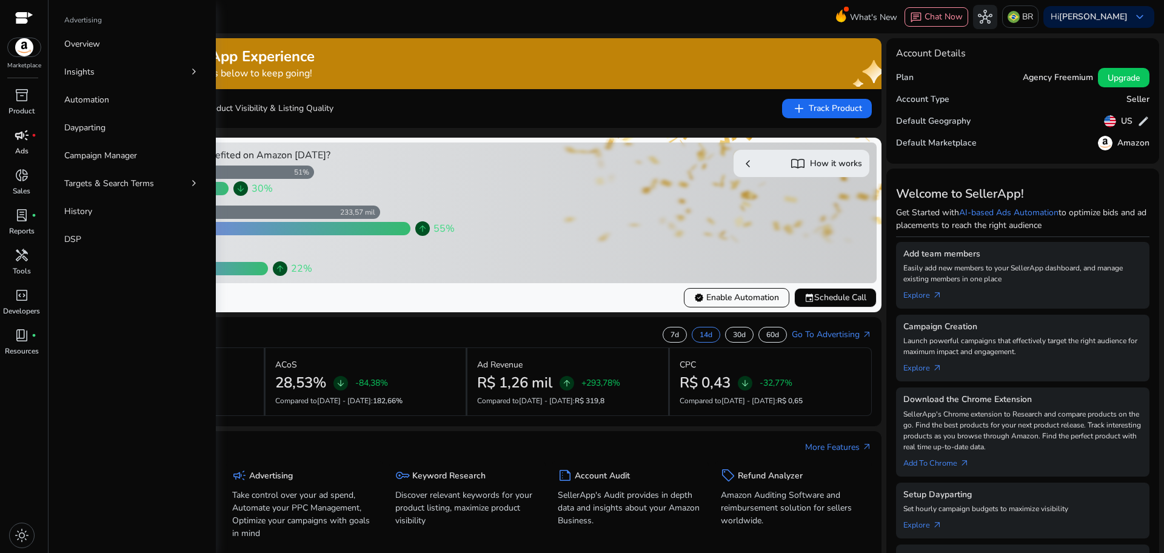
click at [22, 146] on p "Ads" at bounding box center [21, 151] width 13 height 11
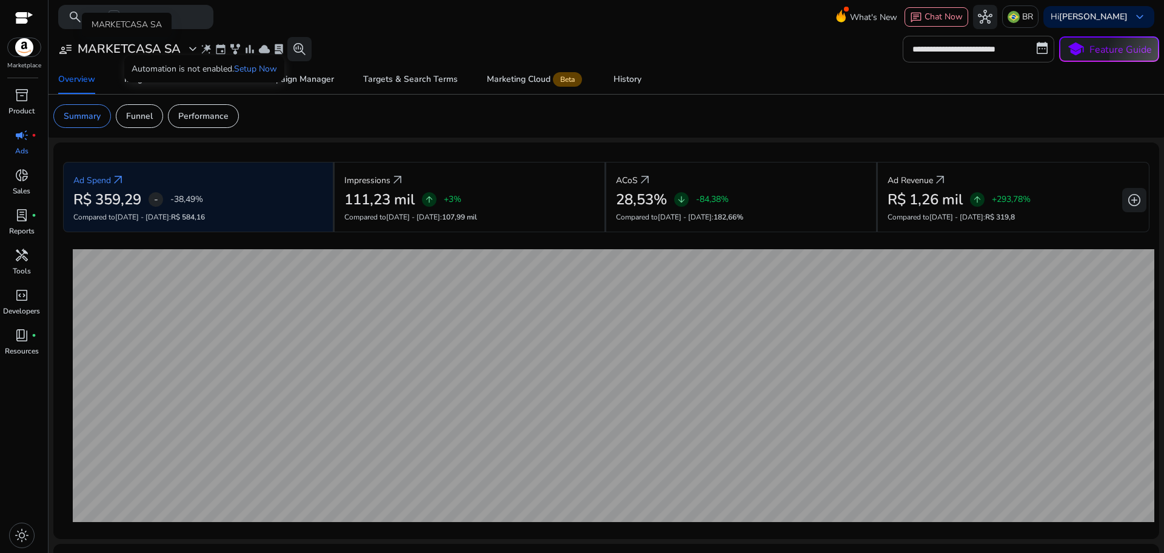
click at [186, 52] on span "expand_more" at bounding box center [193, 49] width 15 height 15
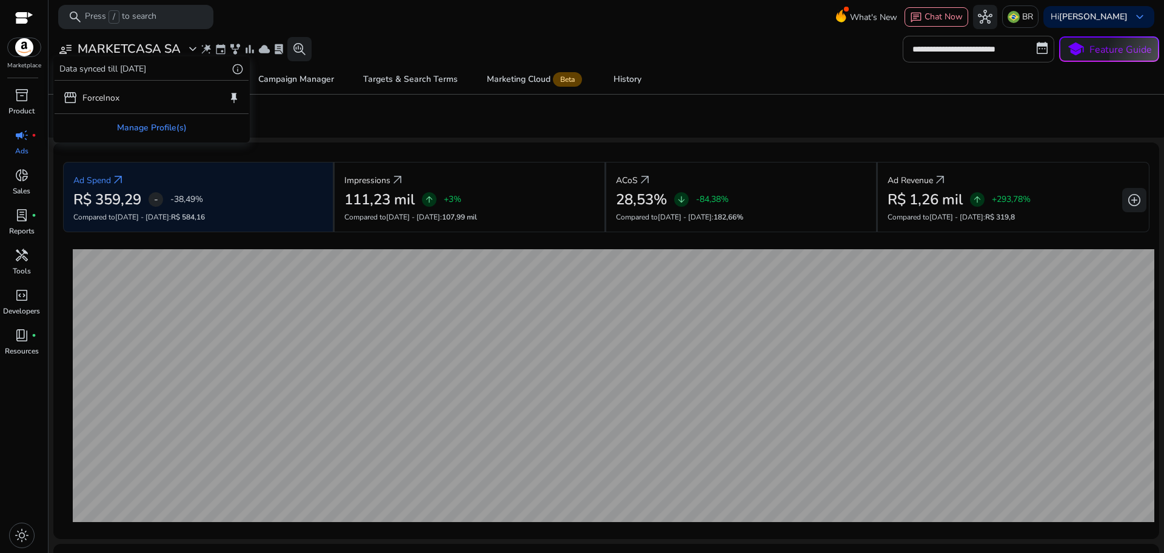
click at [177, 124] on div "Manage Profile(s)" at bounding box center [152, 127] width 194 height 27
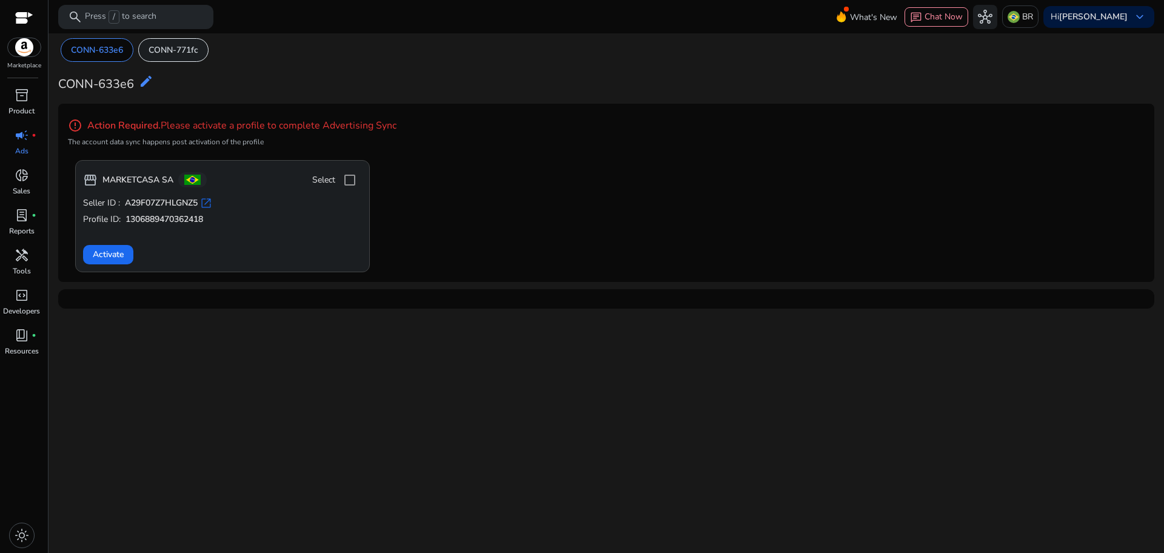
click at [175, 51] on p "CONN-771fc" at bounding box center [174, 50] width 50 height 13
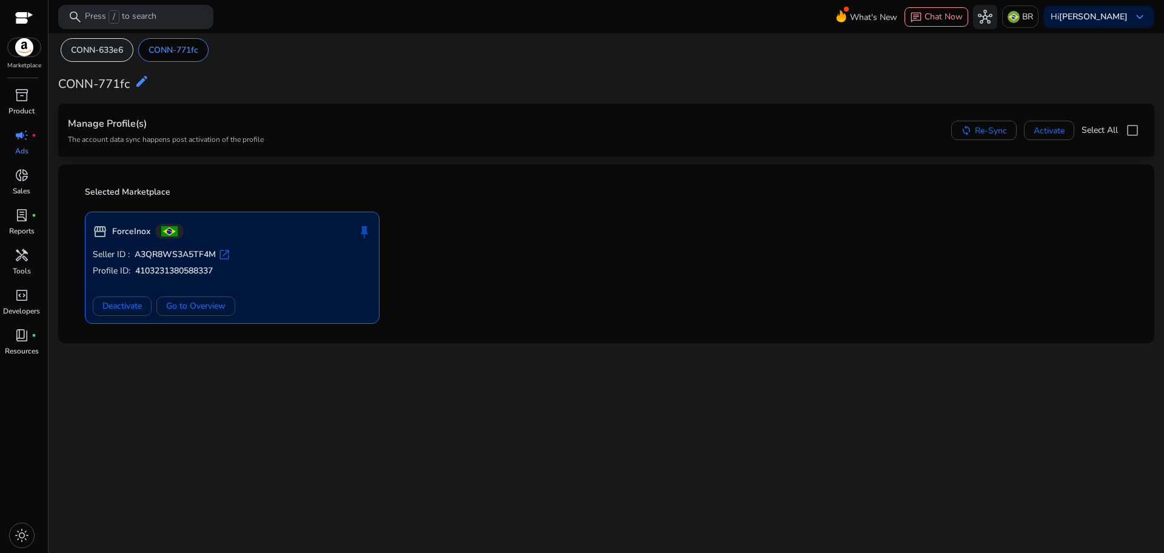
click at [102, 45] on p "CONN-633e6" at bounding box center [97, 50] width 52 height 13
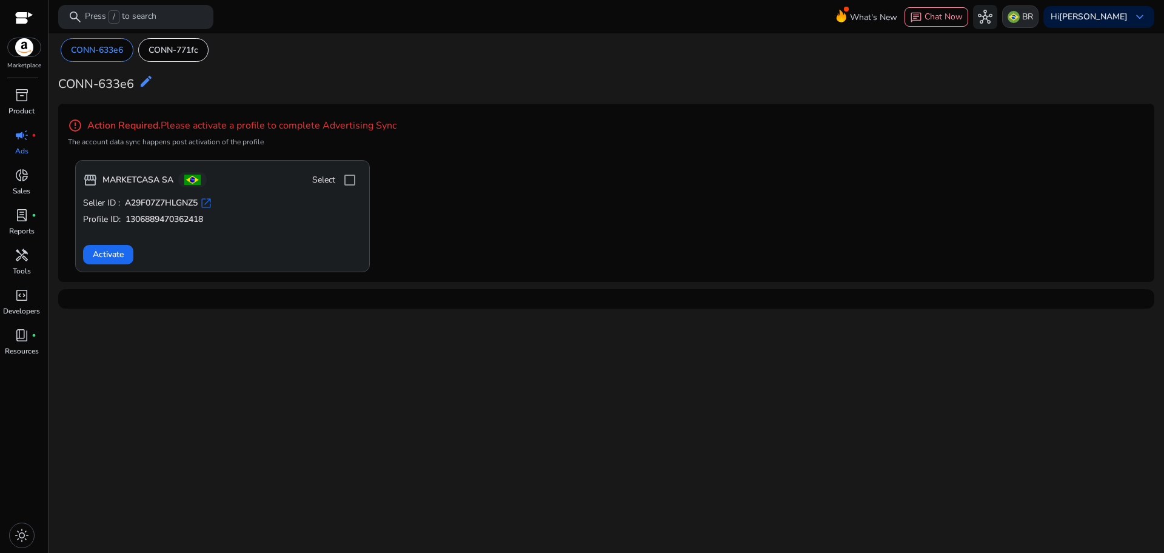
click at [1033, 19] on p "BR" at bounding box center [1028, 16] width 11 height 21
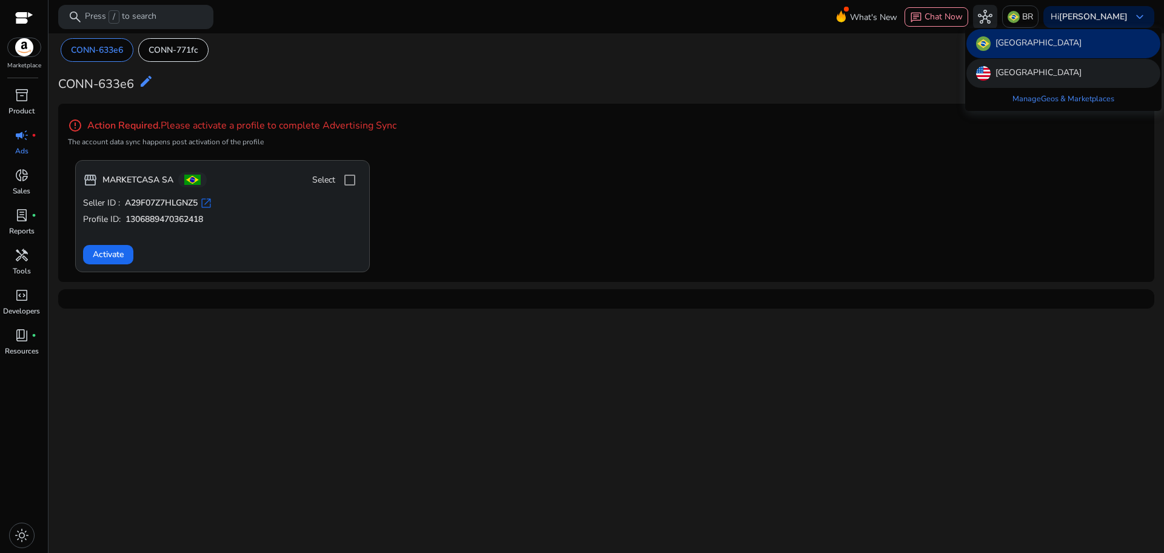
click at [1038, 70] on p "[GEOGRAPHIC_DATA]" at bounding box center [1039, 73] width 86 height 15
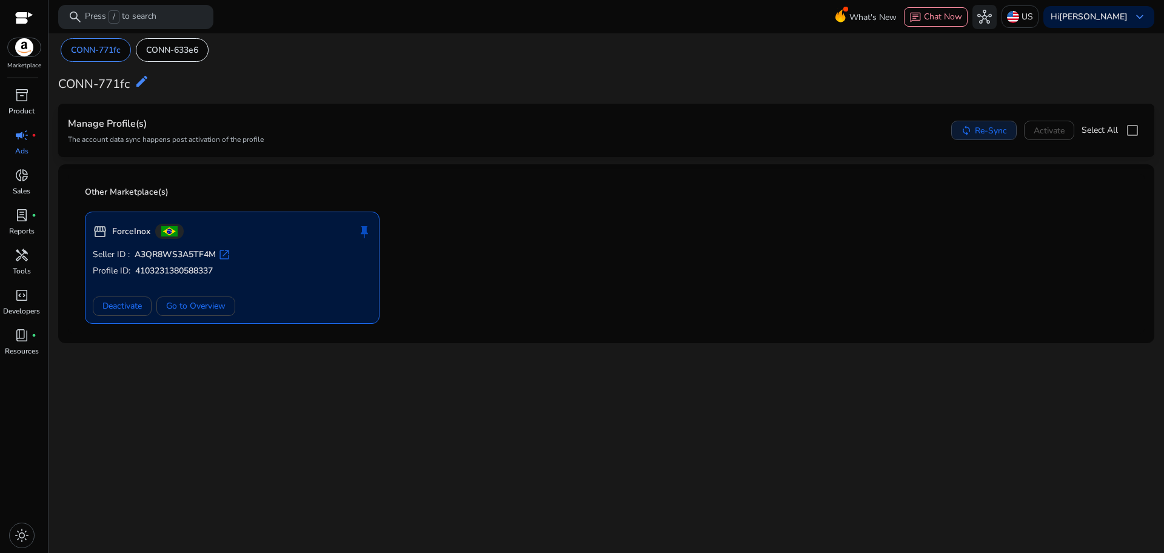
click at [983, 126] on span "Re-Sync" at bounding box center [991, 130] width 32 height 13
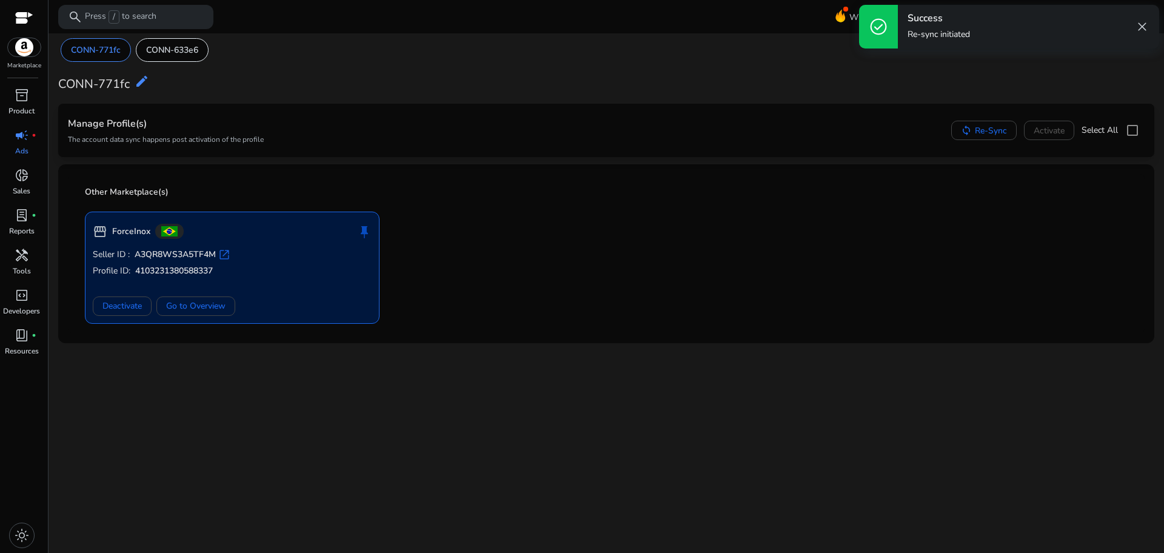
click at [126, 132] on div "Manage Profile(s) The account data sync happens post activation of the profile" at bounding box center [166, 130] width 196 height 34
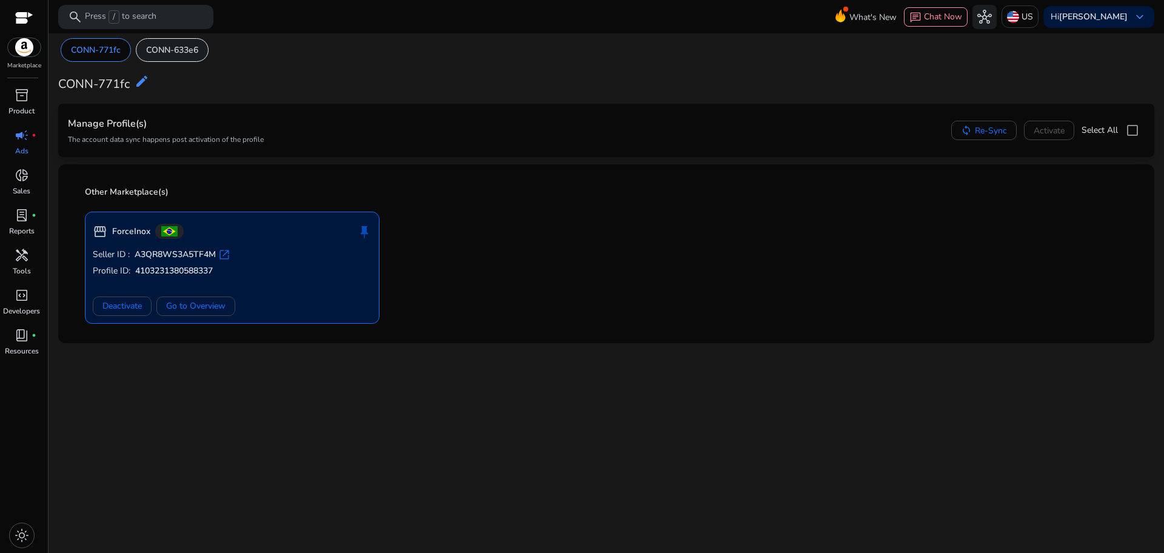
click at [185, 44] on p "CONN-633e6" at bounding box center [172, 50] width 52 height 13
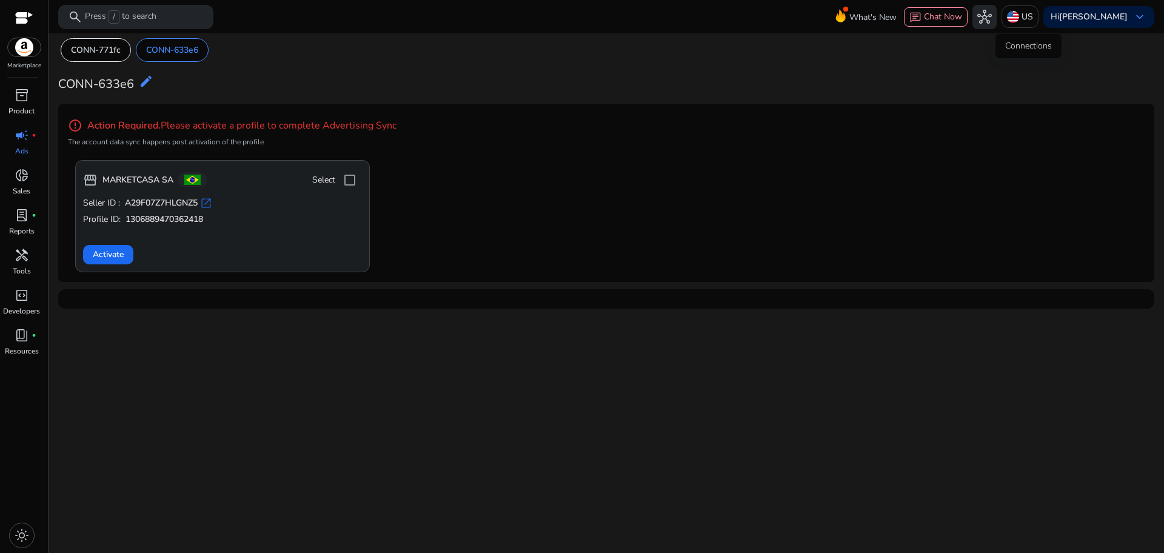
click at [992, 17] on span "hub" at bounding box center [985, 17] width 15 height 15
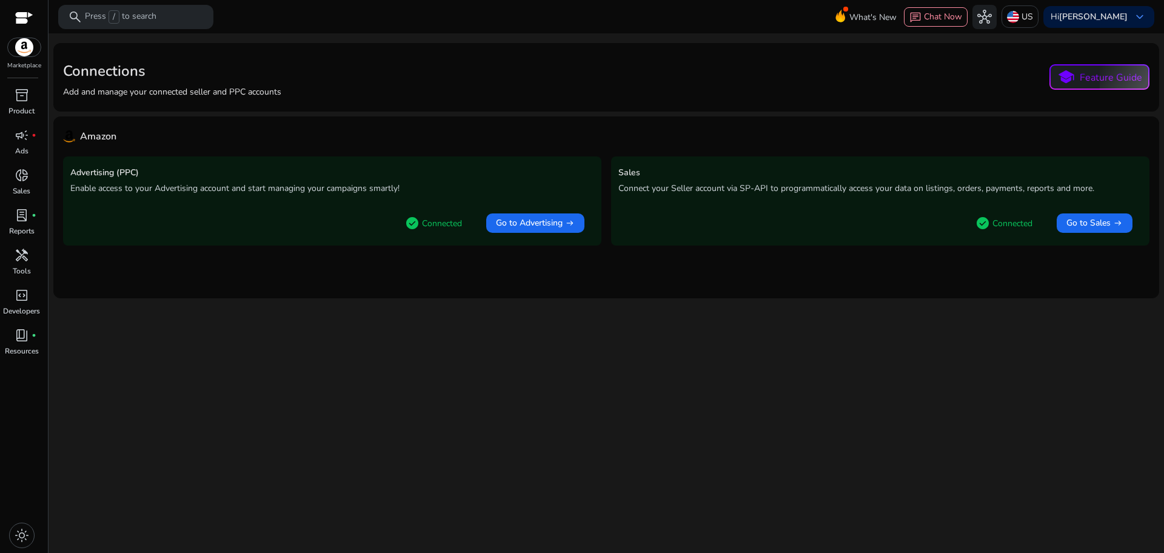
click at [505, 220] on span "Go to Advertising" at bounding box center [529, 223] width 67 height 12
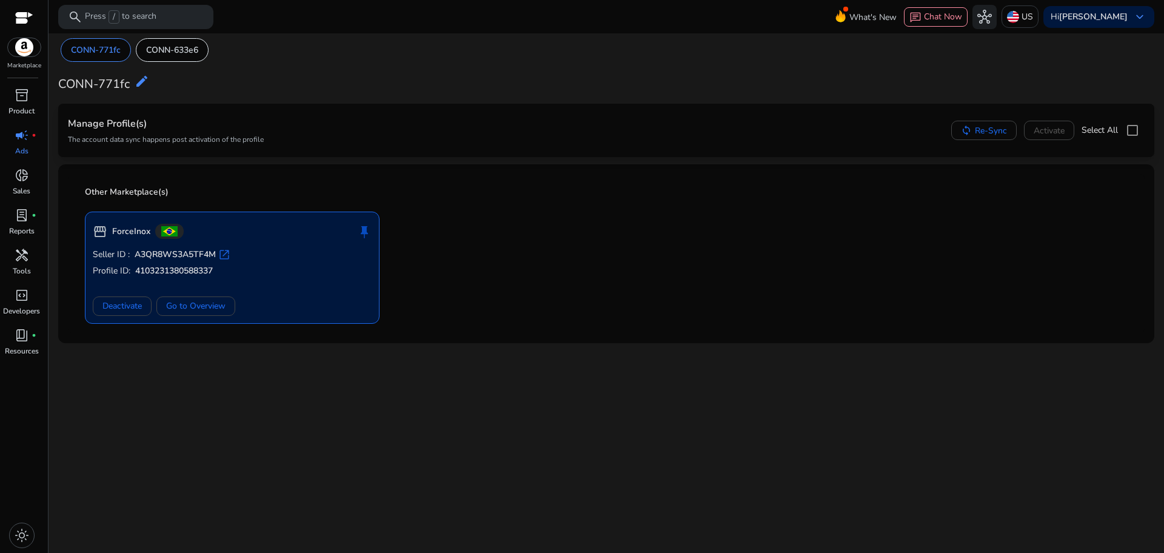
click at [169, 135] on p "The account data sync happens post activation of the profile" at bounding box center [166, 140] width 196 height 10
drag, startPoint x: 117, startPoint y: 126, endPoint x: 161, endPoint y: 131, distance: 43.9
click at [160, 130] on div "Manage Profile(s) The account data sync happens post activation of the profile" at bounding box center [166, 130] width 196 height 34
click at [1128, 20] on div "Hi [PERSON_NAME] keyboard_arrow_down" at bounding box center [1099, 17] width 111 height 22
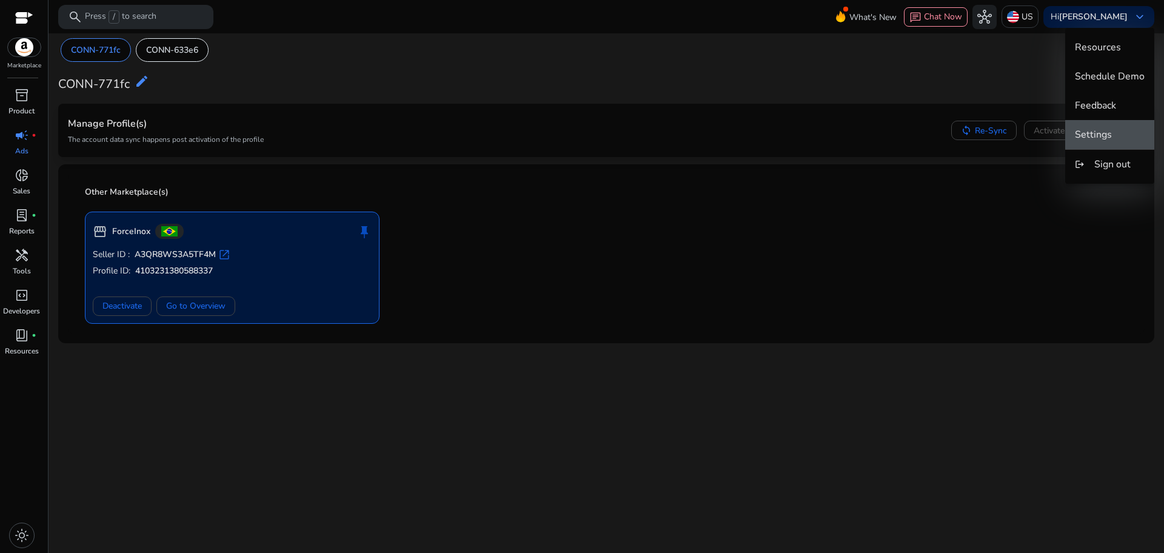
click at [1115, 133] on span "Settings" at bounding box center [1110, 134] width 70 height 13
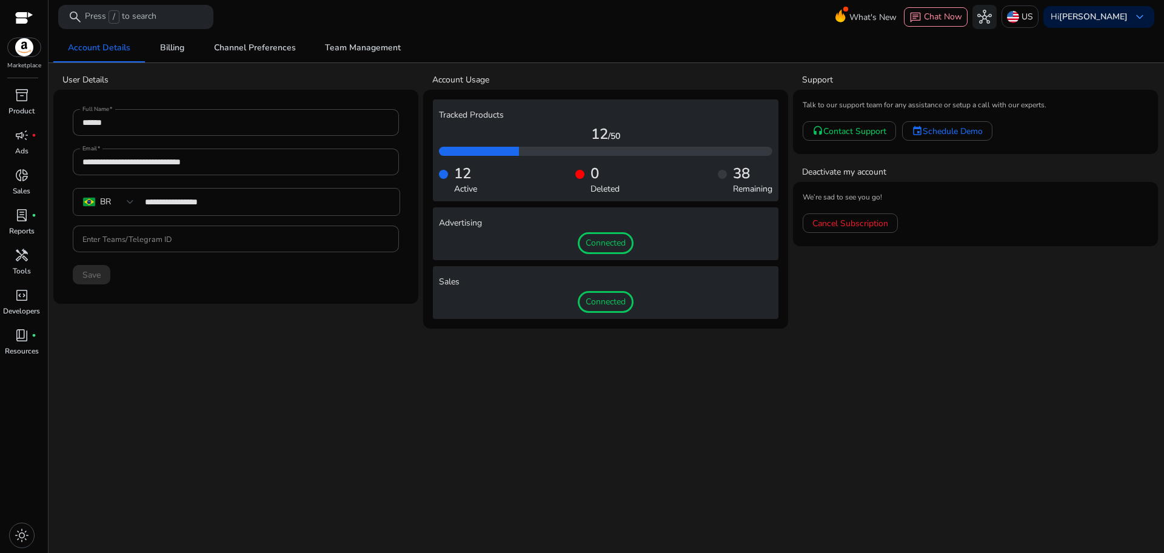
click at [603, 244] on span "Connected" at bounding box center [606, 243] width 56 height 22
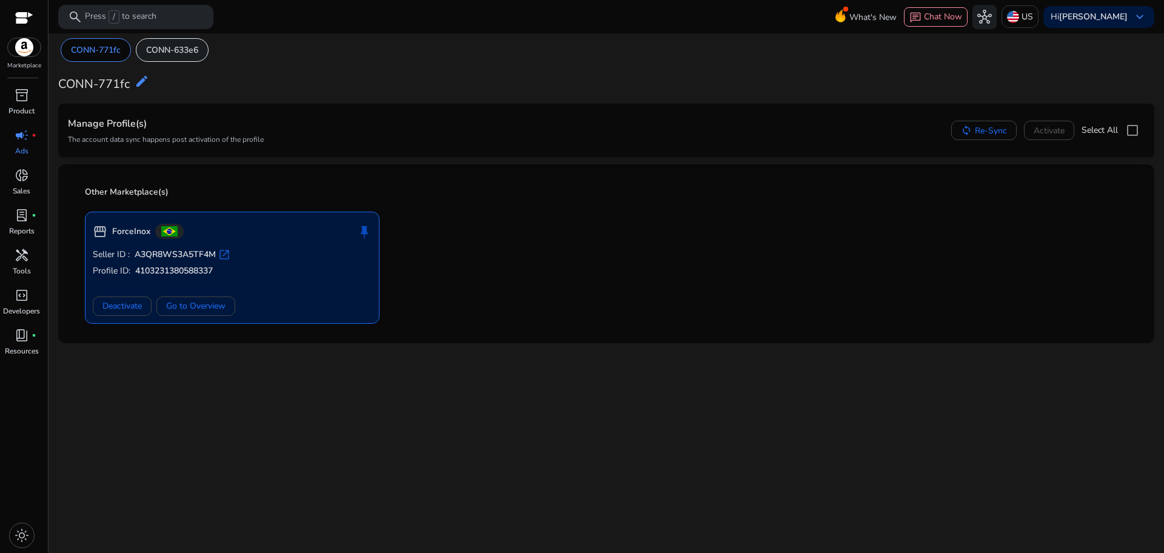
click at [179, 51] on p "CONN-633e6" at bounding box center [172, 50] width 52 height 13
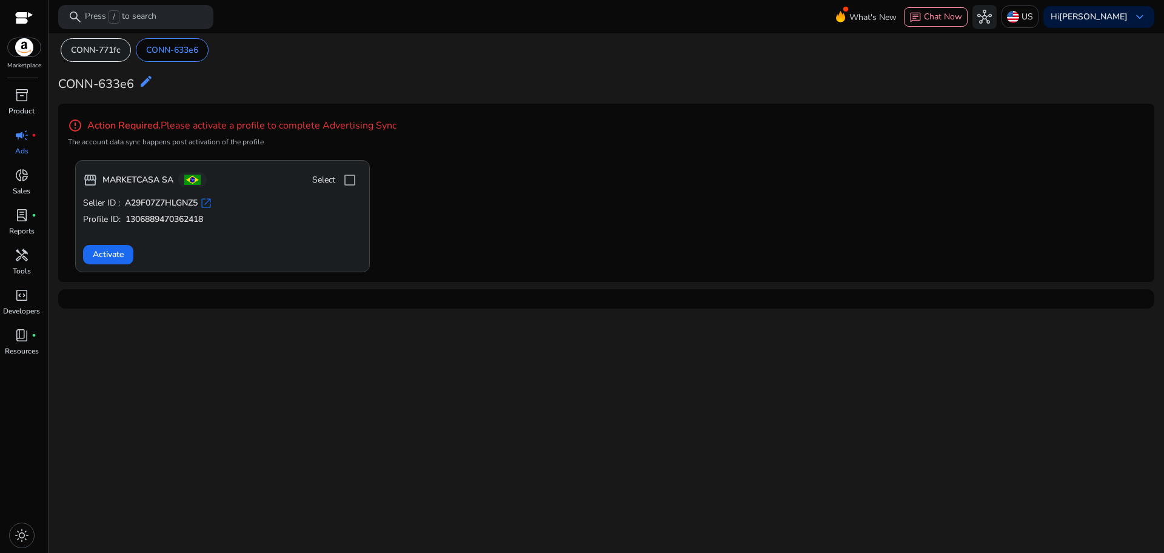
click at [98, 53] on p "CONN-771fc" at bounding box center [96, 50] width 50 height 13
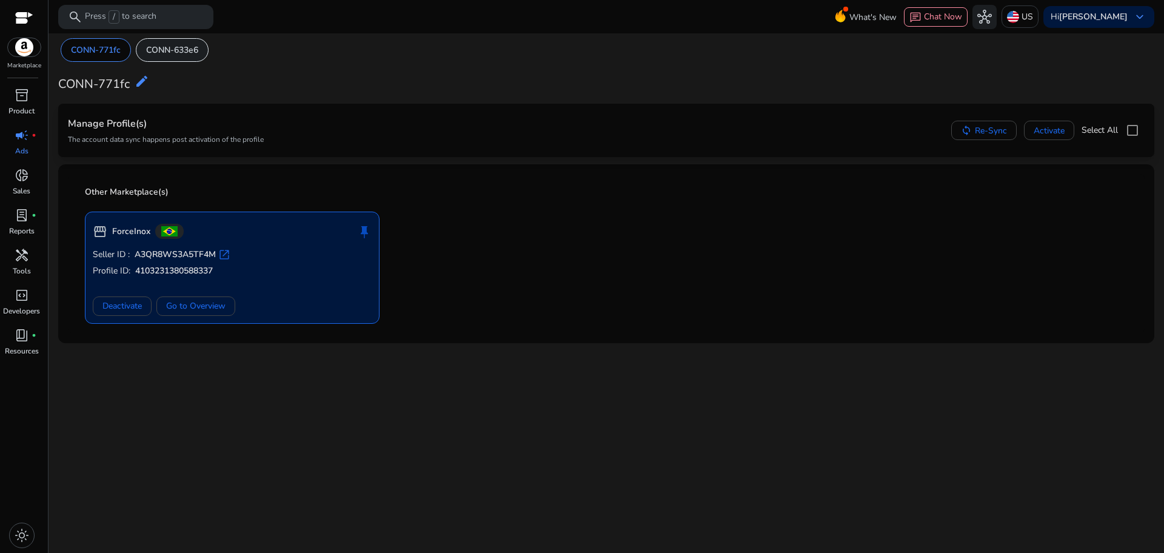
click at [174, 56] on p "CONN-633e6" at bounding box center [172, 50] width 52 height 13
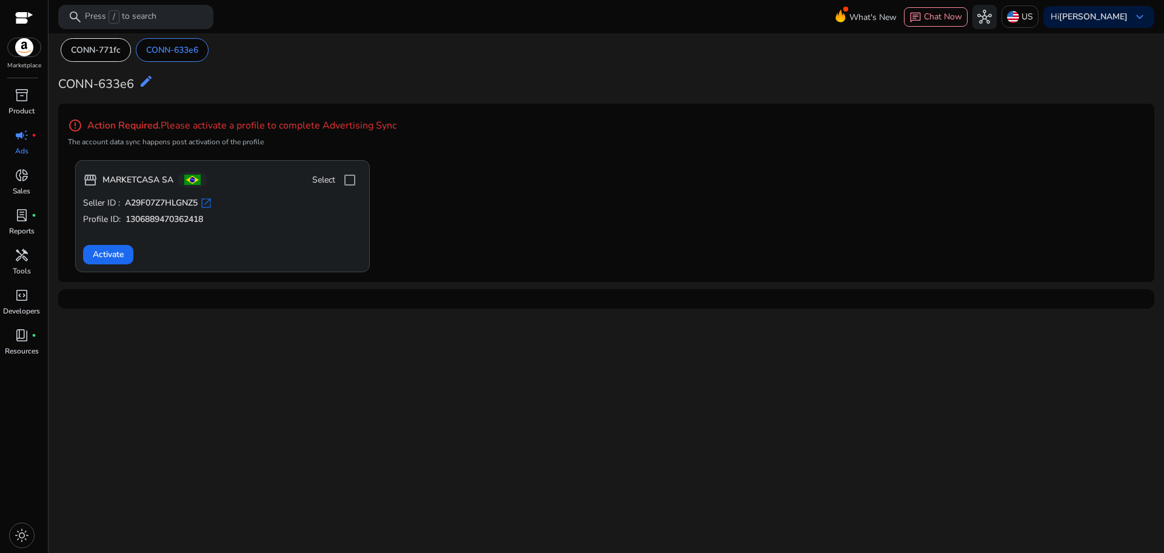
click at [28, 11] on div at bounding box center [24, 19] width 18 height 18
click at [26, 31] on div at bounding box center [24, 19] width 18 height 38
click at [20, 56] on img at bounding box center [24, 47] width 33 height 18
click at [24, 107] on p "Product" at bounding box center [21, 111] width 26 height 11
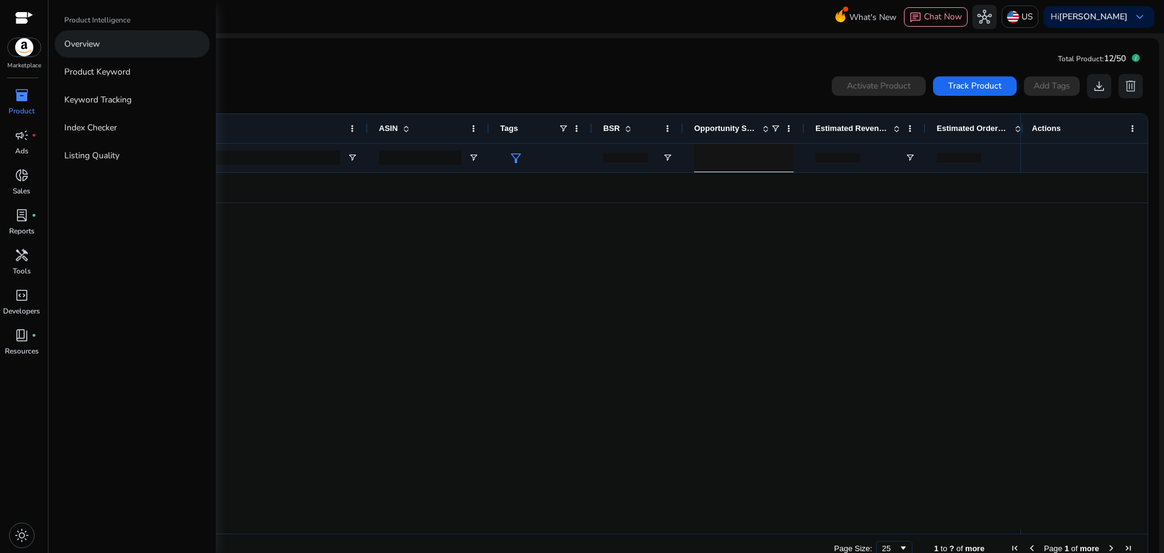
click at [85, 45] on p "Overview" at bounding box center [82, 44] width 36 height 13
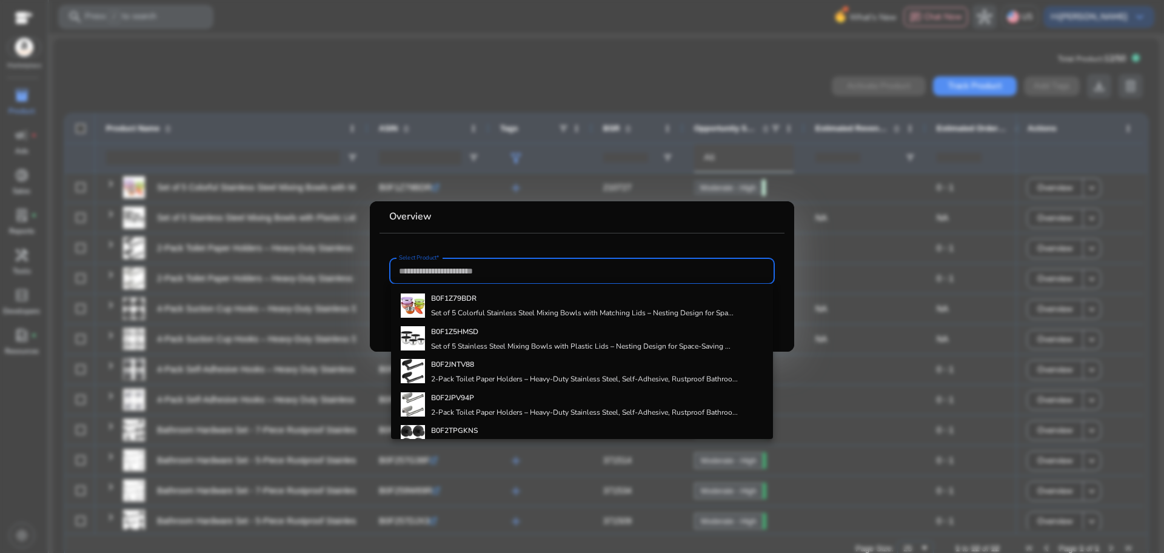
click at [824, 63] on div at bounding box center [582, 276] width 1164 height 553
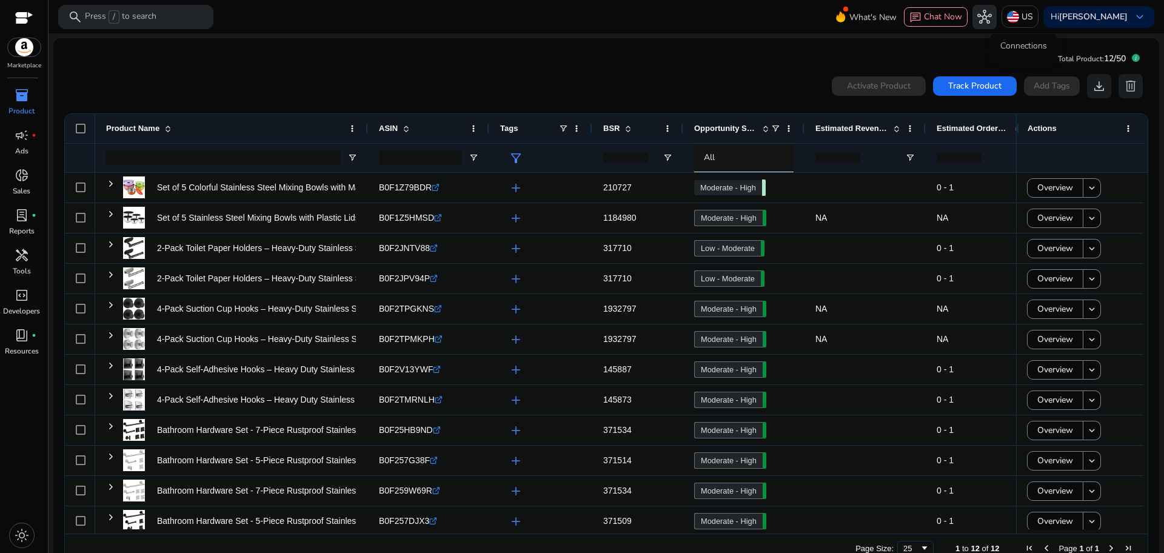
click at [992, 21] on span "hub" at bounding box center [985, 17] width 15 height 15
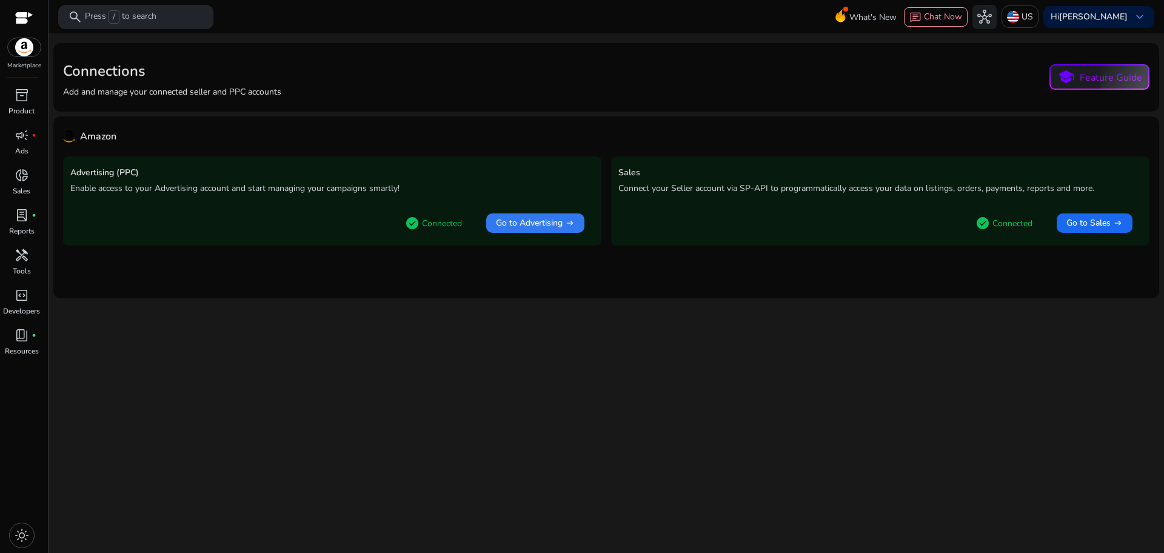
click at [503, 220] on span "Go to Advertising" at bounding box center [529, 223] width 67 height 12
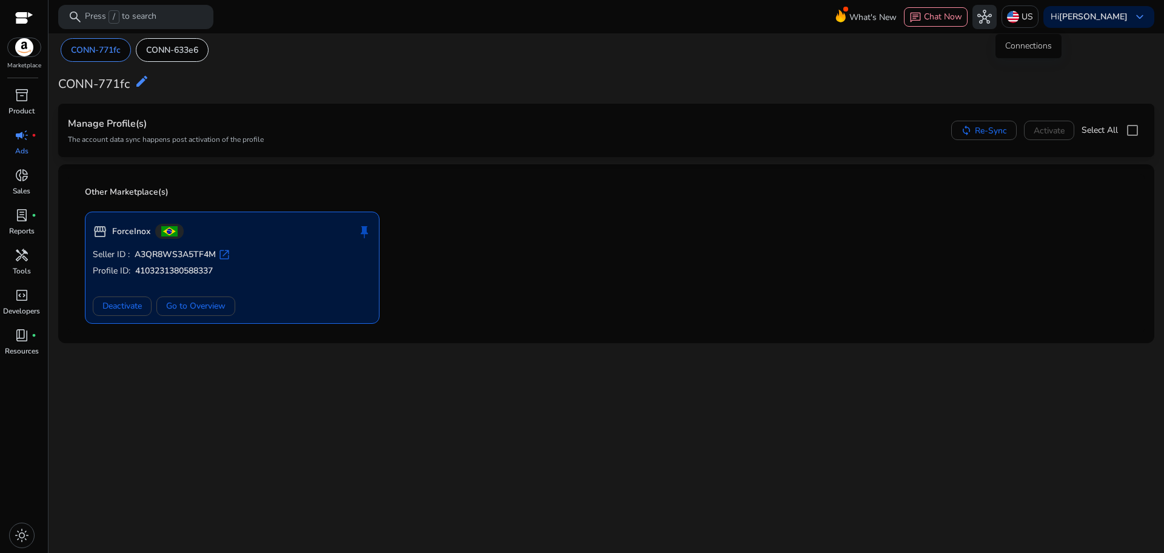
click at [992, 19] on span "hub" at bounding box center [985, 17] width 15 height 15
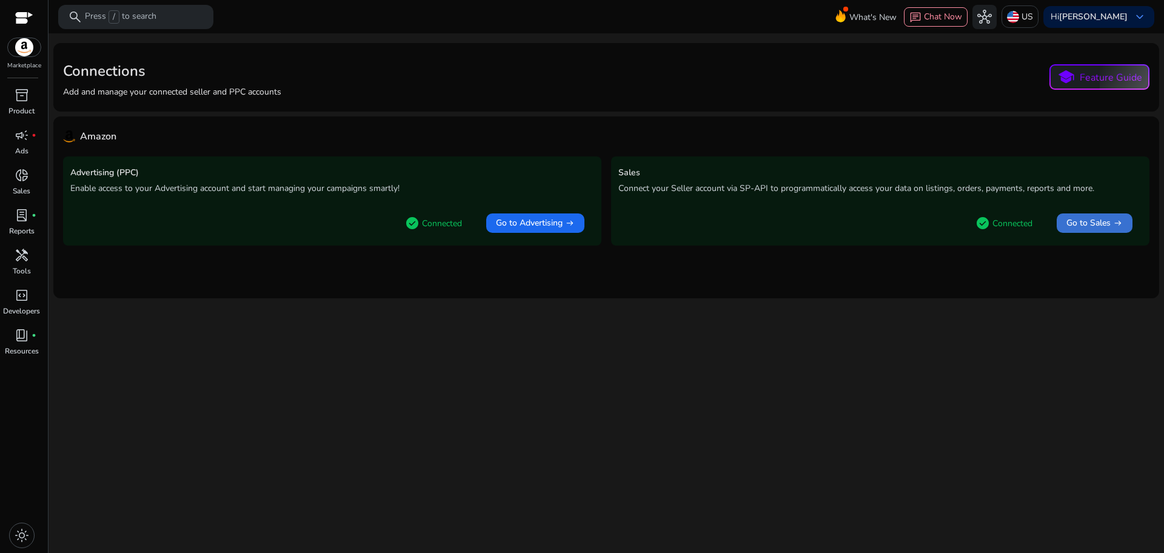
click at [1095, 220] on span "Go to Sales" at bounding box center [1089, 223] width 44 height 12
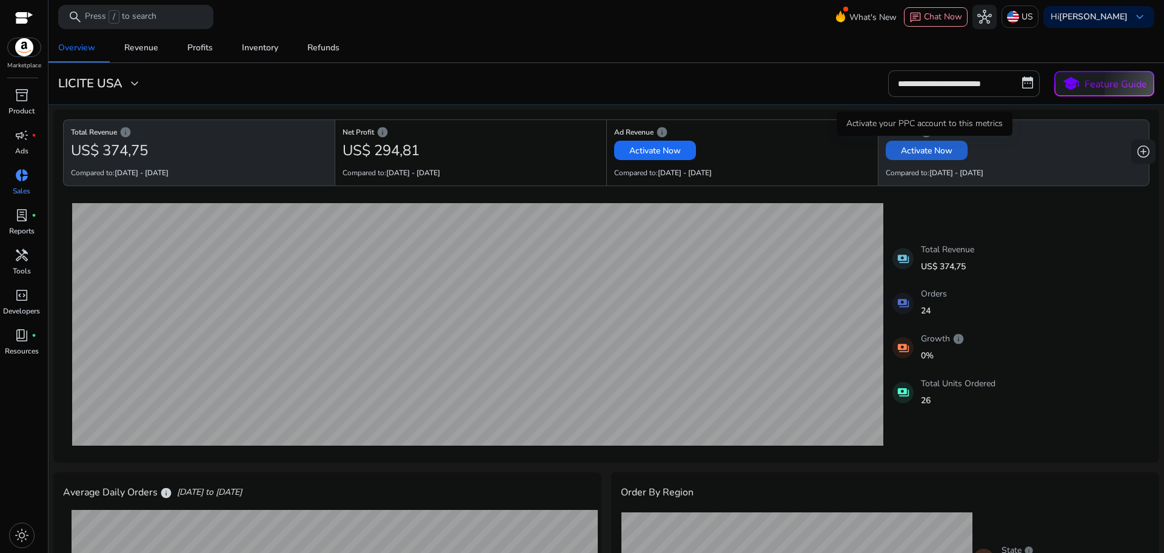
click at [918, 152] on span "Activate Now" at bounding box center [927, 150] width 52 height 13
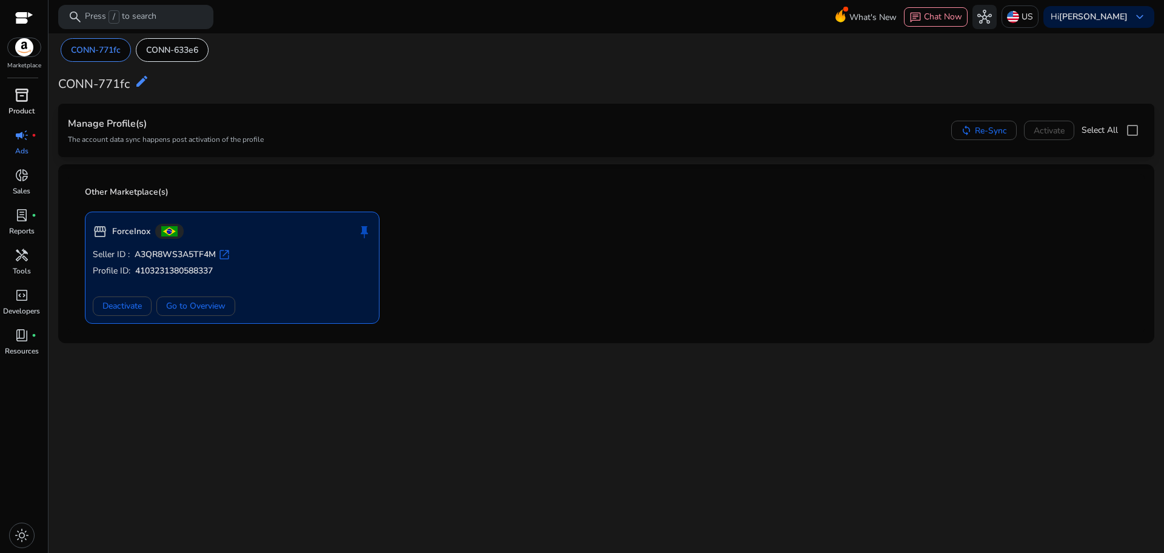
click at [27, 96] on span "inventory_2" at bounding box center [22, 95] width 15 height 15
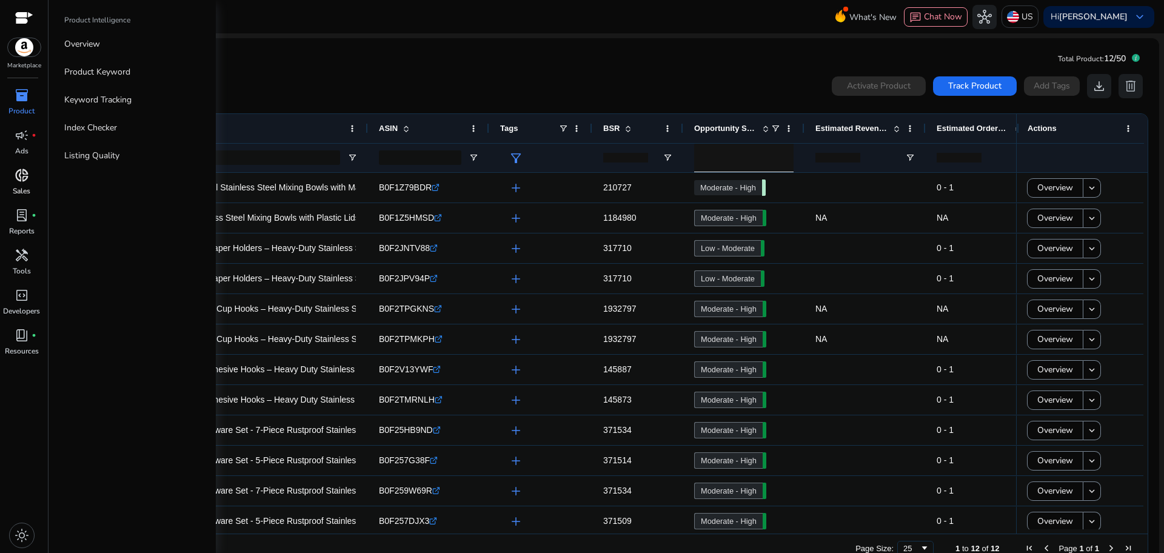
click at [24, 171] on span "donut_small" at bounding box center [22, 175] width 15 height 15
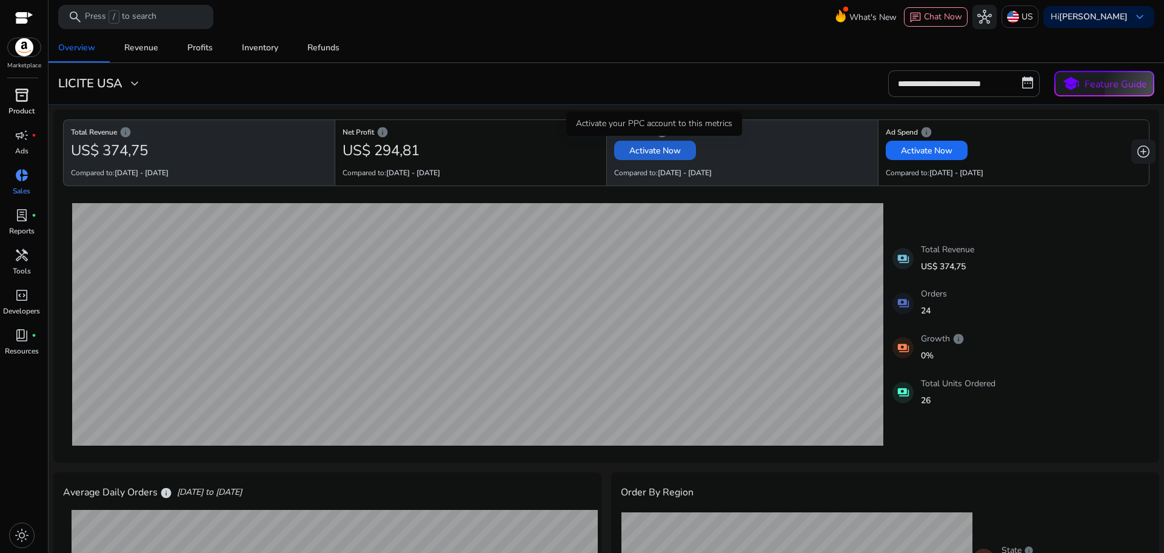
click at [676, 146] on span "Activate Now" at bounding box center [656, 150] width 52 height 13
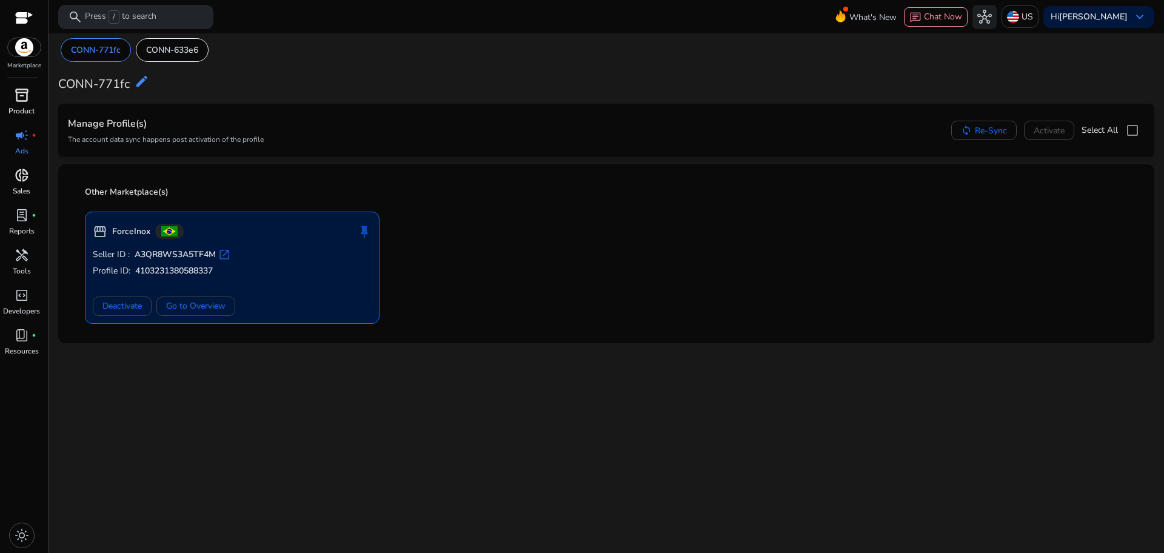
click at [141, 193] on p "Other Marketplace(s)" at bounding box center [610, 192] width 1050 height 12
click at [363, 232] on div "push_pin" at bounding box center [364, 232] width 15 height 24
click at [215, 163] on div "CONN-771fc CONN-633e6 CONN-771fc edit Manage Profile(s) The account data sync h…" at bounding box center [606, 190] width 1106 height 315
click at [158, 102] on div "CONN-771fc CONN-633e6 CONN-771fc edit Manage Profile(s) The account data sync h…" at bounding box center [606, 190] width 1106 height 315
click at [174, 47] on p "CONN-633e6" at bounding box center [172, 50] width 52 height 13
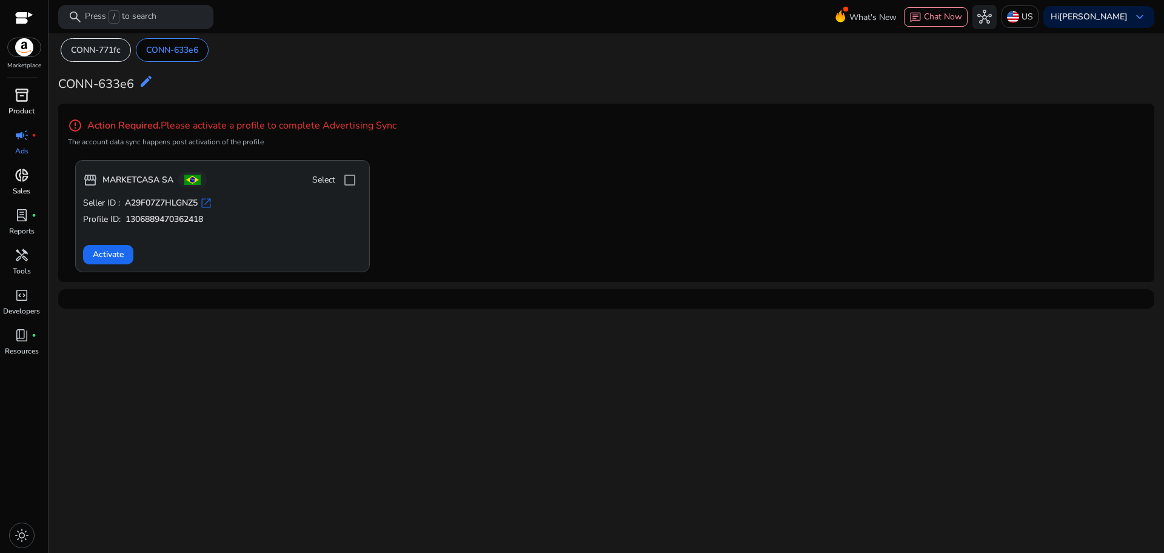
click at [90, 55] on p "CONN-771fc" at bounding box center [96, 50] width 50 height 13
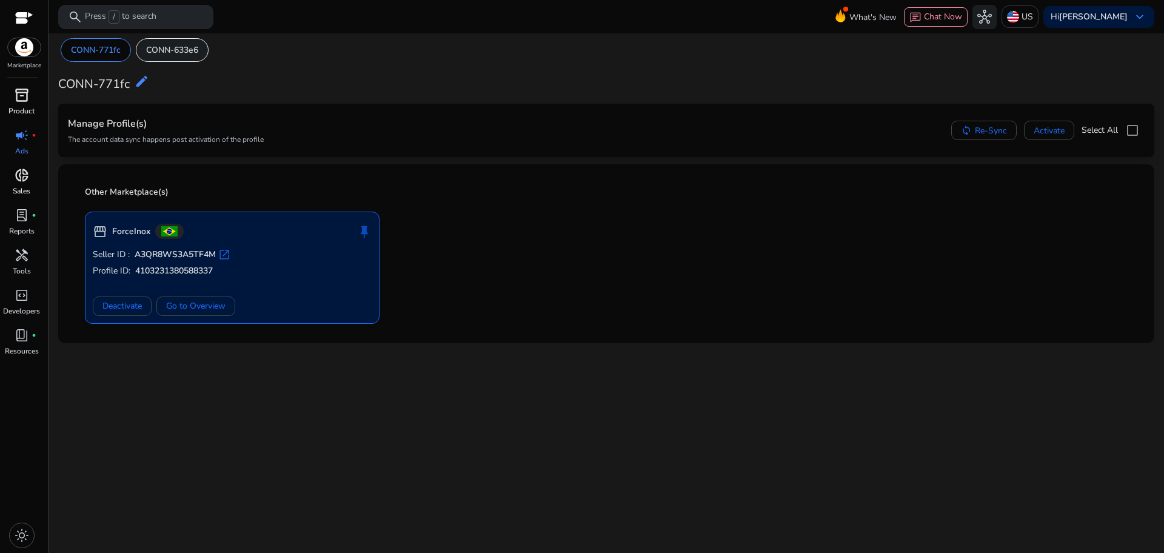
click at [163, 57] on div "CONN-633e6" at bounding box center [172, 50] width 73 height 24
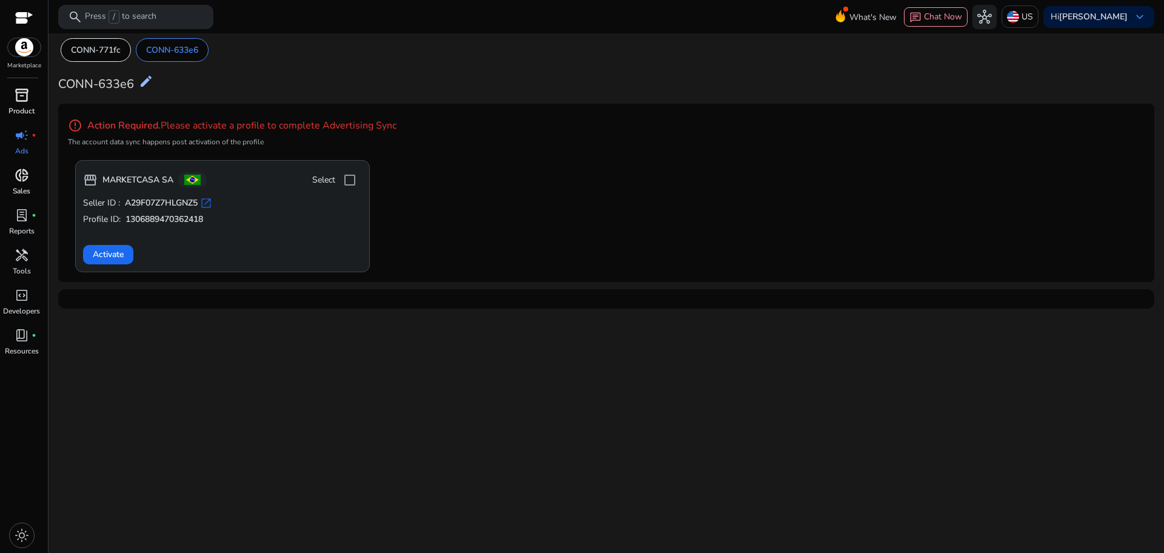
click at [144, 79] on mat-icon "edit" at bounding box center [146, 81] width 15 height 15
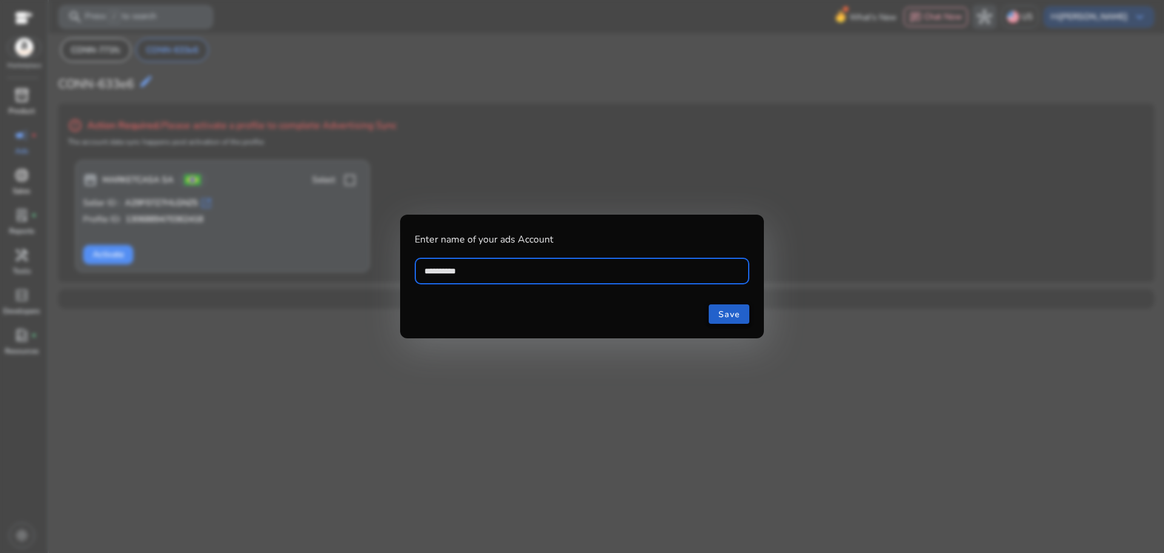
click at [728, 320] on span "Save" at bounding box center [729, 314] width 21 height 13
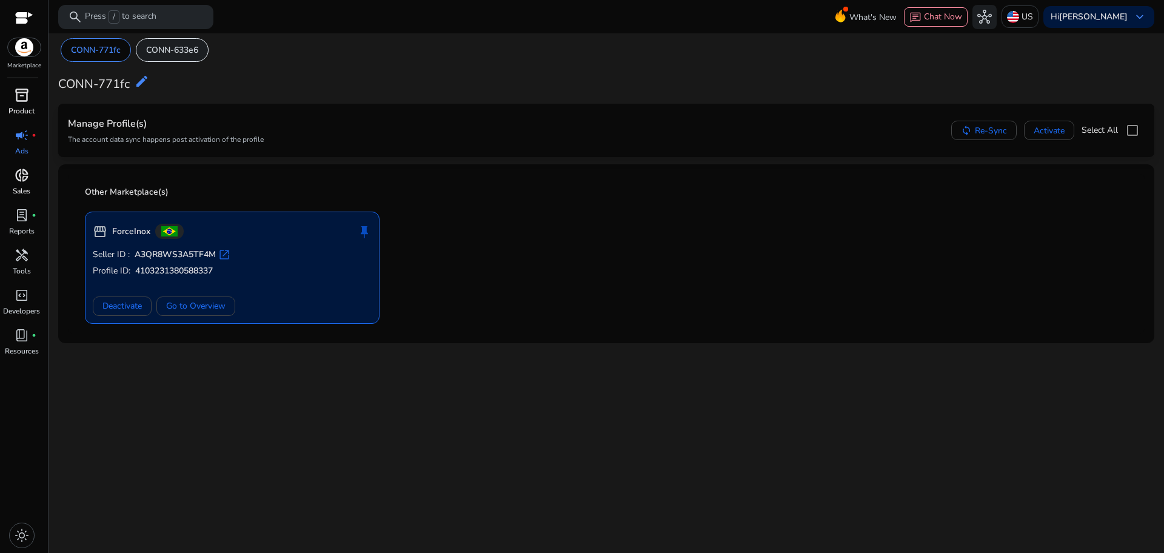
click at [159, 58] on div "CONN-633e6" at bounding box center [172, 50] width 73 height 24
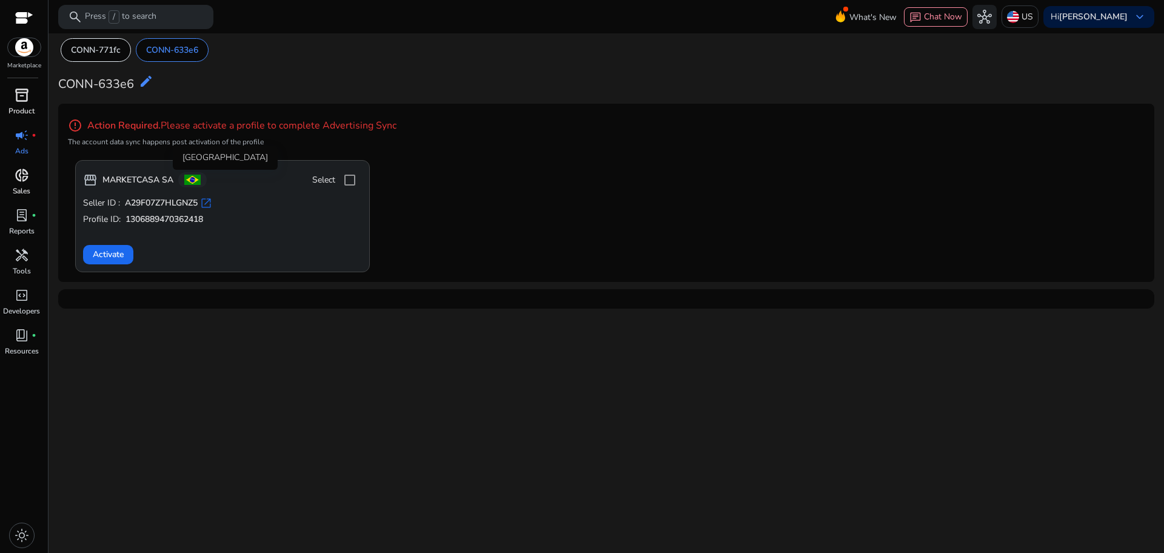
click at [197, 182] on span at bounding box center [192, 180] width 16 height 10
click at [109, 18] on p "Press / to search" at bounding box center [121, 16] width 72 height 13
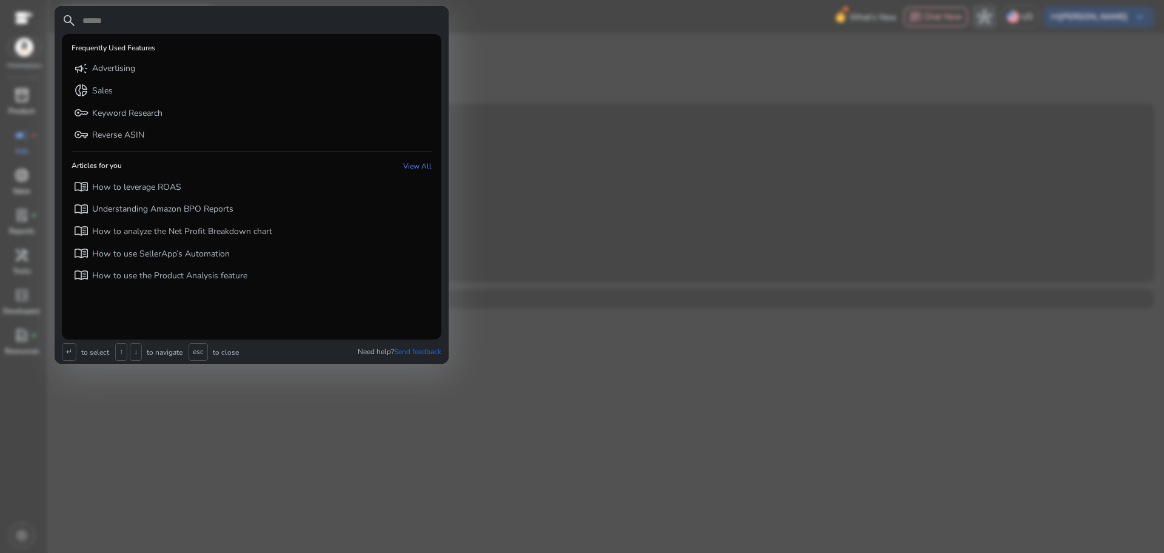
click at [543, 298] on div at bounding box center [582, 276] width 1164 height 553
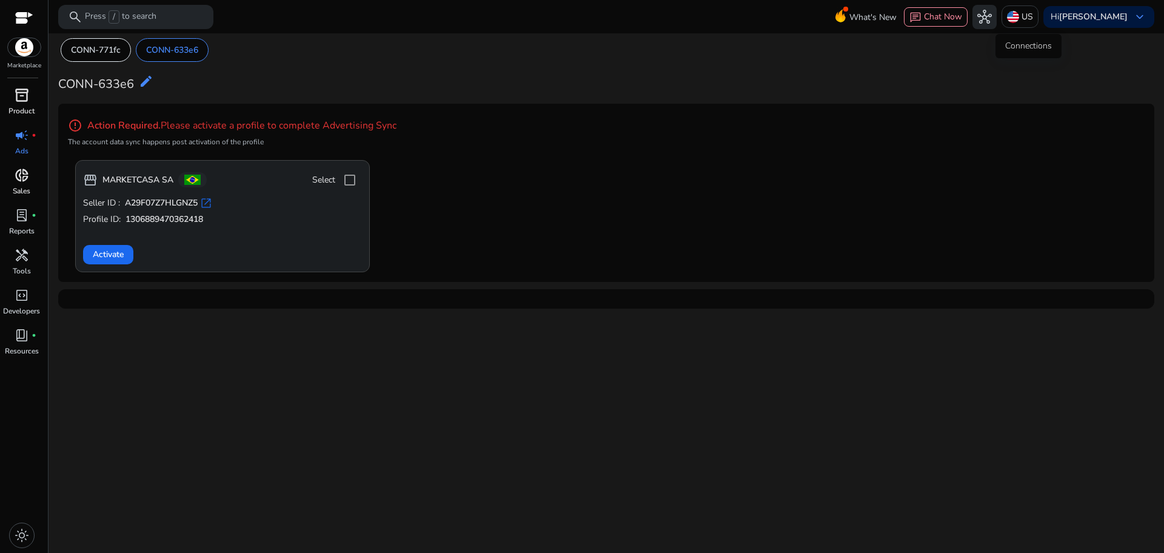
click at [992, 13] on span "hub" at bounding box center [985, 17] width 15 height 15
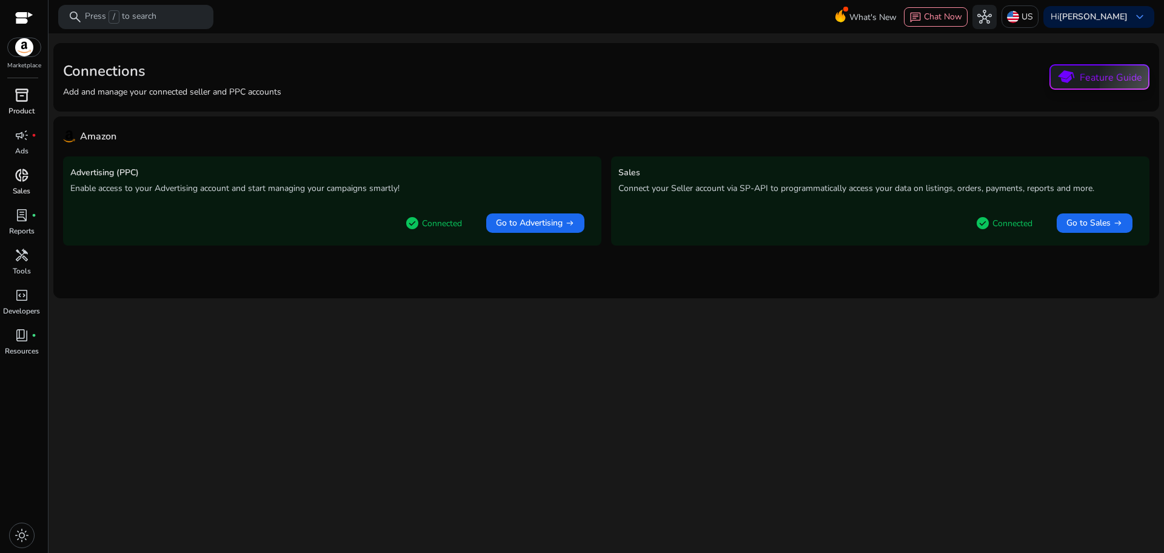
drag, startPoint x: 1063, startPoint y: 69, endPoint x: 1068, endPoint y: 73, distance: 6.9
click at [1068, 73] on span "school" at bounding box center [1065, 77] width 21 height 21
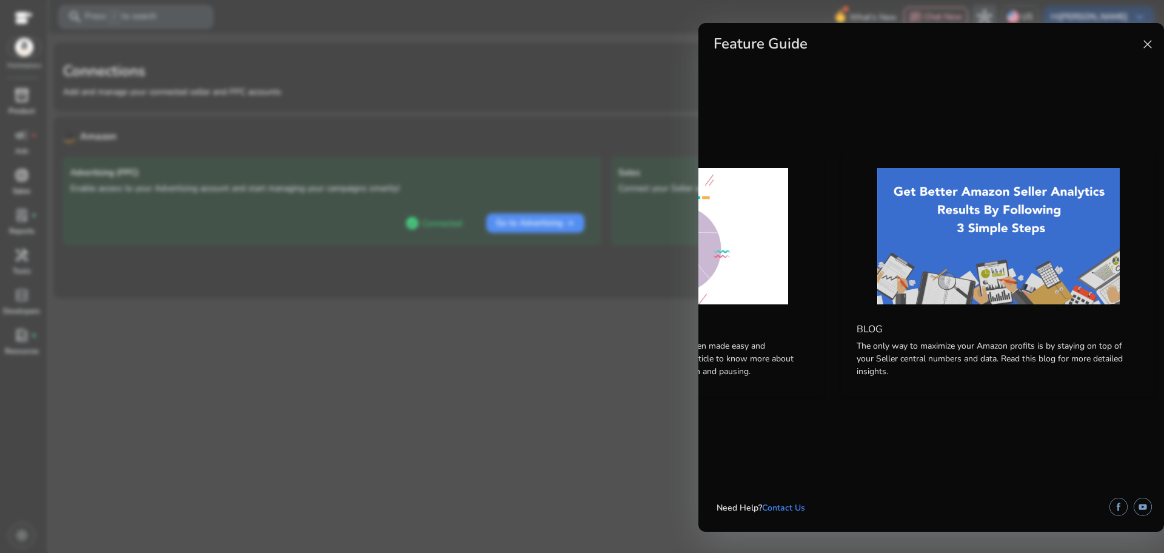
scroll to position [0, 474]
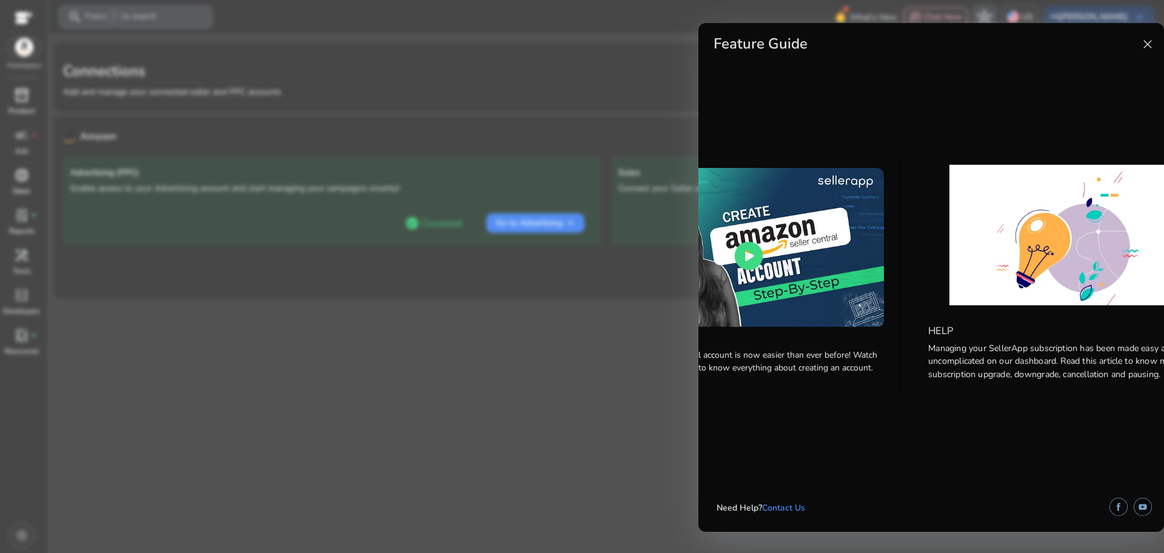
click at [1020, 332] on h4 "HELP" at bounding box center [1075, 332] width 292 height 12
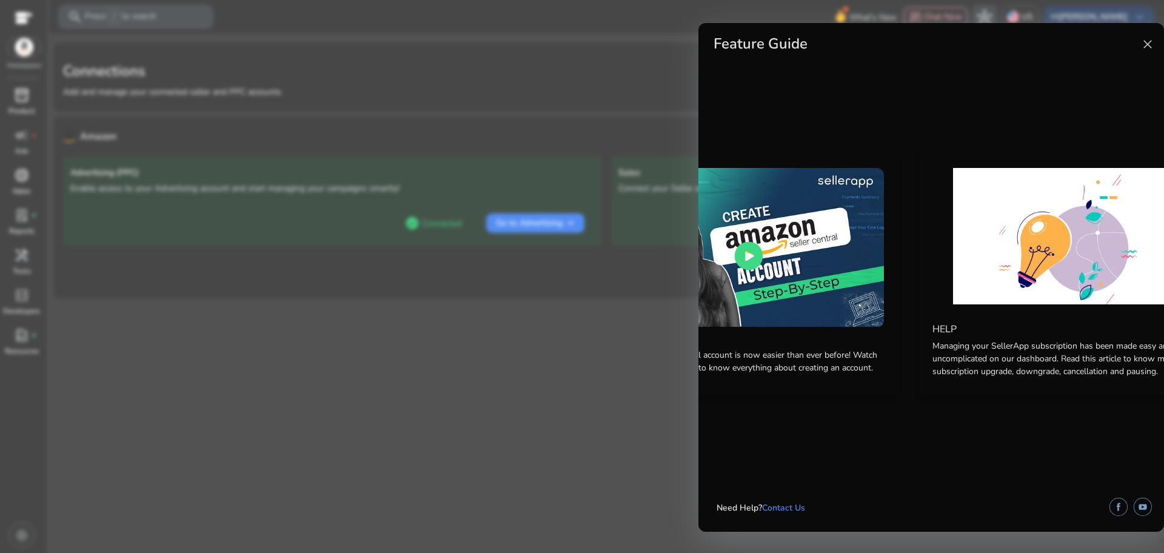
click at [1144, 41] on span "close" at bounding box center [1148, 44] width 15 height 15
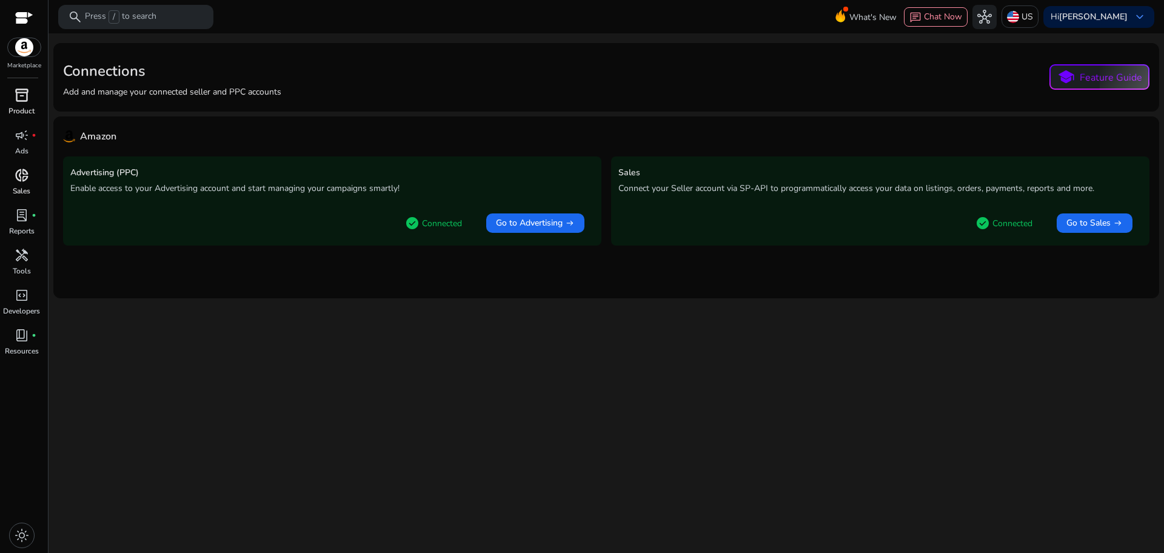
click at [841, 200] on div "Sales Connect your Seller account via SP-API to programmatically access your da…" at bounding box center [880, 200] width 539 height 89
click at [1082, 224] on span "Go to Sales" at bounding box center [1089, 223] width 44 height 12
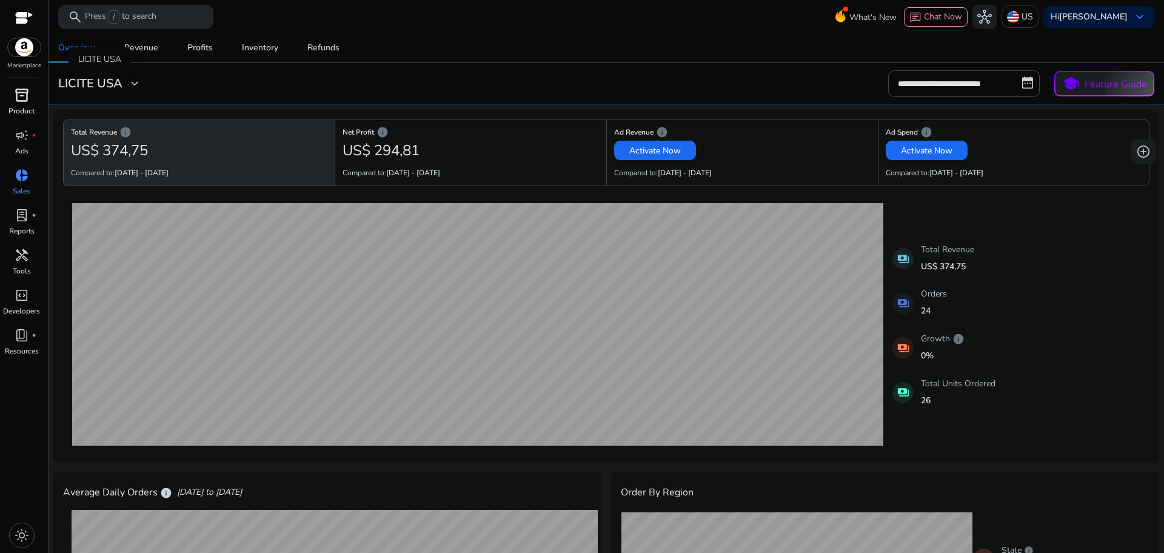
click at [139, 80] on span "expand_more" at bounding box center [134, 83] width 15 height 15
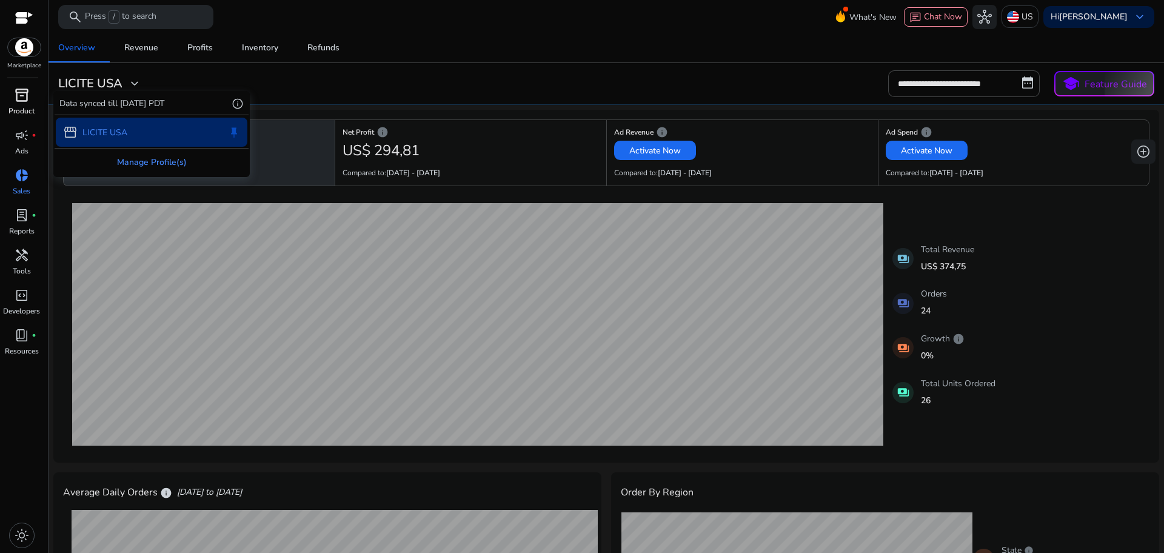
click at [160, 153] on div "Manage Profile(s)" at bounding box center [152, 162] width 194 height 27
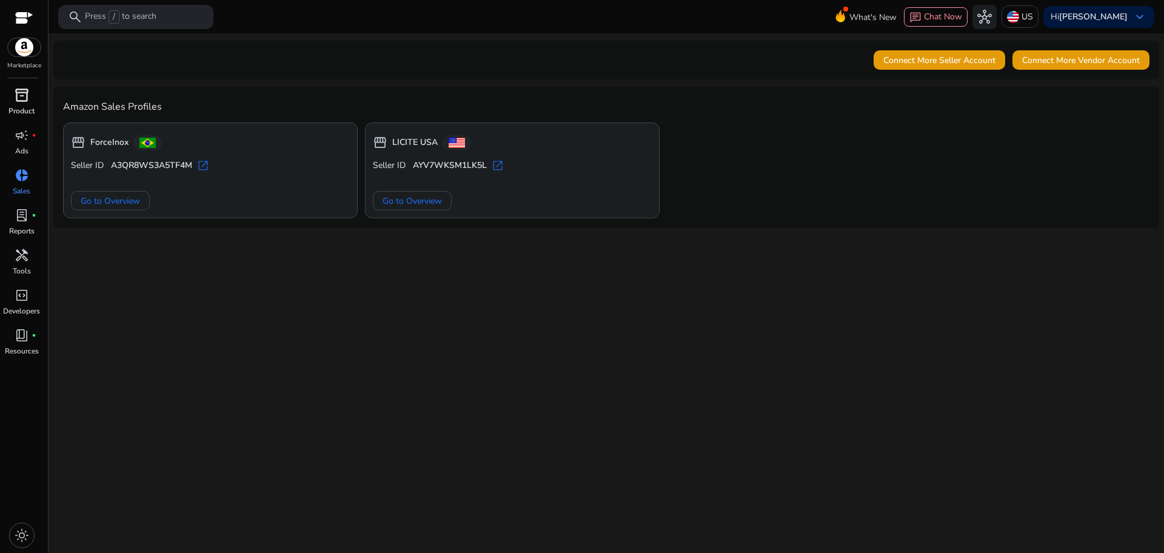
click at [500, 169] on span "open_in_new" at bounding box center [498, 166] width 12 height 12
click at [412, 195] on span "Go to Overview" at bounding box center [412, 201] width 59 height 13
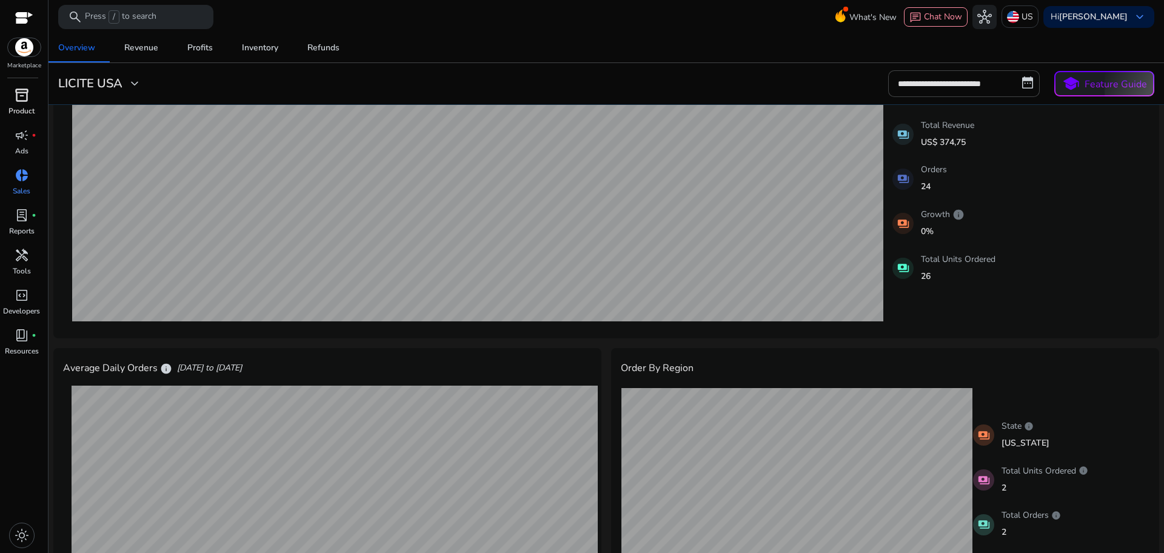
scroll to position [96, 0]
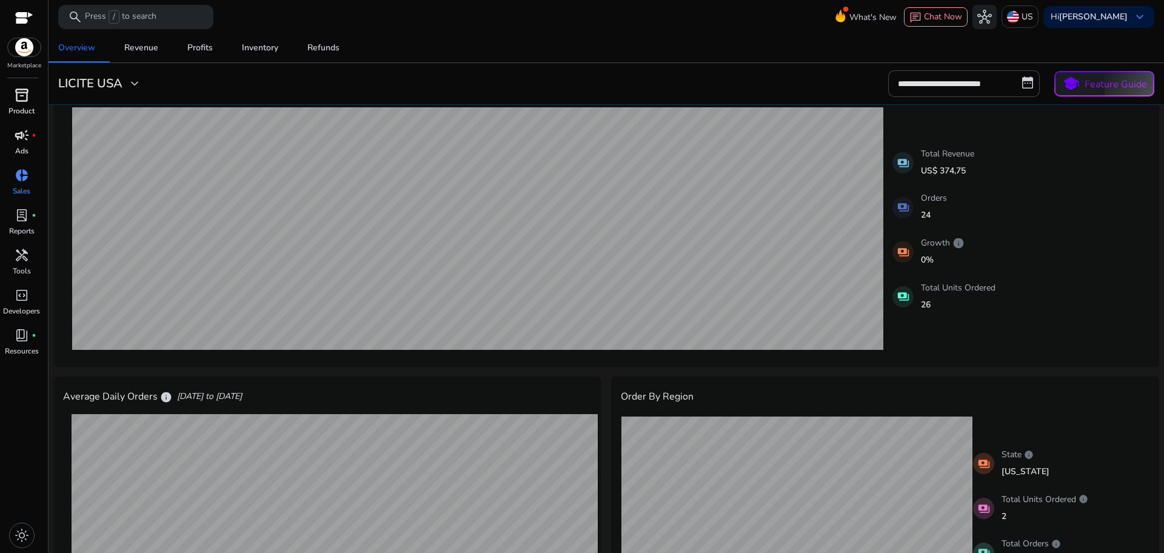
click at [24, 147] on p "Ads" at bounding box center [21, 151] width 13 height 11
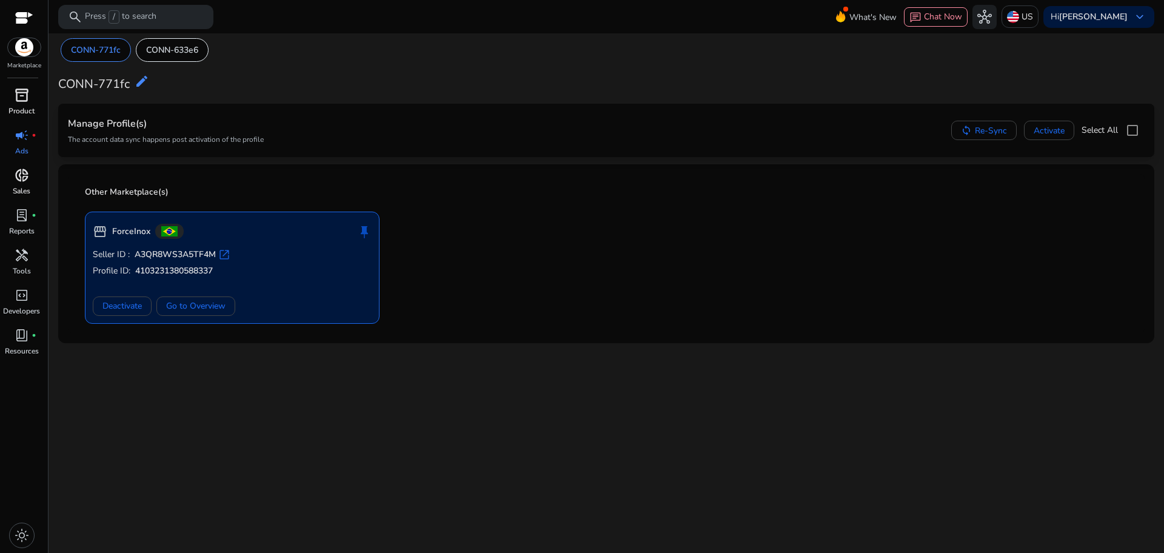
click at [144, 133] on div "Manage Profile(s) The account data sync happens post activation of the profile" at bounding box center [166, 130] width 196 height 34
